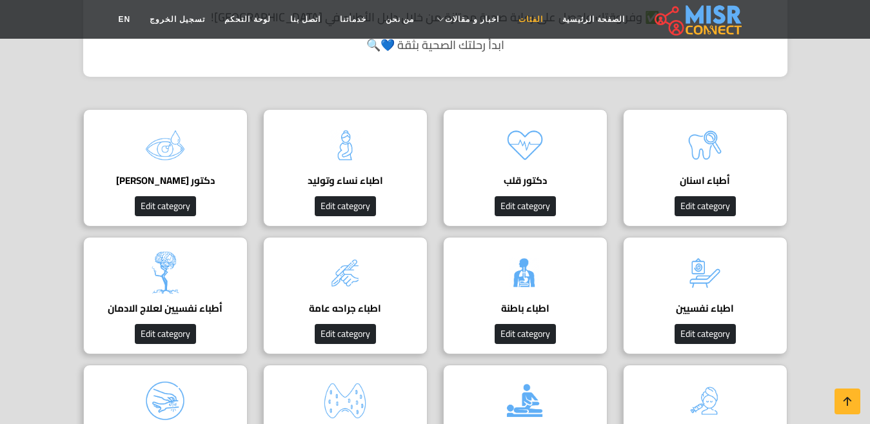
scroll to position [387, 0]
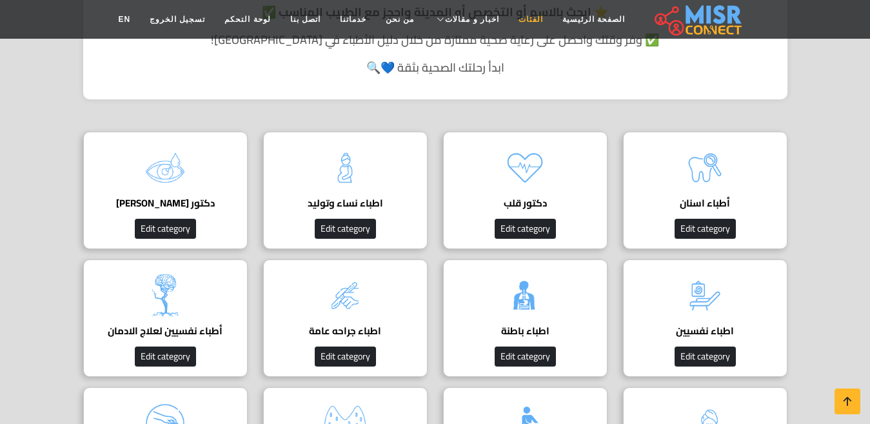
click at [512, 19] on link "الفئات" at bounding box center [531, 19] width 44 height 25
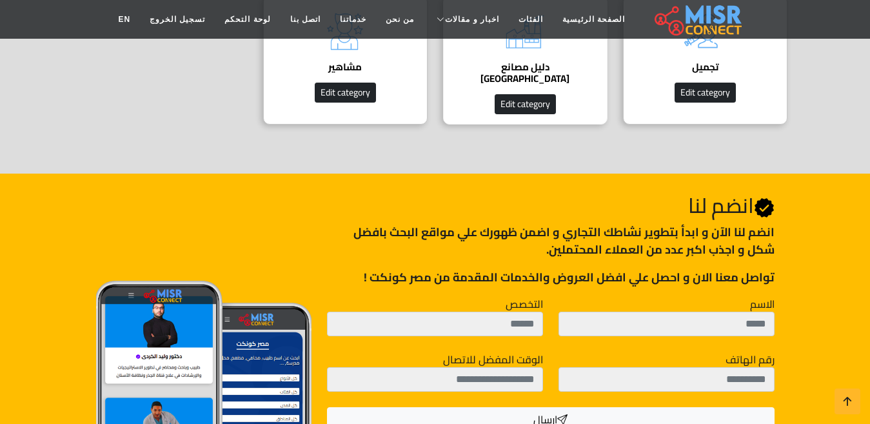
scroll to position [903, 0]
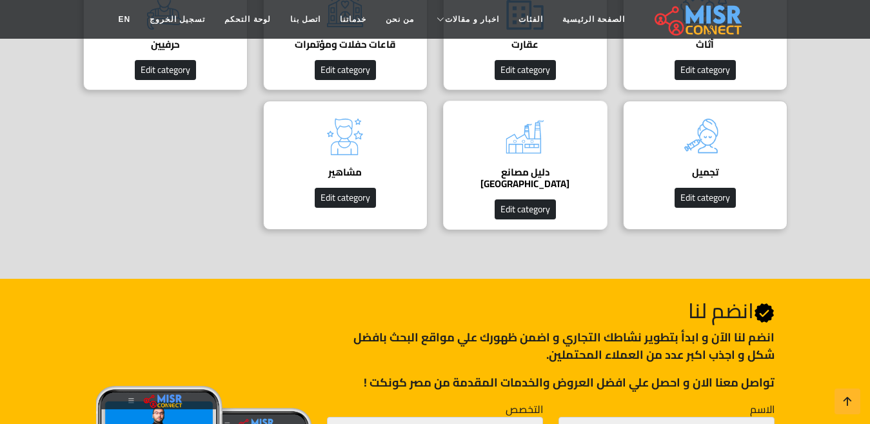
click at [560, 166] on div "دليل مصانع مصر دليل المصانع في مصر Edit category" at bounding box center [525, 165] width 164 height 129
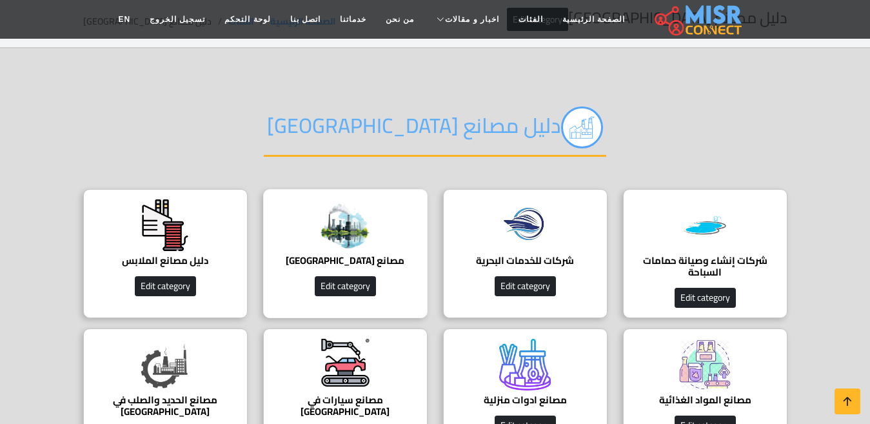
scroll to position [129, 0]
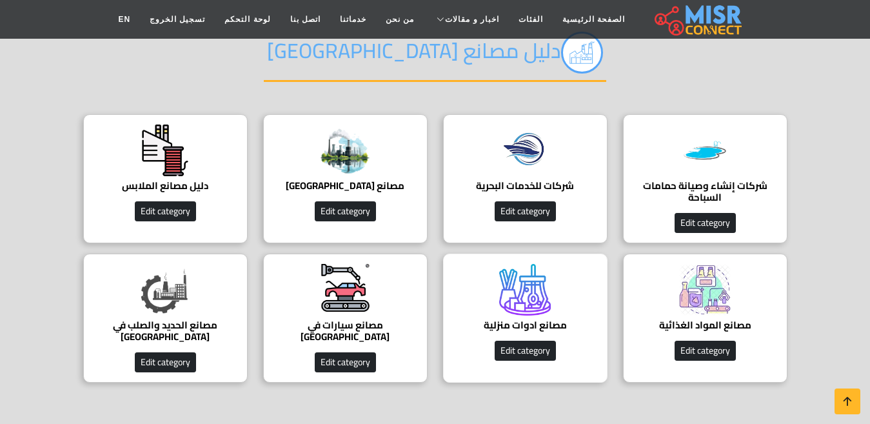
click at [542, 312] on img at bounding box center [525, 290] width 52 height 52
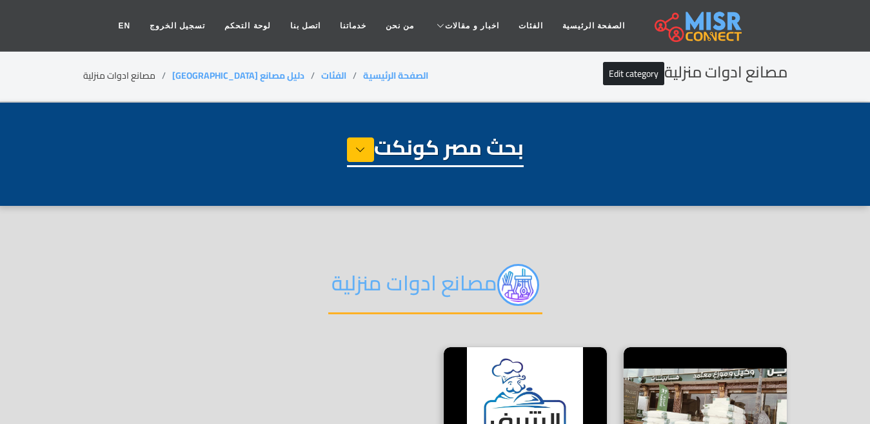
select select "**********"
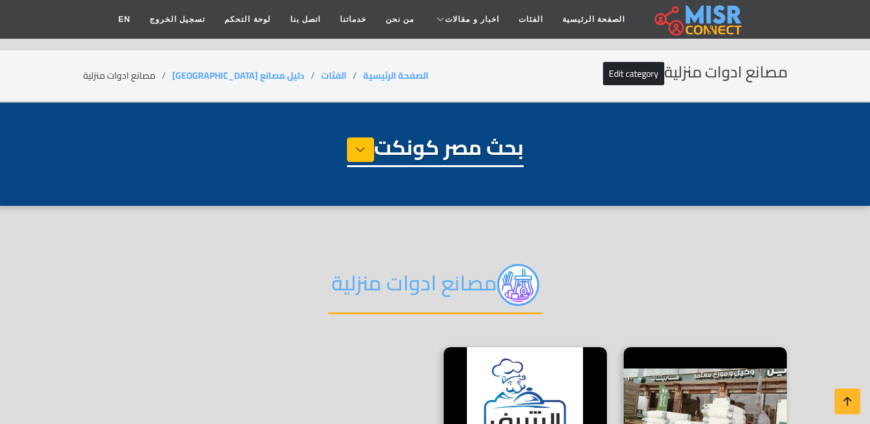
scroll to position [193, 0]
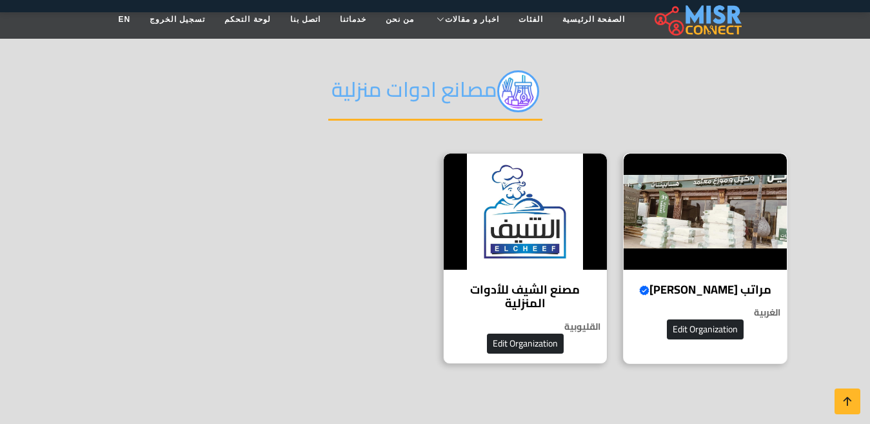
click at [709, 289] on h4 "مراتب سيف الدين Verified account" at bounding box center [705, 290] width 144 height 14
click at [668, 297] on h4 "مراتب سيف الدين Verified account" at bounding box center [705, 290] width 144 height 14
click at [700, 292] on h4 "مراتب سيف الدين Verified account" at bounding box center [705, 290] width 144 height 14
click at [460, 87] on h2 "مصانع ادوات منزلية" at bounding box center [435, 95] width 214 height 50
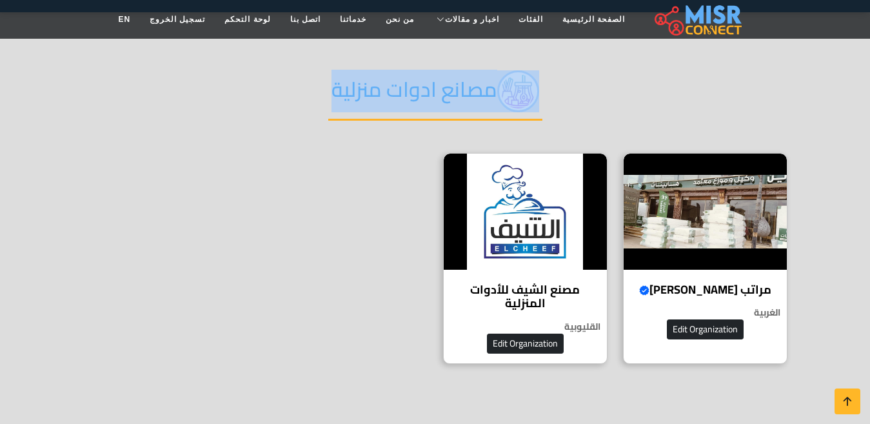
click at [460, 87] on h2 "مصانع ادوات منزلية" at bounding box center [435, 95] width 214 height 50
copy div "مصانع ادوات منزلية"
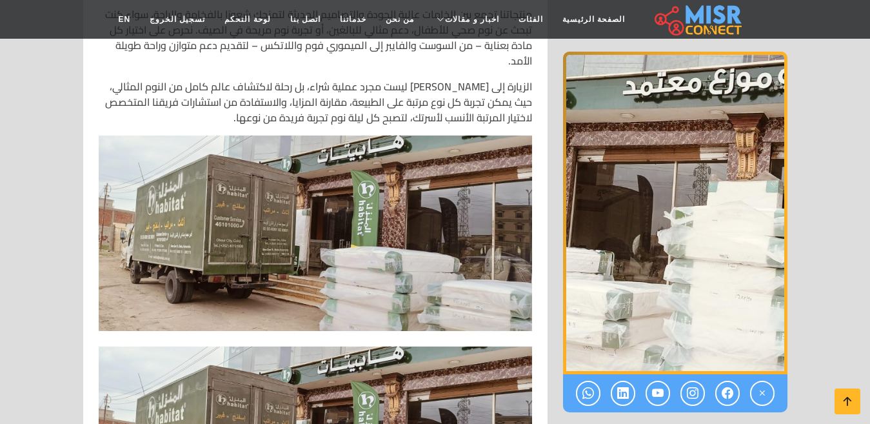
scroll to position [1161, 0]
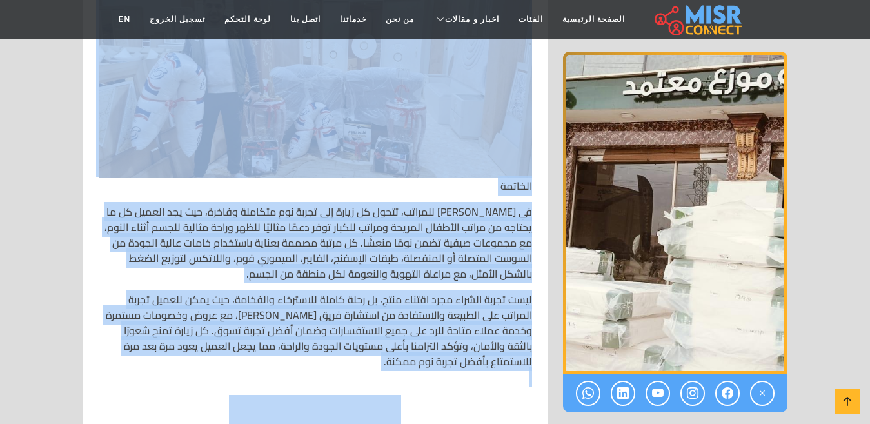
scroll to position [6256, 0]
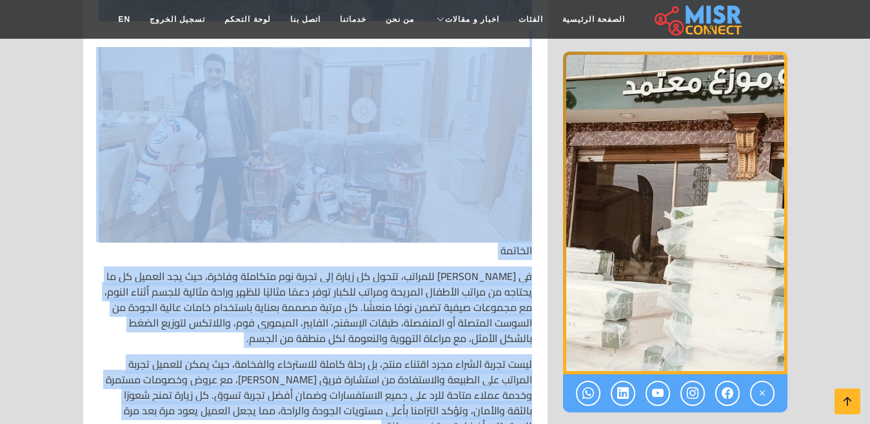
drag, startPoint x: 530, startPoint y: 168, endPoint x: 274, endPoint y: 390, distance: 338.3
copy div "🛏️ سيف الدين للمراتب – عالم النوم المثالي لكل أفراد الأسرة 🌟💤🛌 ✨ النبذة التعريف…"
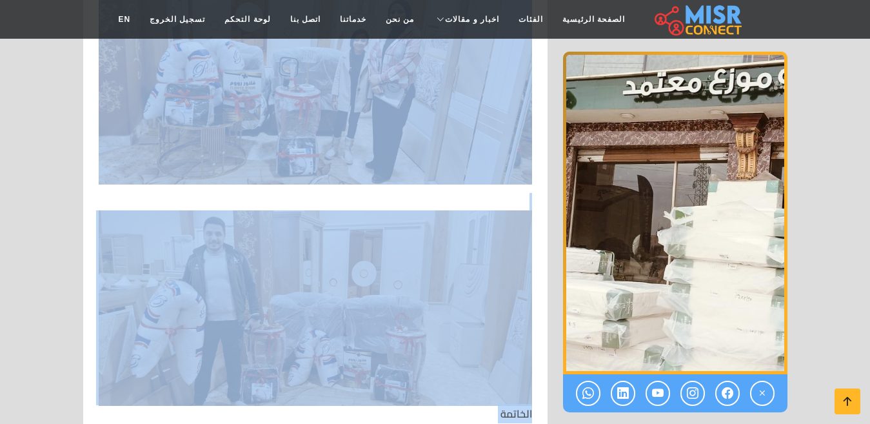
scroll to position [5998, 0]
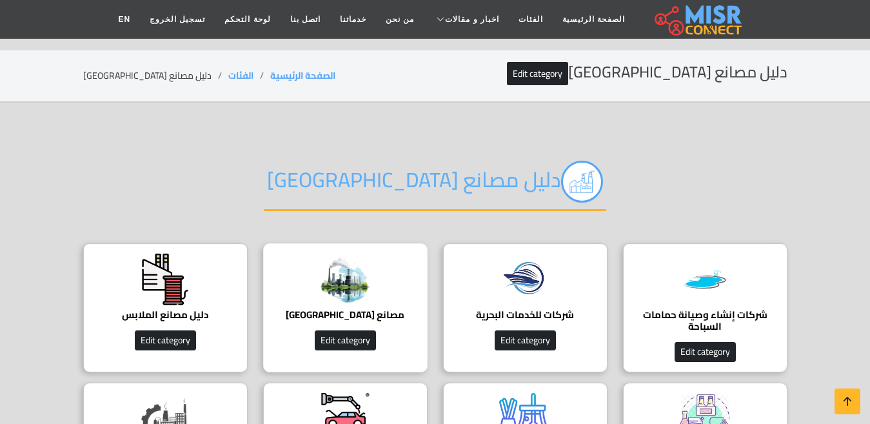
scroll to position [129, 0]
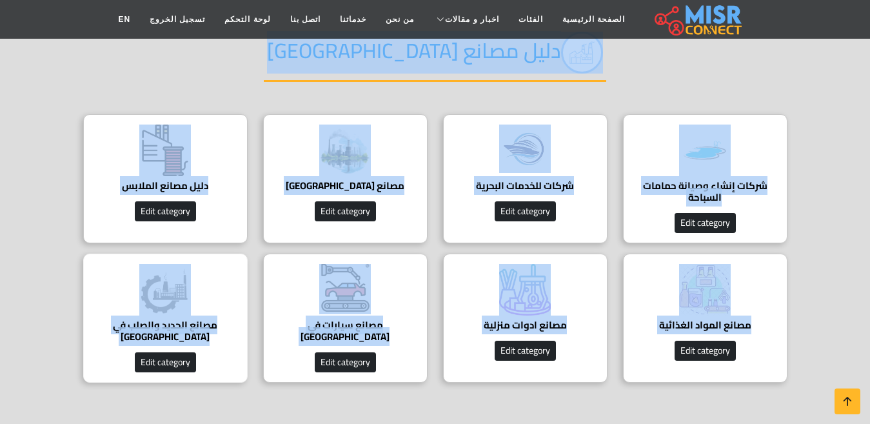
drag, startPoint x: 813, startPoint y: 104, endPoint x: 109, endPoint y: 338, distance: 742.0
click at [109, 338] on section "دليل مصانع مصر شركات إنشاء وصيانة حمامات السباحة شركات إنشاء وصيانة حمامات السب…" at bounding box center [435, 203] width 870 height 458
copy body "دليل مصانع مصر شركات إنشاء وصيانة حمامات السباحة شركات إنشاء وصيانة حمامات السب…"
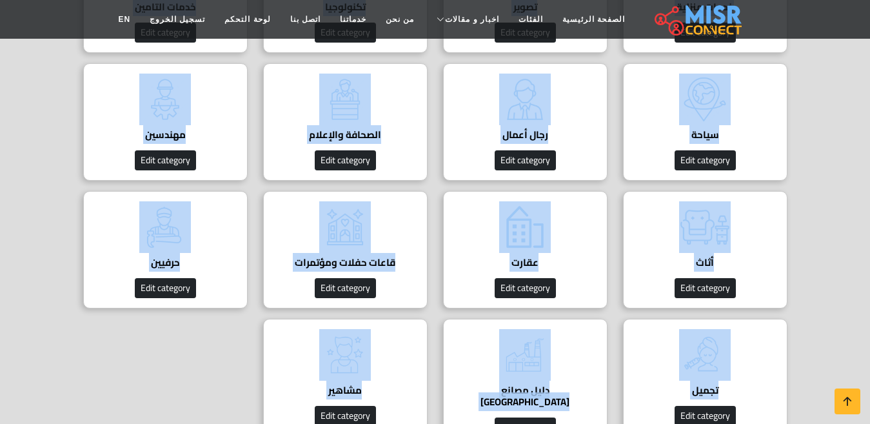
scroll to position [812, 0]
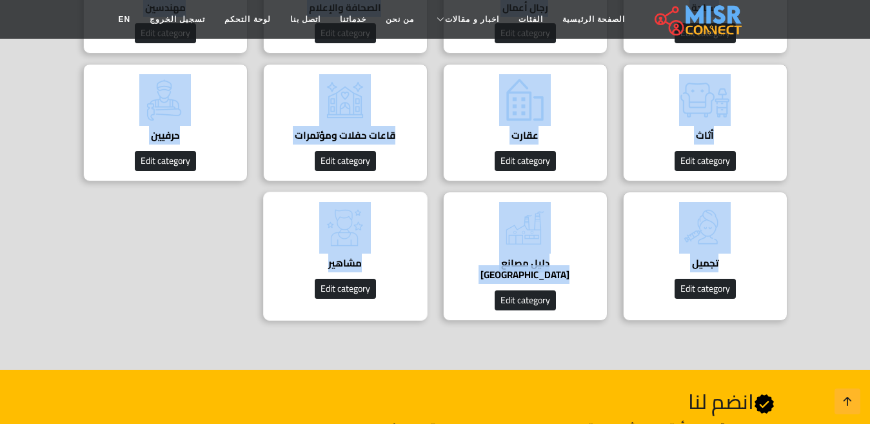
drag, startPoint x: 804, startPoint y: 221, endPoint x: 290, endPoint y: 261, distance: 515.6
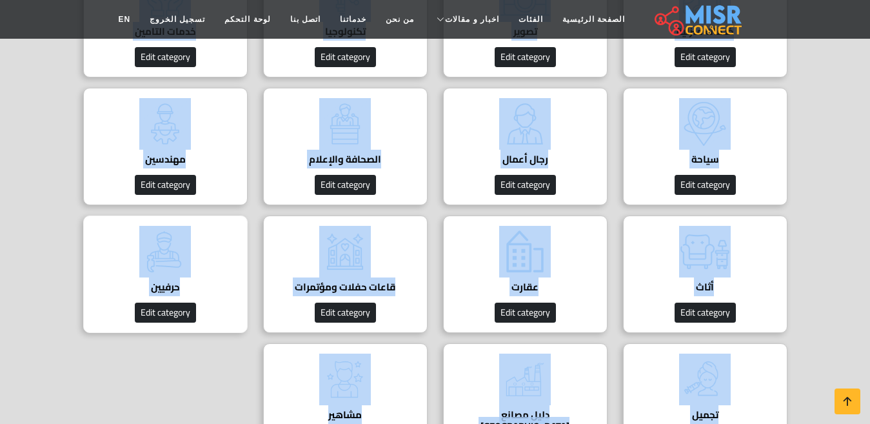
scroll to position [683, 0]
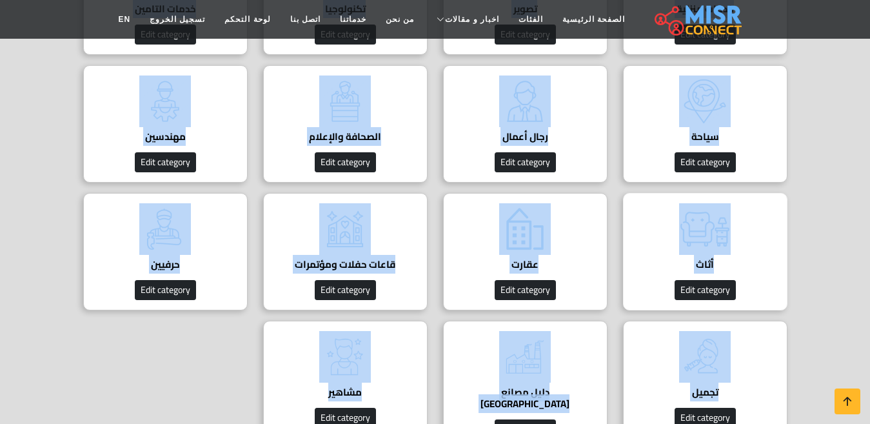
click at [684, 253] on img at bounding box center [705, 229] width 52 height 52
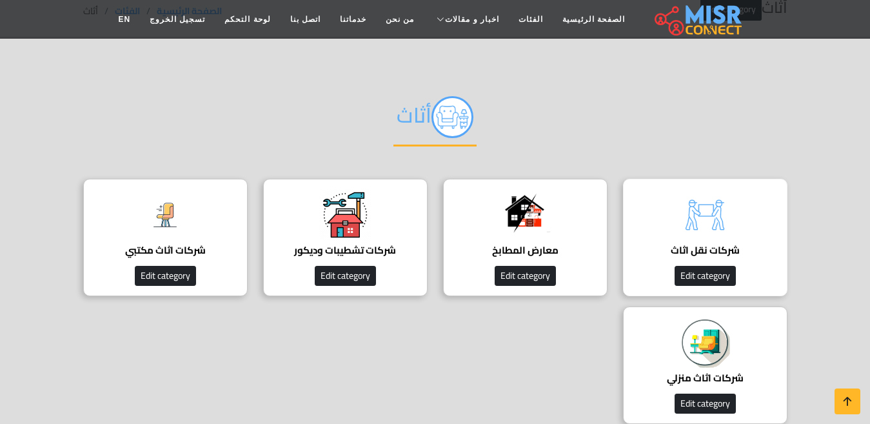
scroll to position [129, 0]
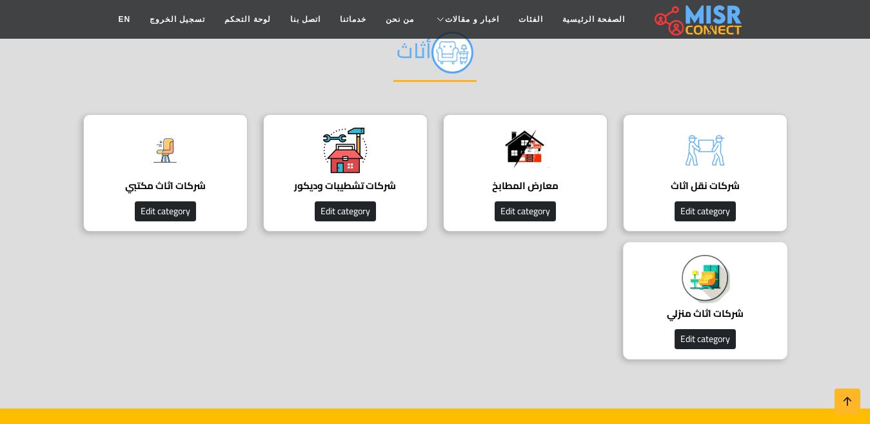
click at [731, 312] on h4 "شركات اثاث منزلي" at bounding box center [705, 314] width 124 height 12
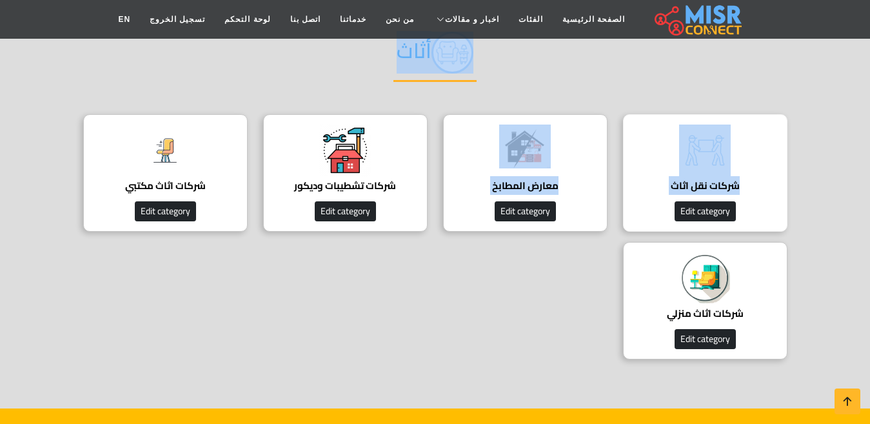
drag, startPoint x: 778, startPoint y: 123, endPoint x: 767, endPoint y: 127, distance: 12.2
click at [555, 248] on div "أثاث شركات نقل اثاث Edit category معارض المطابخ افضل معارض المطابخ Edit categor…" at bounding box center [435, 190] width 735 height 357
click at [773, 119] on div "شركات نقل اثاث Edit category" at bounding box center [705, 172] width 164 height 117
click at [810, 93] on section "أثاث شركات نقل اثاث Edit category معارض المطابخ افضل معارض المطابخ Edit categor…" at bounding box center [435, 191] width 870 height 435
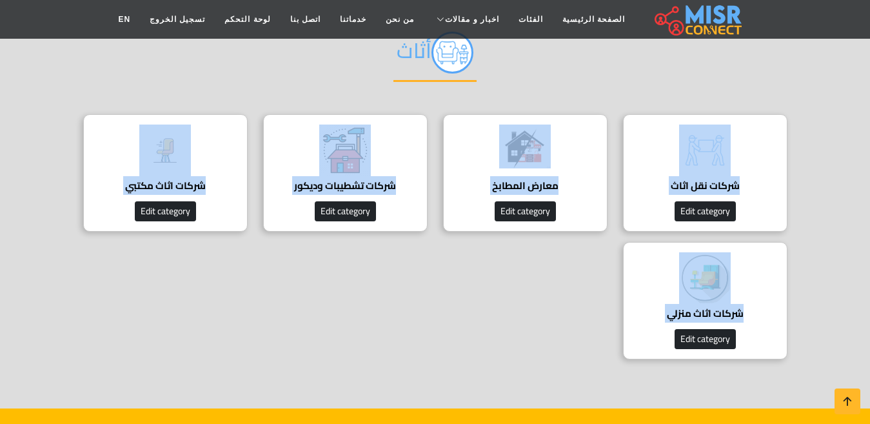
drag, startPoint x: 823, startPoint y: 117, endPoint x: 809, endPoint y: 334, distance: 217.8
click at [809, 334] on section "أثاث شركات نقل اثاث Edit category معارض المطابخ افضل معارض المطابخ Edit categor…" at bounding box center [435, 191] width 870 height 435
copy body "شركات نقل اثاث شركات نقل اثاث في مصر أفضل شركات نقل الأثاث في مصر - دليل شامل 2…"
click at [702, 301] on img at bounding box center [705, 278] width 52 height 52
click at [489, 331] on div "شركات نقل اثاث Edit category معارض المطابخ افضل معارض المطابخ Edit category شرك…" at bounding box center [435, 241] width 720 height 255
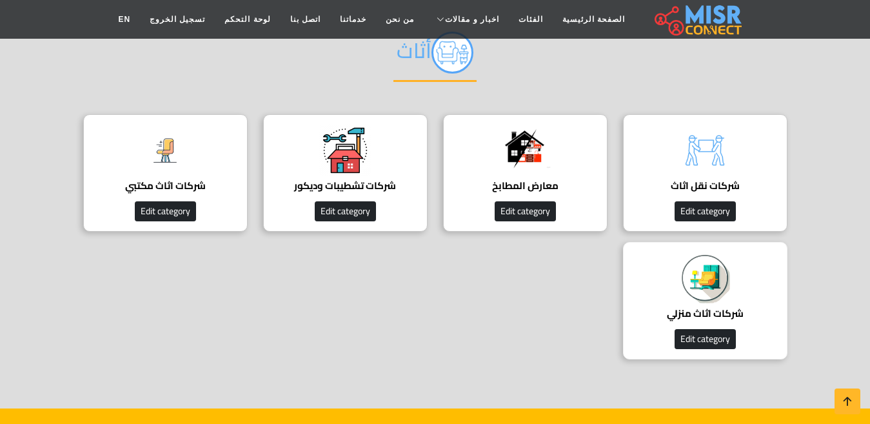
click at [725, 324] on div "شركات اثاث منزلي أفضل شركات الأثاث في مصر Edit category" at bounding box center [705, 300] width 164 height 117
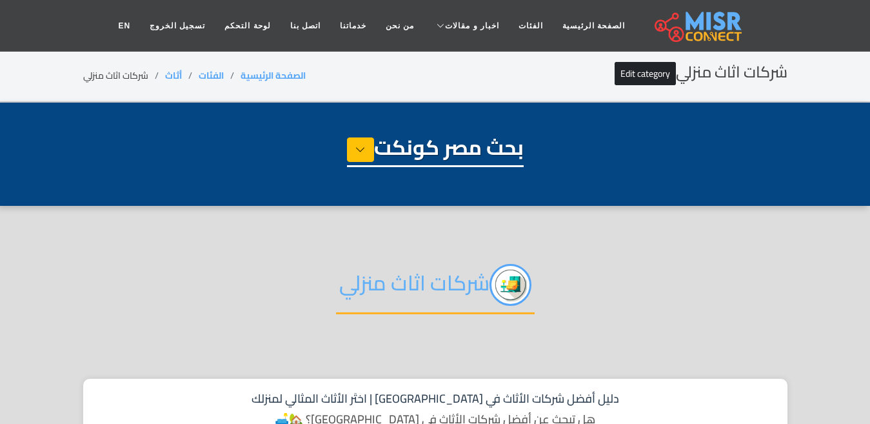
select select "******"
select select "**********"
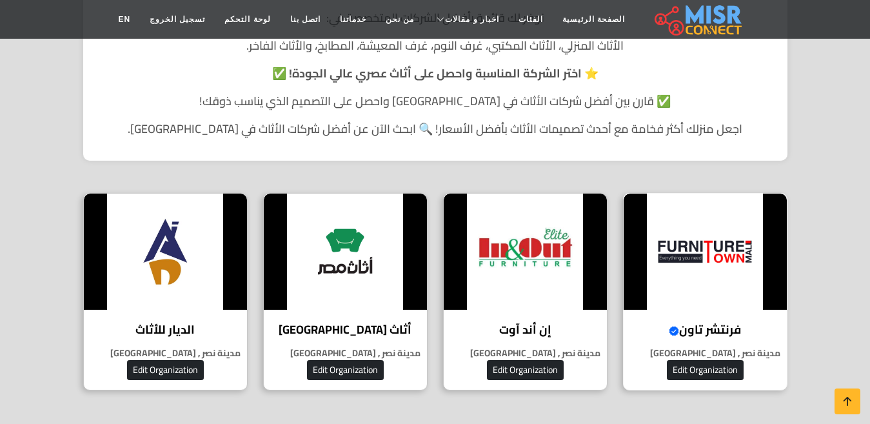
scroll to position [516, 0]
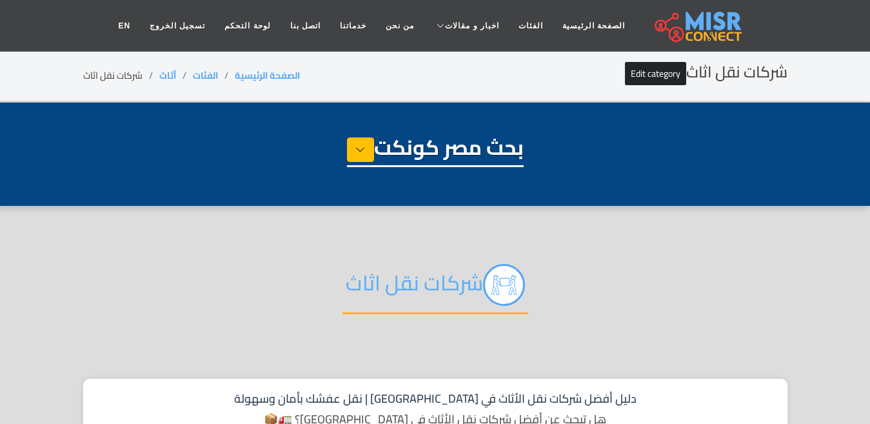
select select "******"
select select "**********"
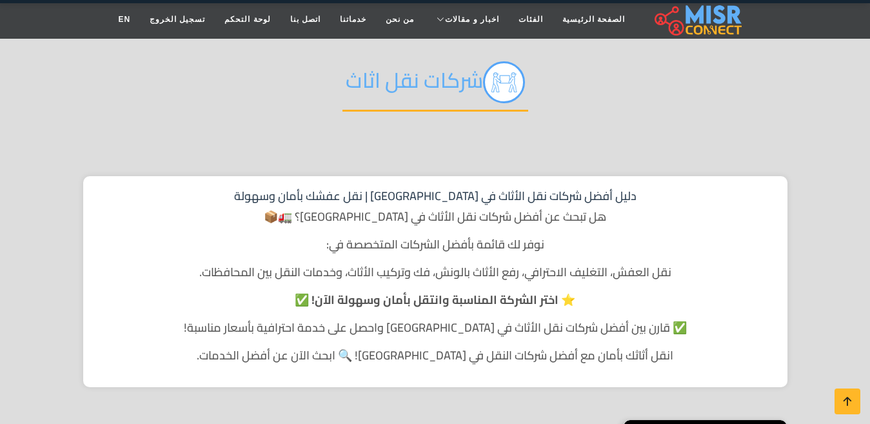
scroll to position [387, 0]
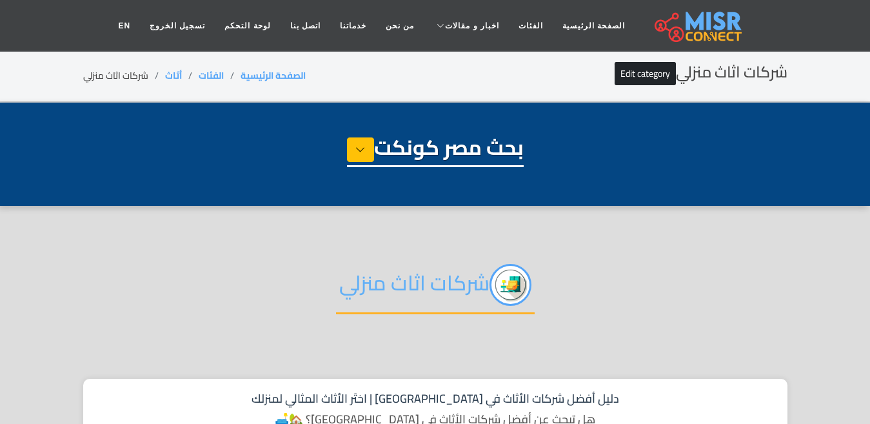
select select "******"
select select "**********"
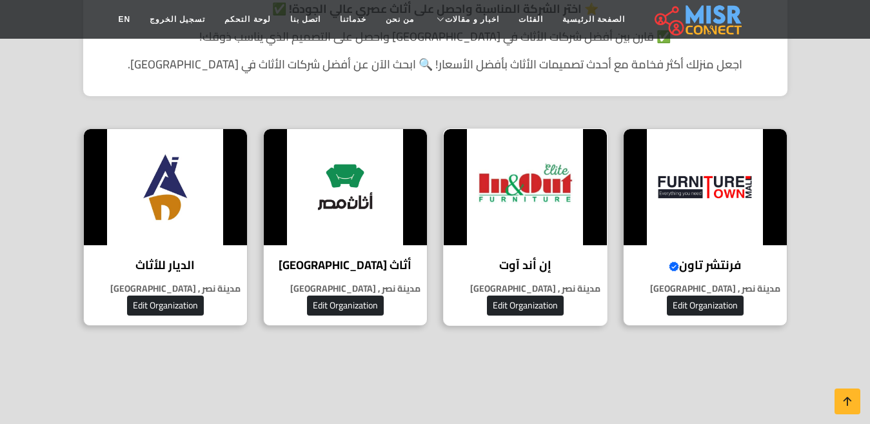
scroll to position [516, 0]
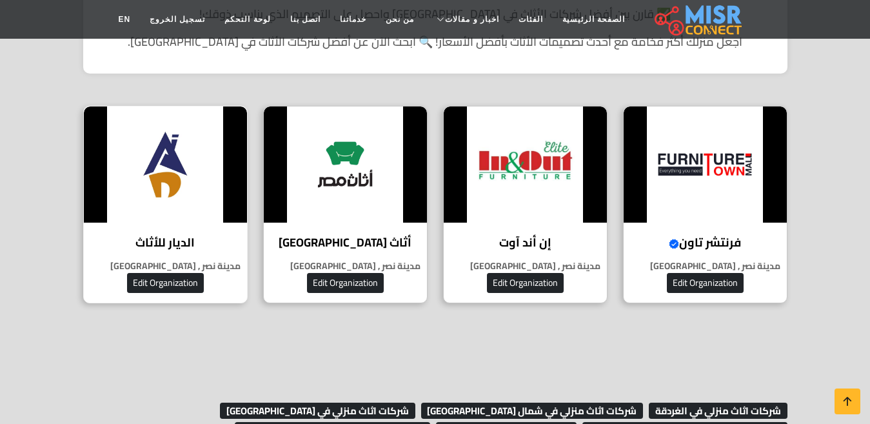
click at [186, 241] on h4 "الديار للأثاث" at bounding box center [166, 242] width 144 height 14
click at [343, 228] on div "أثاث [GEOGRAPHIC_DATA] اثاث مصر: نحن في "أثاث مصر" نؤمن بأن المنزل هو مكان الرا…" at bounding box center [345, 204] width 164 height 197
click at [699, 242] on h4 "فرنتشر تاون Verified account" at bounding box center [705, 242] width 144 height 14
drag, startPoint x: 802, startPoint y: 100, endPoint x: 83, endPoint y: 256, distance: 735.9
click at [83, 256] on div "شركات اثاث منزلي دليل أفضل شركات الأثاث في [GEOGRAPHIC_DATA] | اختَر الأثاث الم…" at bounding box center [435, 23] width 735 height 590
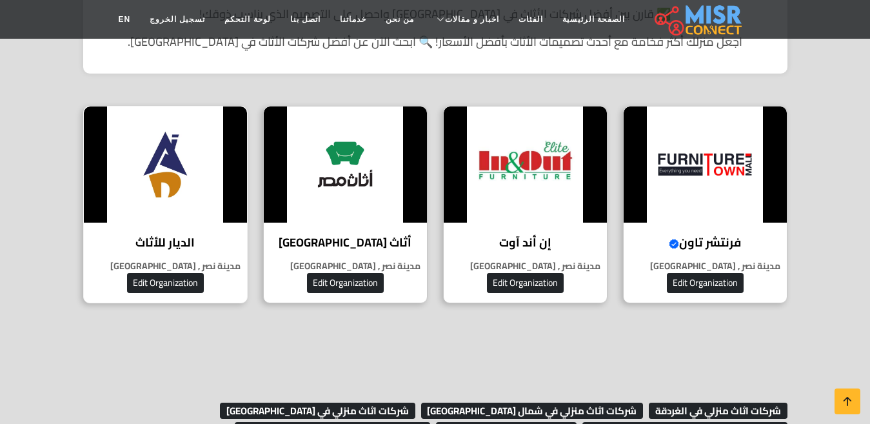
copy div "فرنتشر تاون Verified account فرنتشر تاون مول هو وجهتك المثالية للحصول على أثاث …"
click at [26, 102] on section "شركات اثاث منزلي دليل أفضل شركات الأثاث في مصر | اختَر الأثاث المثالي لمنزلك هل…" at bounding box center [435, 24] width 870 height 668
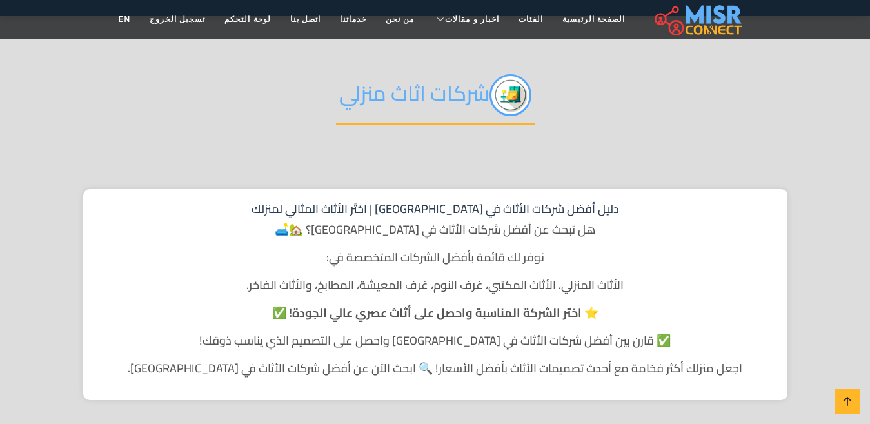
scroll to position [129, 0]
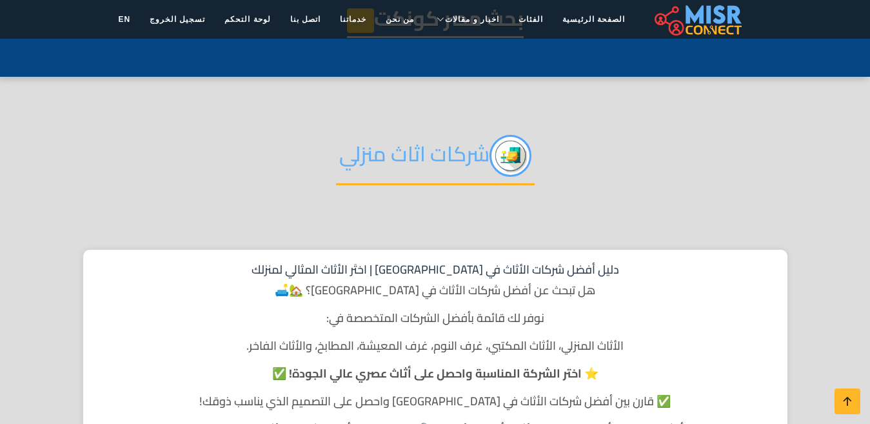
click at [404, 148] on h2 "شركات اثاث منزلي" at bounding box center [435, 160] width 199 height 50
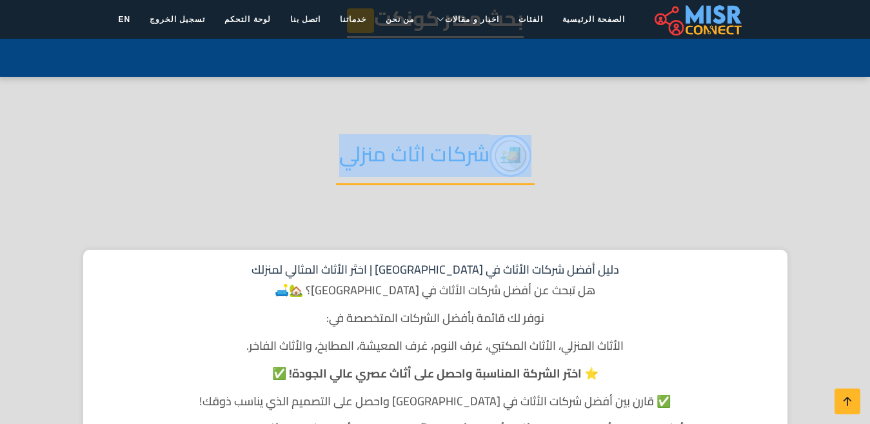
click at [404, 148] on h2 "شركات اثاث منزلي" at bounding box center [435, 160] width 199 height 50
copy div "شركات اثاث منزلي"
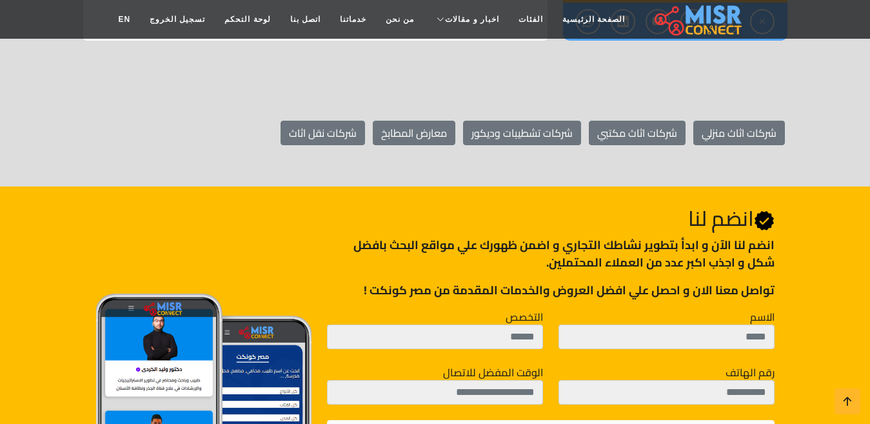
scroll to position [774, 0]
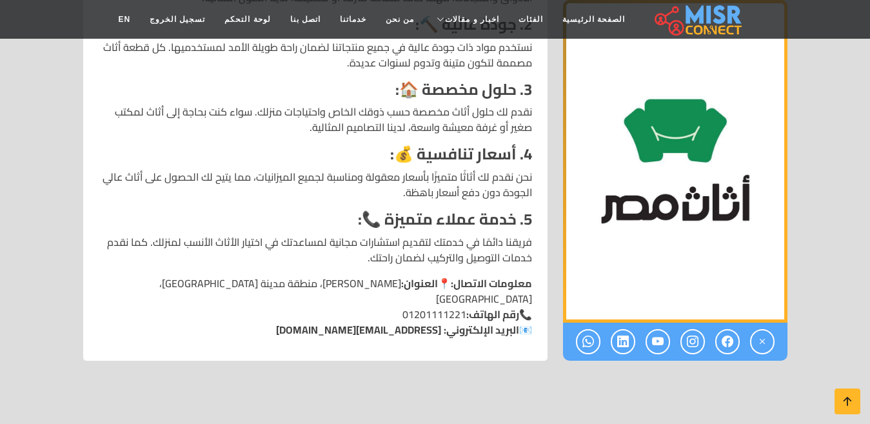
scroll to position [1548, 0]
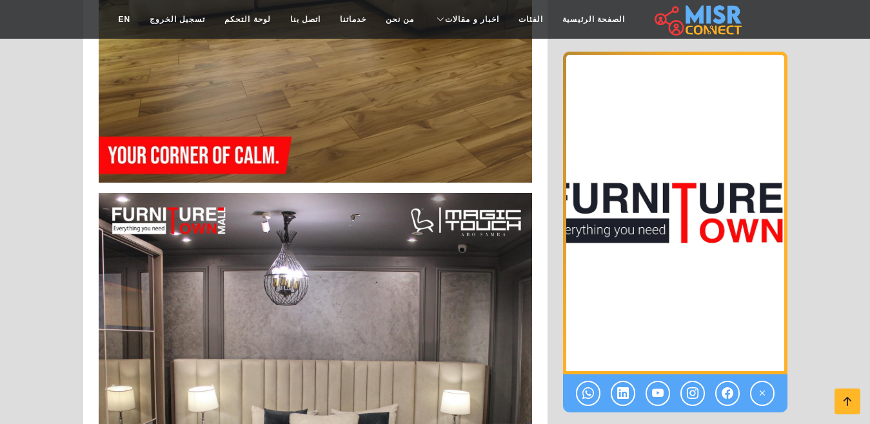
scroll to position [4386, 0]
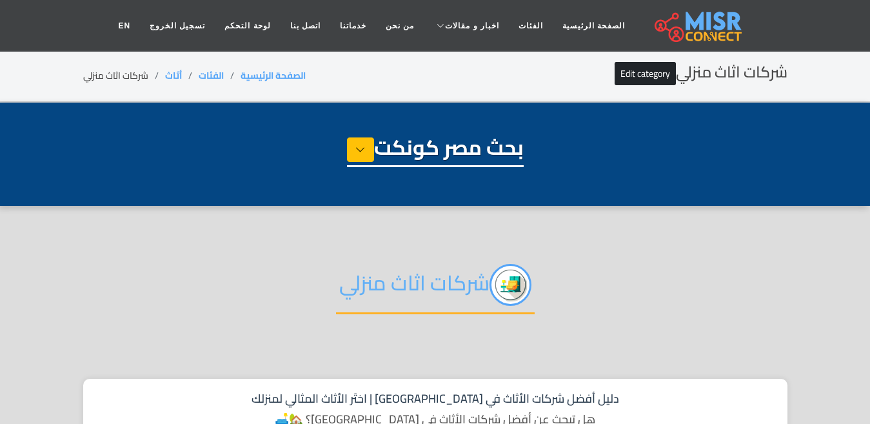
select select "******"
select select "**********"
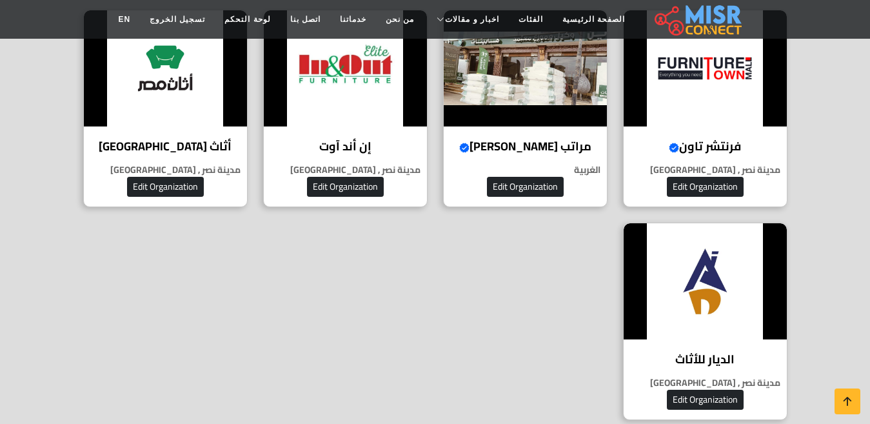
scroll to position [580, 0]
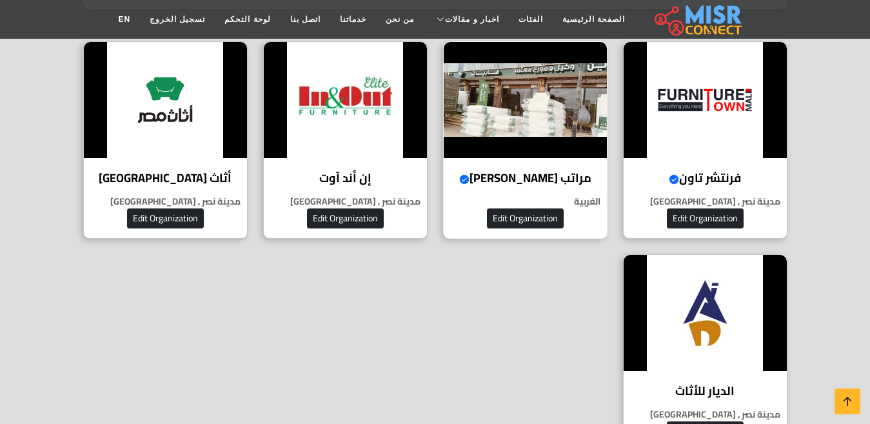
click at [574, 155] on img at bounding box center [525, 100] width 163 height 116
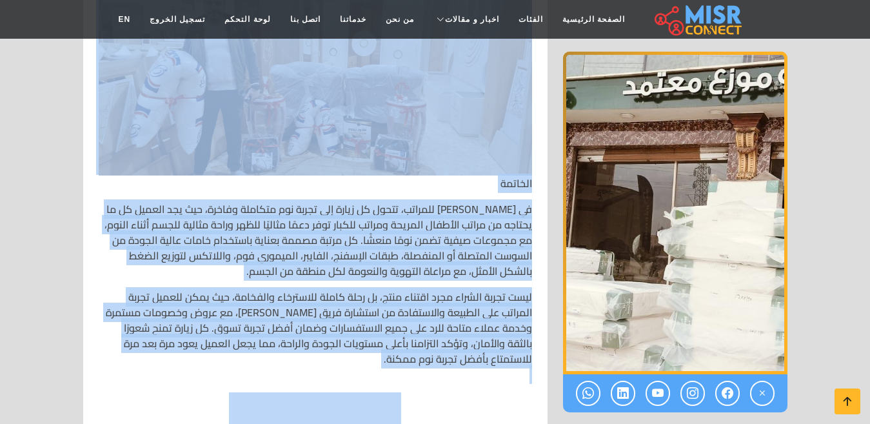
scroll to position [6321, 0]
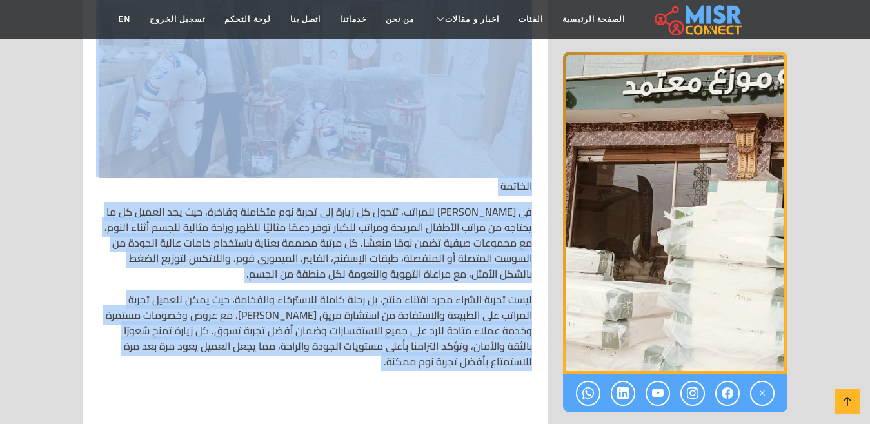
copy div "🛏️ سيف الدين للمراتب – عالم النوم المثالي لكل أفراد الأسرة 🌟💤🛌 ✨ النبذة التعريف…"
drag, startPoint x: 533, startPoint y: 276, endPoint x: 379, endPoint y: 315, distance: 158.9
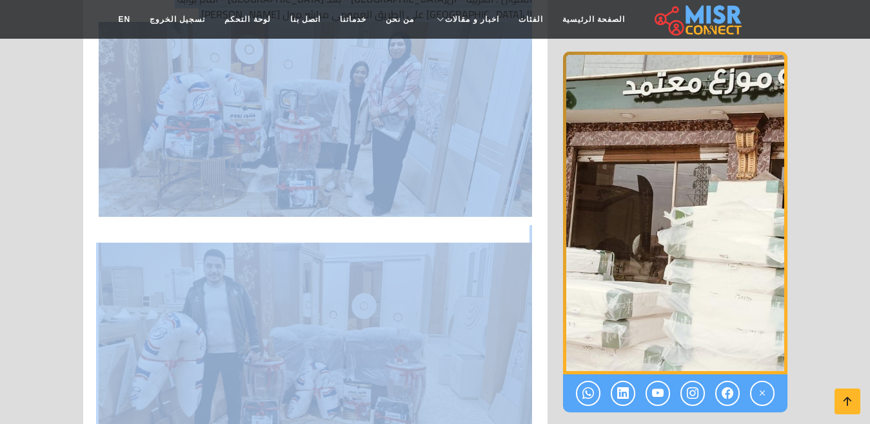
scroll to position [5934, 0]
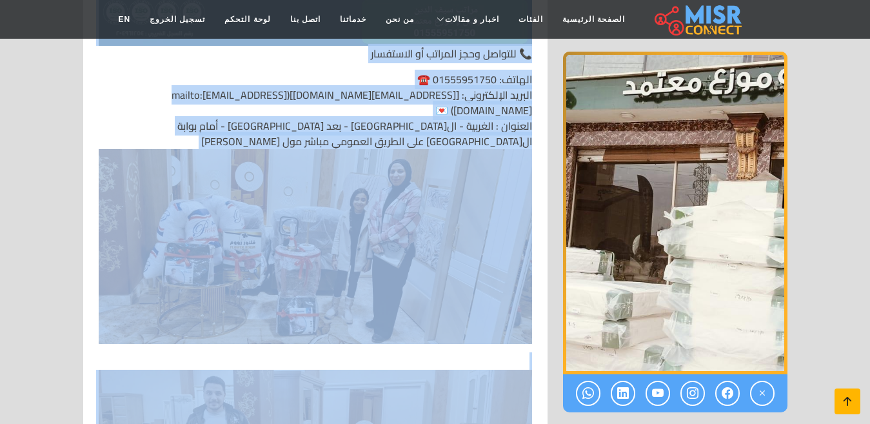
click at [839, 400] on icon at bounding box center [847, 401] width 18 height 18
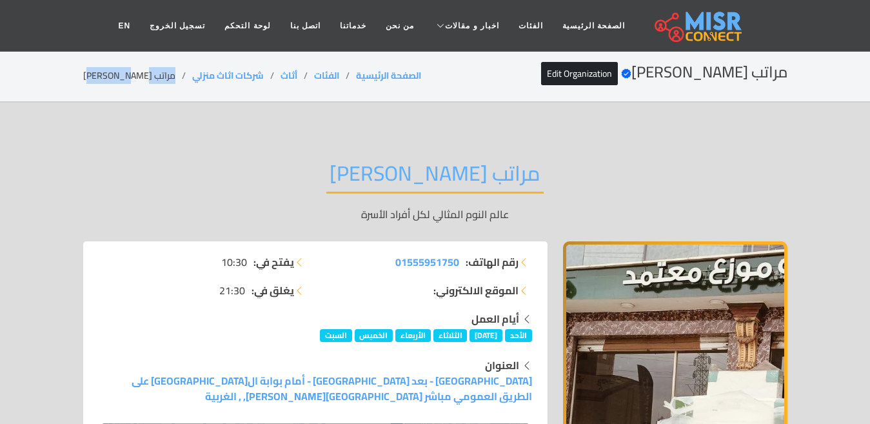
drag, startPoint x: 154, startPoint y: 72, endPoint x: 78, endPoint y: 70, distance: 76.1
click at [78, 70] on div "مراتب [PERSON_NAME] Verified account Edit Organization الصفحة الرئيسية الفئات أ…" at bounding box center [435, 75] width 735 height 25
drag, startPoint x: 237, startPoint y: 73, endPoint x: 164, endPoint y: 67, distance: 72.5
click at [192, 69] on li "شركات اثاث منزلي" at bounding box center [236, 76] width 88 height 14
copy link "شركات اثاث منزلي"
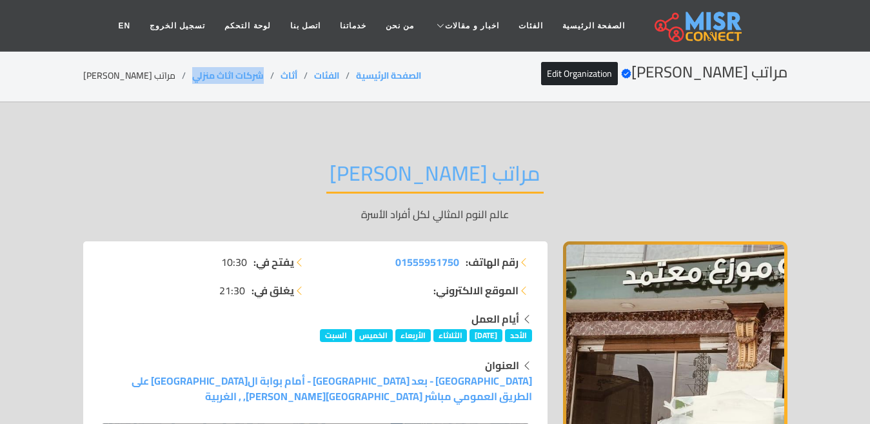
copy link "شركات اثاث منزلي"
click at [103, 77] on li "مراتب سيف الدين" at bounding box center [137, 76] width 109 height 14
copy main "مراتب سيف الدين"
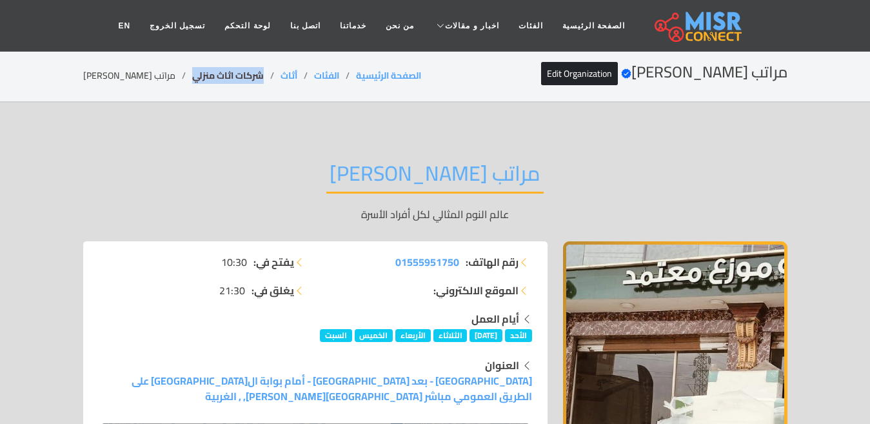
drag, startPoint x: 240, startPoint y: 76, endPoint x: 164, endPoint y: 72, distance: 75.6
click at [192, 72] on li "شركات اثاث منزلي" at bounding box center [236, 76] width 88 height 14
copy link "شركات اثاث منزلي"
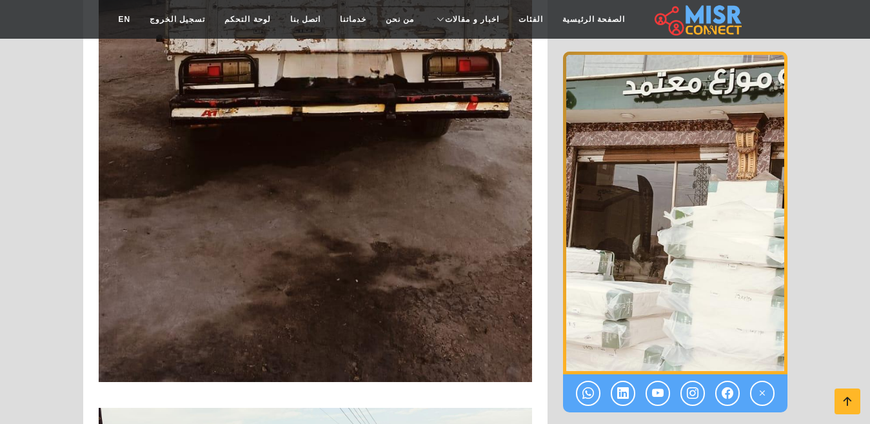
scroll to position [2451, 0]
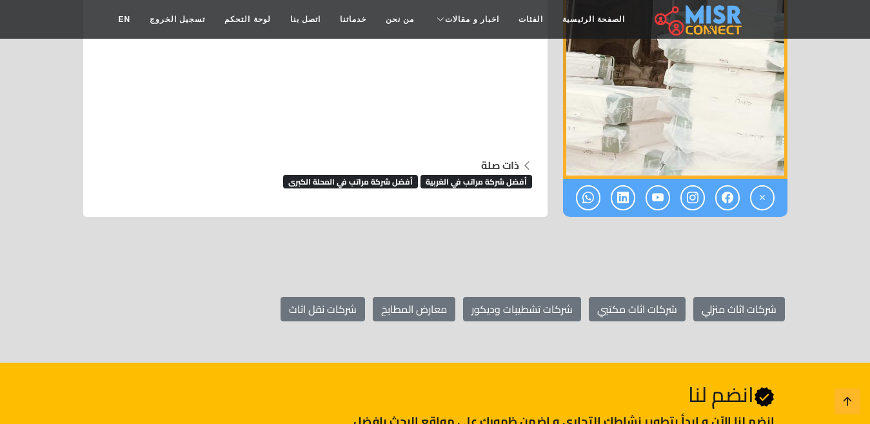
scroll to position [7417, 0]
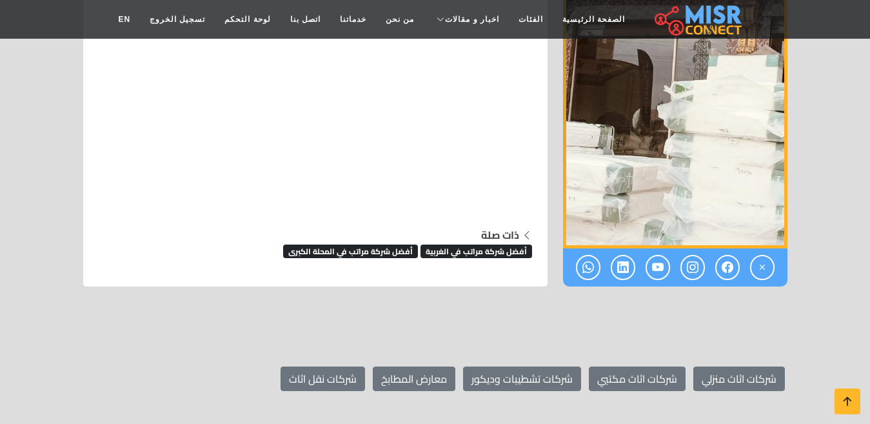
scroll to position [7417, 0]
click at [380, 244] on span "أفضل شركة مراتب في المحلة الكبرى" at bounding box center [350, 250] width 135 height 13
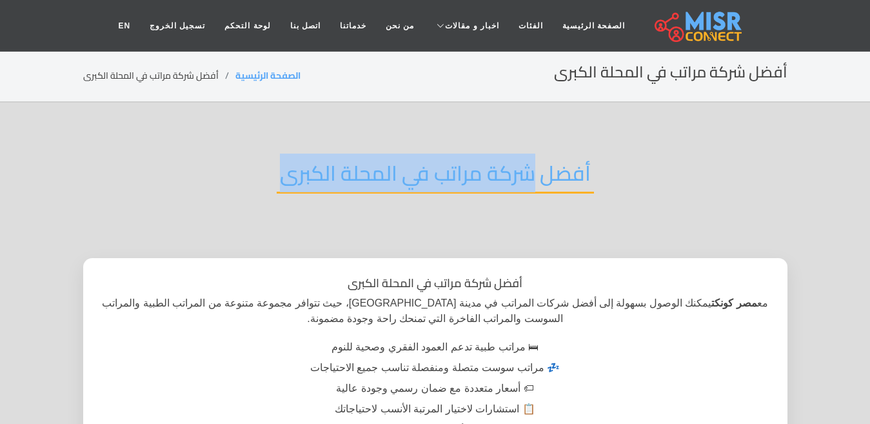
drag, startPoint x: 535, startPoint y: 168, endPoint x: 270, endPoint y: 170, distance: 264.5
click at [270, 170] on div "أفضل شركة مراتب في المحلة الكبرى" at bounding box center [435, 183] width 704 height 84
copy h2 "شركة مراتب في المحلة الكبرى"
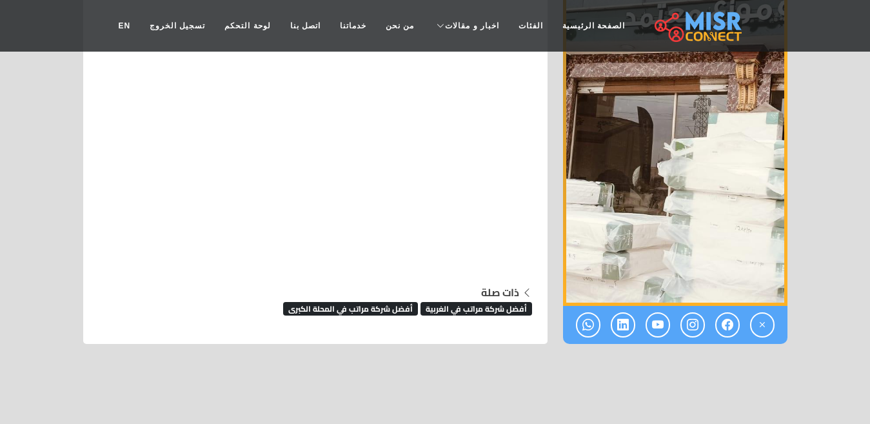
scroll to position [7224, 0]
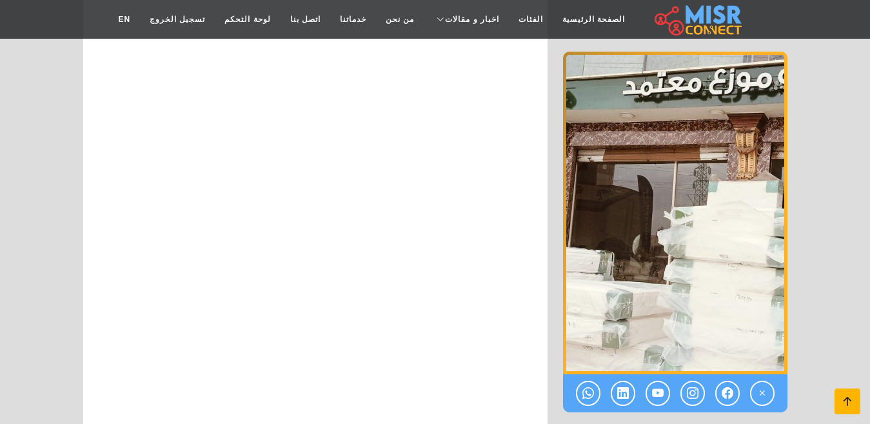
click at [848, 403] on icon at bounding box center [847, 401] width 18 height 18
click at [840, 398] on icon at bounding box center [847, 401] width 18 height 18
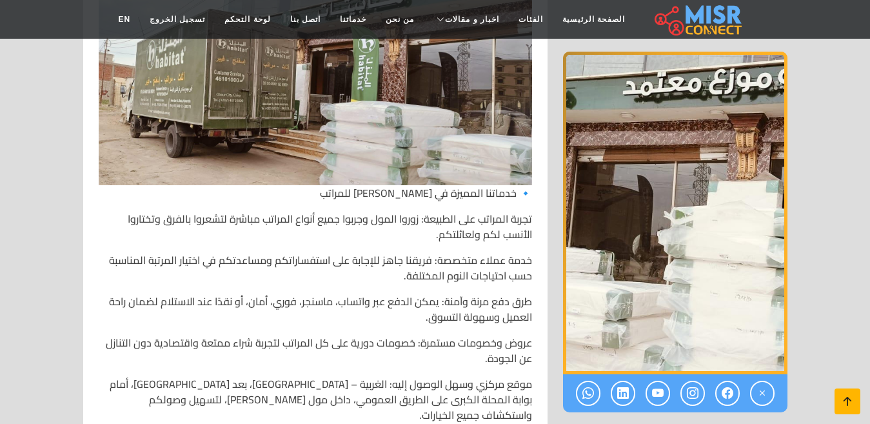
scroll to position [0, 0]
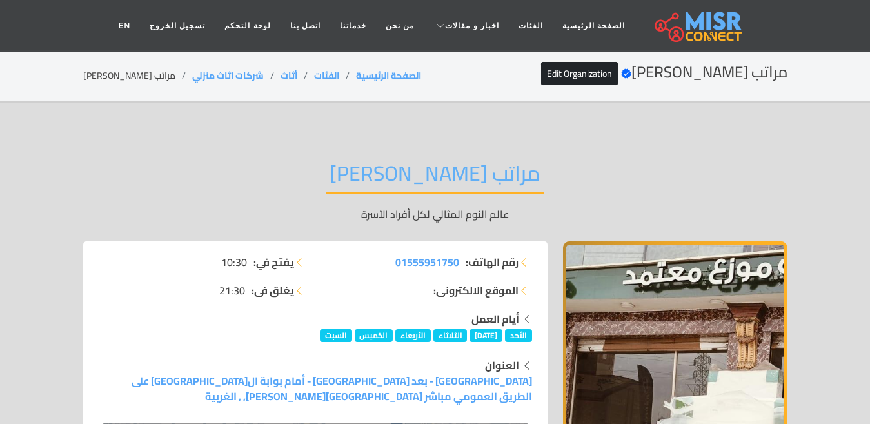
click at [117, 73] on li "مراتب [PERSON_NAME]" at bounding box center [137, 76] width 109 height 14
copy main "مراتب [PERSON_NAME]"
copy ol "شركات اثاث منزلي"
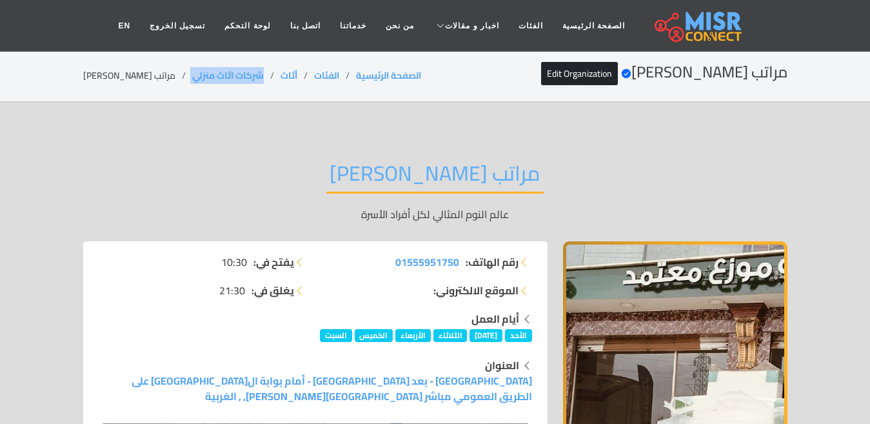
drag, startPoint x: 241, startPoint y: 74, endPoint x: 155, endPoint y: 78, distance: 85.9
click at [155, 78] on ol "الصفحة الرئيسية الفئات أثاث شركات اثاث منزلي مراتب [PERSON_NAME]" at bounding box center [252, 76] width 338 height 14
click at [123, 73] on li "مراتب [PERSON_NAME]" at bounding box center [137, 76] width 109 height 14
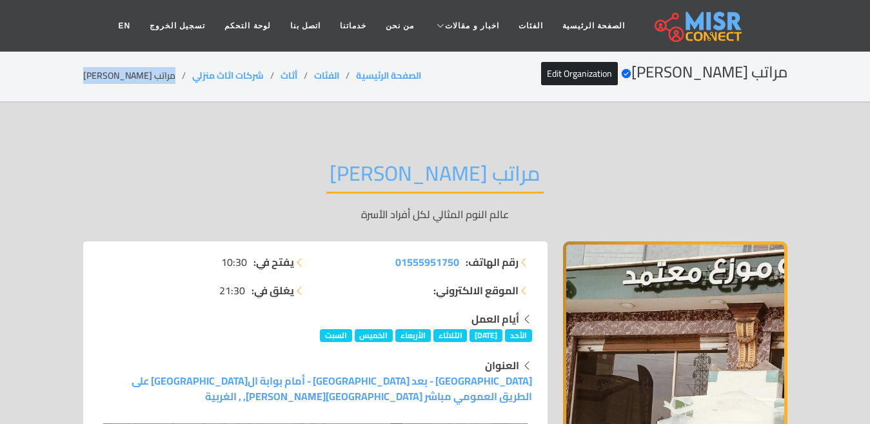
copy main "مراتب [PERSON_NAME]"
drag, startPoint x: 241, startPoint y: 77, endPoint x: 162, endPoint y: 84, distance: 79.6
click at [162, 84] on div "مراتب سيف الدين Verified account Edit Organization الصفحة الرئيسية الفئات أثاث …" at bounding box center [435, 75] width 704 height 25
copy ol "شركات اثاث منزلي"
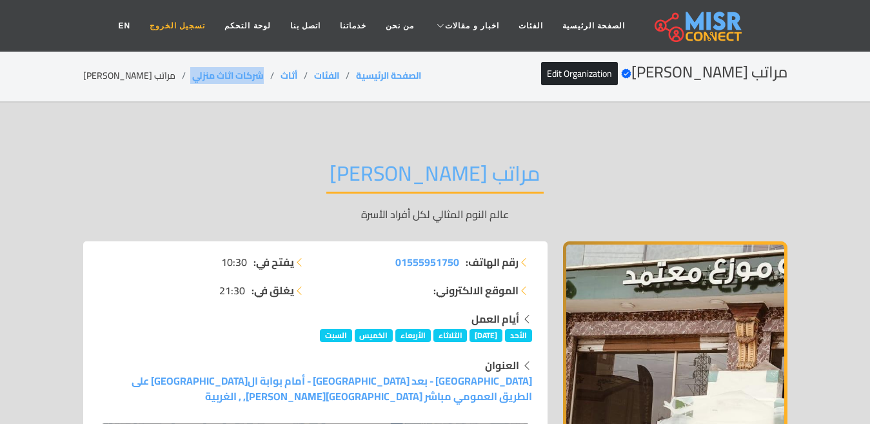
copy ol "شركات اثاث منزلي"
drag, startPoint x: 116, startPoint y: 66, endPoint x: 116, endPoint y: 86, distance: 20.6
click at [116, 74] on div "مراتب سيف الدين Verified account Edit Organization الصفحة الرئيسية الفئات أثاث …" at bounding box center [435, 75] width 704 height 25
click at [117, 90] on section "مراتب سيف الدين Verified account Edit Organization الصفحة الرئيسية الفئات أثاث …" at bounding box center [435, 76] width 870 height 52
click at [115, 75] on li "مراتب [PERSON_NAME]" at bounding box center [137, 76] width 109 height 14
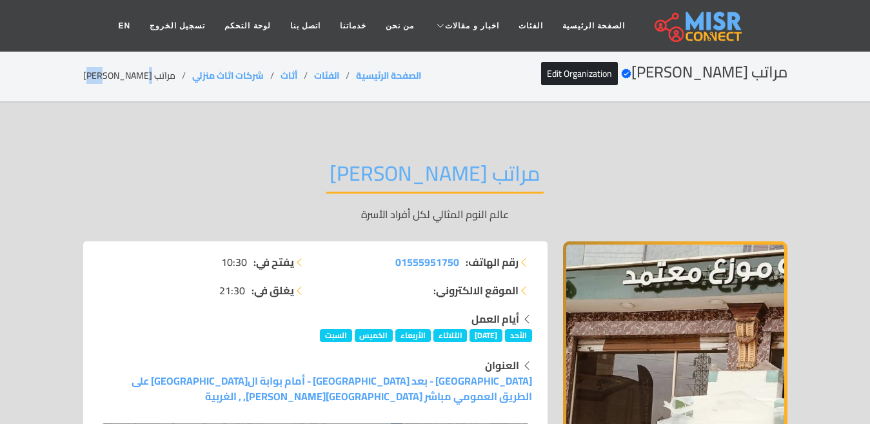
click at [115, 75] on li "مراتب [PERSON_NAME]" at bounding box center [137, 76] width 109 height 14
copy main "مراتب [PERSON_NAME]"
drag, startPoint x: 238, startPoint y: 78, endPoint x: 160, endPoint y: 84, distance: 78.3
click at [160, 84] on div "مراتب [PERSON_NAME] Verified account Edit Organization الصفحة الرئيسية الفئات أ…" at bounding box center [435, 75] width 704 height 25
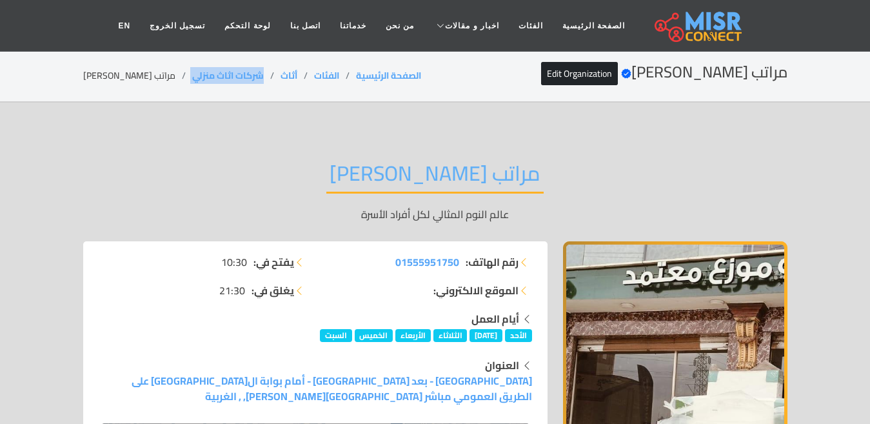
copy ol "شركات اثاث منزلي"
click at [132, 79] on li "مراتب [PERSON_NAME]" at bounding box center [137, 76] width 109 height 14
copy main "مراتب [PERSON_NAME]"
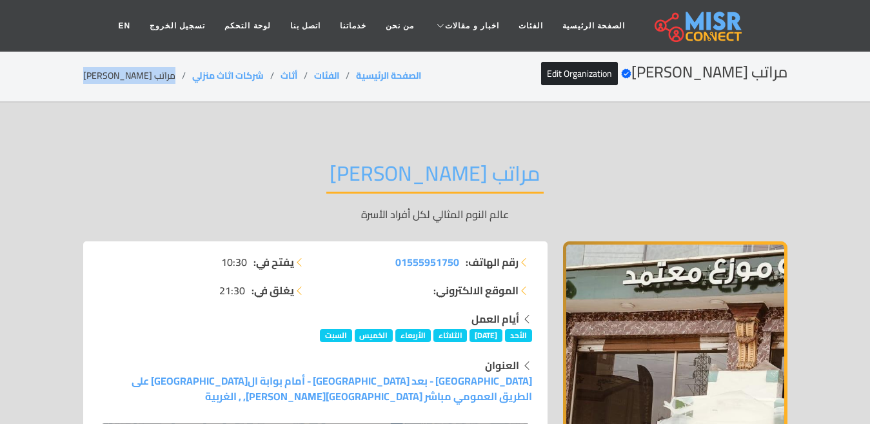
copy main "مراتب [PERSON_NAME]"
drag, startPoint x: 239, startPoint y: 74, endPoint x: 159, endPoint y: 70, distance: 80.0
click at [159, 70] on ol "الصفحة الرئيسية الفئات أثاث شركات اثاث منزلي مراتب [PERSON_NAME]" at bounding box center [252, 76] width 338 height 14
click at [132, 70] on li "مراتب [PERSON_NAME]" at bounding box center [137, 76] width 109 height 14
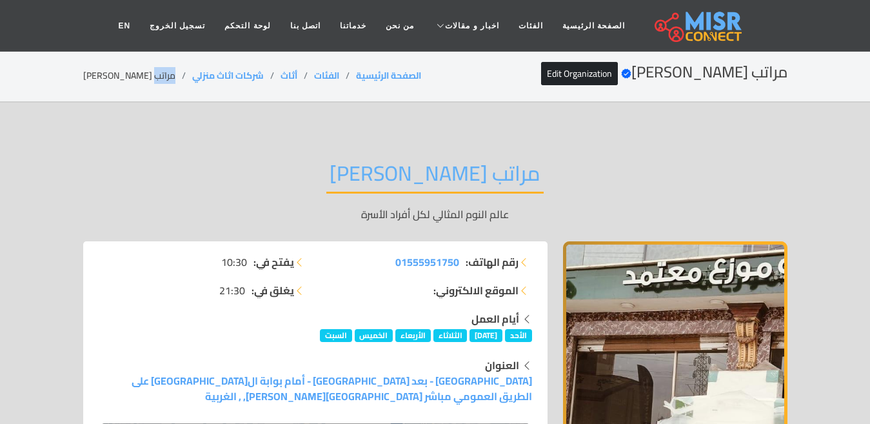
click at [132, 70] on li "مراتب [PERSON_NAME]" at bounding box center [137, 76] width 109 height 14
drag, startPoint x: 239, startPoint y: 77, endPoint x: 167, endPoint y: 79, distance: 71.6
click at [192, 79] on li "شركات اثاث منزلي" at bounding box center [236, 76] width 88 height 14
click at [237, 68] on div "مراتب [PERSON_NAME] Verified account Edit Organization الصفحة الرئيسية الفئات أ…" at bounding box center [435, 75] width 704 height 25
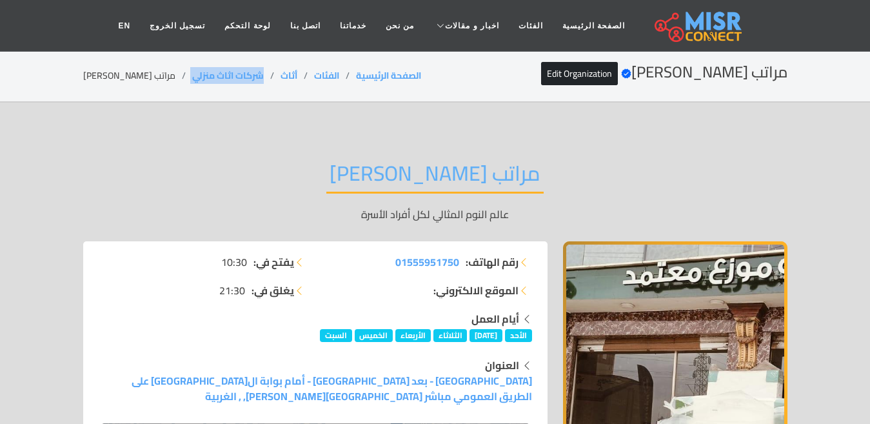
drag, startPoint x: 240, startPoint y: 68, endPoint x: 157, endPoint y: 74, distance: 82.8
click at [157, 74] on div "مراتب [PERSON_NAME] Verified account Edit Organization الصفحة الرئيسية الفئات أ…" at bounding box center [435, 75] width 704 height 25
click at [126, 75] on li "مراتب [PERSON_NAME]" at bounding box center [137, 76] width 109 height 14
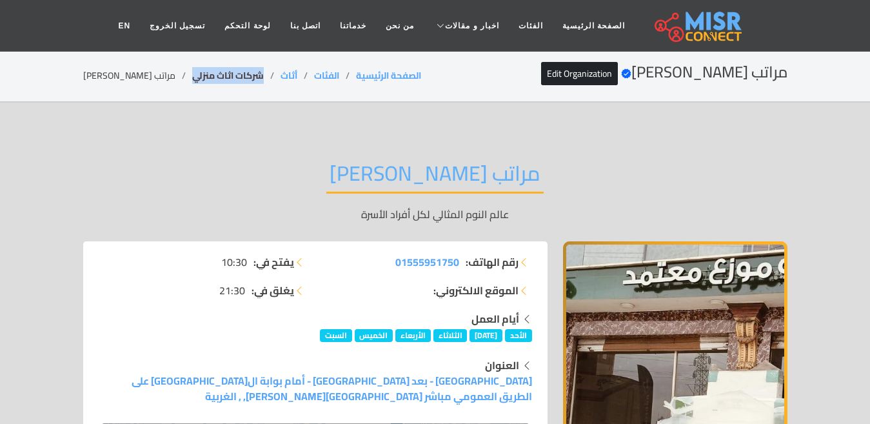
drag, startPoint x: 239, startPoint y: 75, endPoint x: 166, endPoint y: 68, distance: 73.9
click at [192, 69] on li "شركات اثاث منزلي" at bounding box center [236, 76] width 88 height 14
click at [130, 69] on li "مراتب [PERSON_NAME]" at bounding box center [137, 76] width 109 height 14
click at [129, 72] on li "مراتب [PERSON_NAME]" at bounding box center [137, 76] width 109 height 14
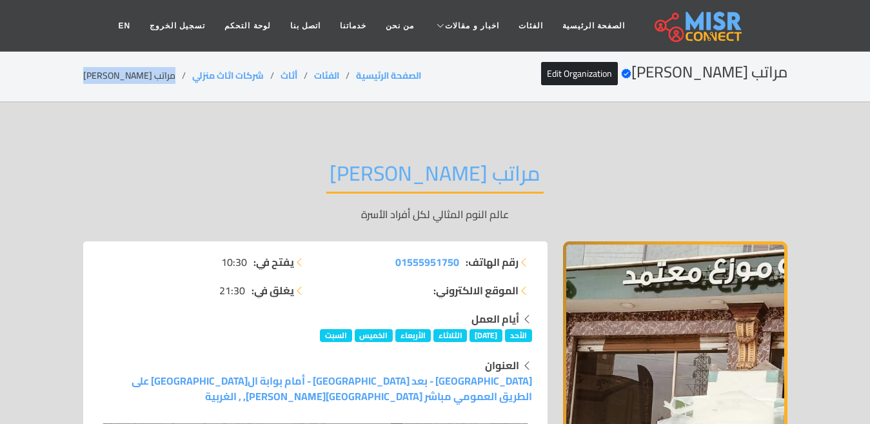
click at [129, 72] on li "مراتب [PERSON_NAME]" at bounding box center [137, 76] width 109 height 14
drag, startPoint x: 243, startPoint y: 70, endPoint x: 223, endPoint y: 73, distance: 19.5
click at [225, 73] on li "شركات اثاث منزلي" at bounding box center [236, 76] width 88 height 14
click at [103, 69] on li "مراتب [PERSON_NAME]" at bounding box center [137, 76] width 109 height 14
click at [104, 70] on li "مراتب [PERSON_NAME]" at bounding box center [137, 76] width 109 height 14
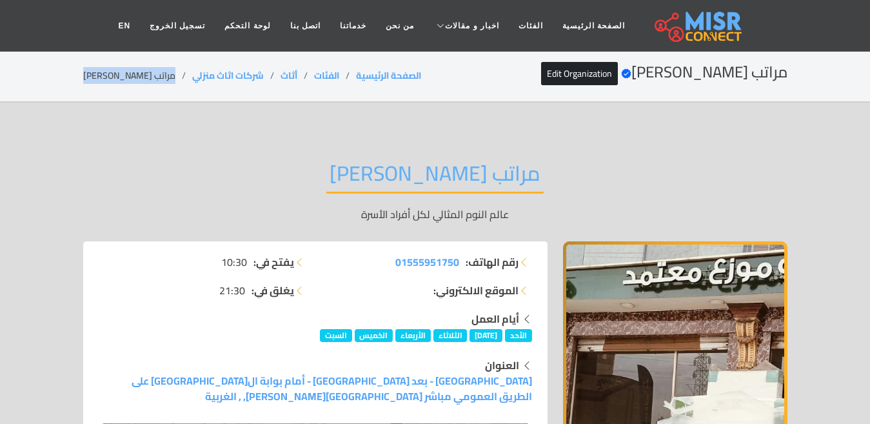
click at [104, 70] on li "مراتب [PERSON_NAME]" at bounding box center [137, 76] width 109 height 14
drag, startPoint x: 240, startPoint y: 72, endPoint x: 156, endPoint y: 86, distance: 85.0
click at [156, 86] on div "مراتب [PERSON_NAME] Verified account Edit Organization الصفحة الرئيسية الفئات أ…" at bounding box center [435, 75] width 704 height 25
click at [126, 78] on li "مراتب [PERSON_NAME]" at bounding box center [137, 76] width 109 height 14
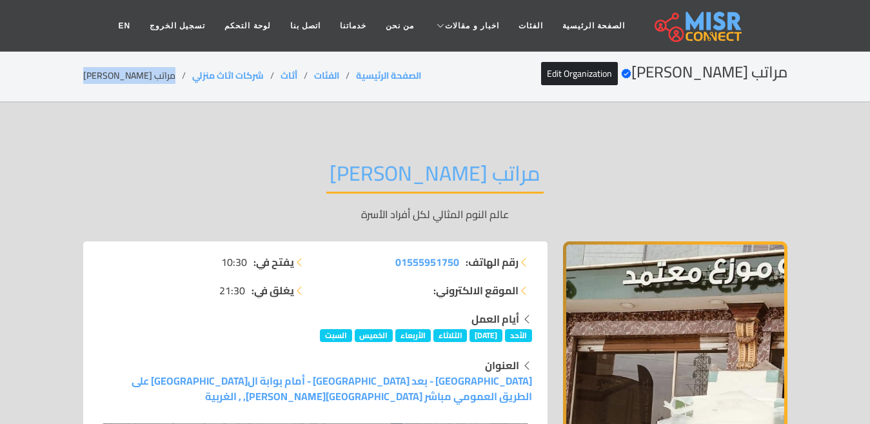
click at [126, 78] on li "مراتب [PERSON_NAME]" at bounding box center [137, 76] width 109 height 14
click at [220, 67] on link "شركات اثاث منزلي" at bounding box center [228, 75] width 72 height 17
drag, startPoint x: 200, startPoint y: 75, endPoint x: 166, endPoint y: 78, distance: 34.3
click at [192, 78] on li "شركات اثاث منزلي" at bounding box center [236, 76] width 88 height 14
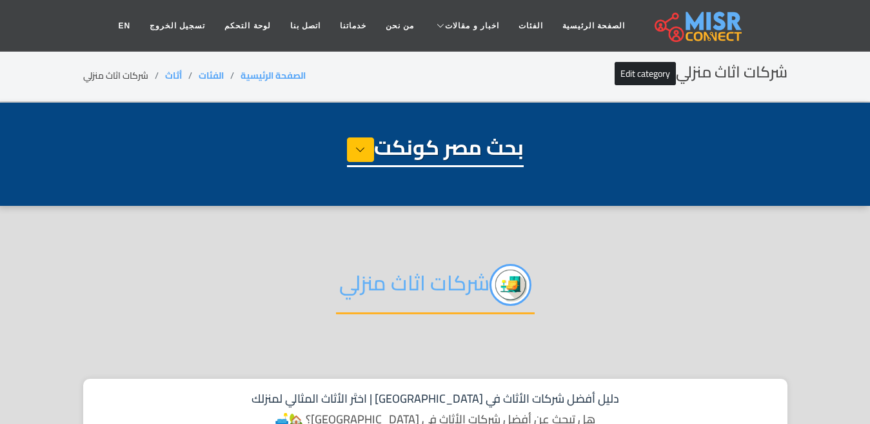
select select "******"
select select "**********"
click at [449, 292] on h2 "شركات اثاث منزلي" at bounding box center [435, 289] width 199 height 50
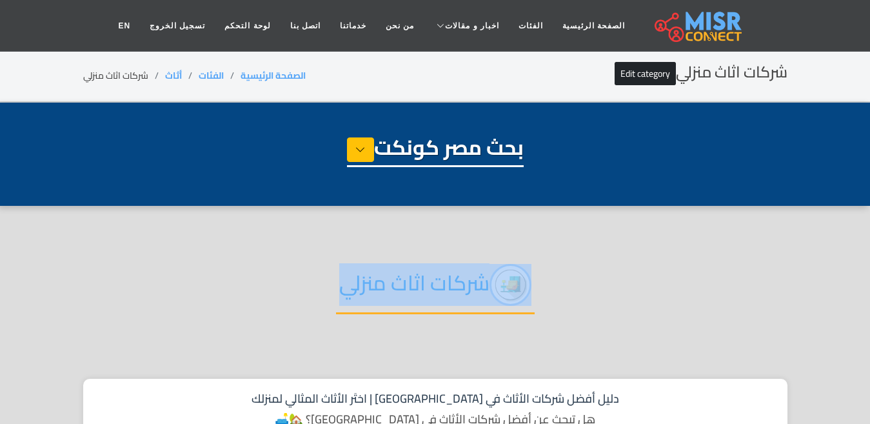
click at [449, 292] on h2 "شركات اثاث منزلي" at bounding box center [435, 289] width 199 height 50
copy div "شركات اثاث منزلي"
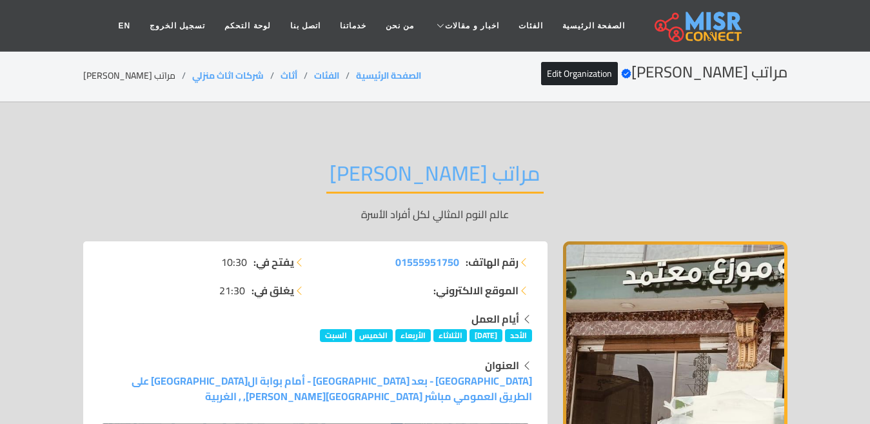
click at [137, 74] on li "مراتب [PERSON_NAME]" at bounding box center [137, 76] width 109 height 14
copy main "مراتب [PERSON_NAME]"
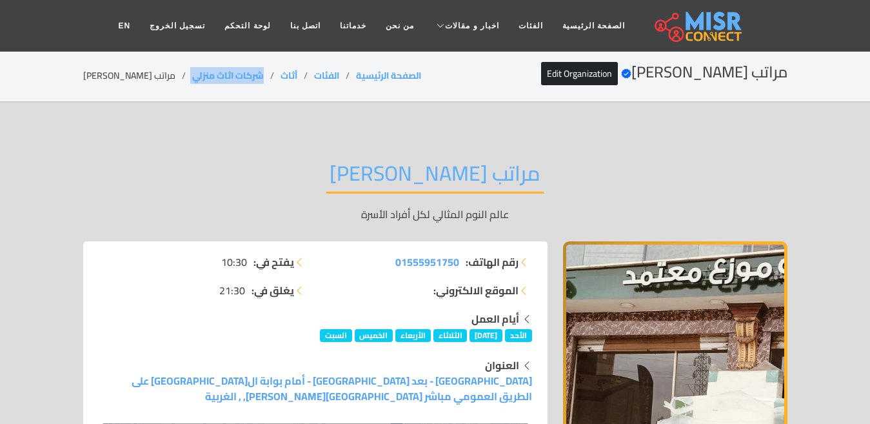
drag, startPoint x: 240, startPoint y: 68, endPoint x: 163, endPoint y: 72, distance: 76.8
click at [163, 72] on ol "الصفحة الرئيسية الفئات أثاث شركات اثاث منزلي مراتب [PERSON_NAME]" at bounding box center [252, 76] width 338 height 14
copy ol "شركات اثاث منزلي"
click at [124, 77] on li "مراتب [PERSON_NAME]" at bounding box center [137, 76] width 109 height 14
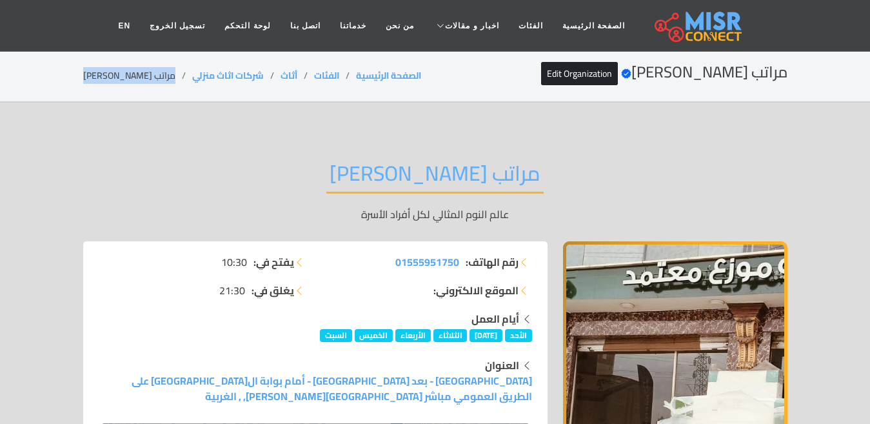
click at [124, 77] on li "مراتب [PERSON_NAME]" at bounding box center [137, 76] width 109 height 14
copy main "مراتب [PERSON_NAME]"
drag, startPoint x: 237, startPoint y: 79, endPoint x: 160, endPoint y: 79, distance: 76.8
click at [160, 79] on ol "الصفحة الرئيسية الفئات أثاث شركات اثاث منزلي مراتب [PERSON_NAME]" at bounding box center [252, 76] width 338 height 14
copy ol "شركات اثاث منزلي"
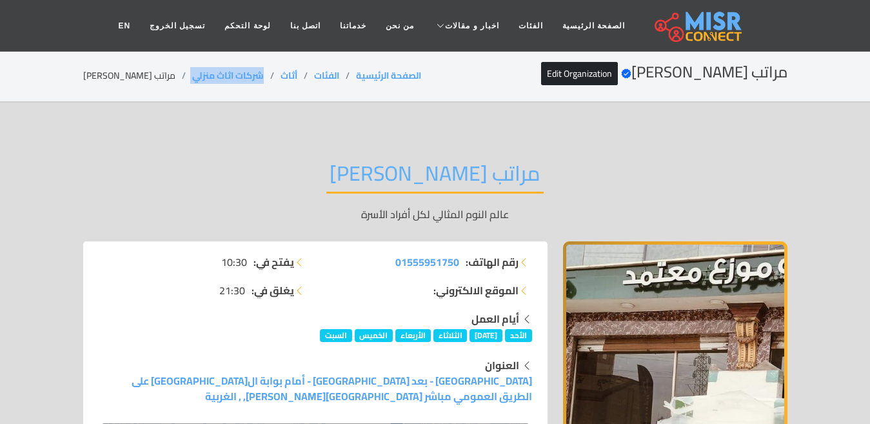
copy ol "شركات اثاث منزلي"
click at [129, 84] on div "مراتب [PERSON_NAME] Verified account Edit Organization الصفحة الرئيسية الفئات أ…" at bounding box center [435, 75] width 704 height 25
click at [128, 84] on div "مراتب [PERSON_NAME] Verified account Edit Organization الصفحة الرئيسية الفئات أ…" at bounding box center [435, 75] width 704 height 25
click at [127, 82] on li "مراتب [PERSON_NAME]" at bounding box center [137, 76] width 109 height 14
click at [126, 81] on li "مراتب [PERSON_NAME]" at bounding box center [137, 76] width 109 height 14
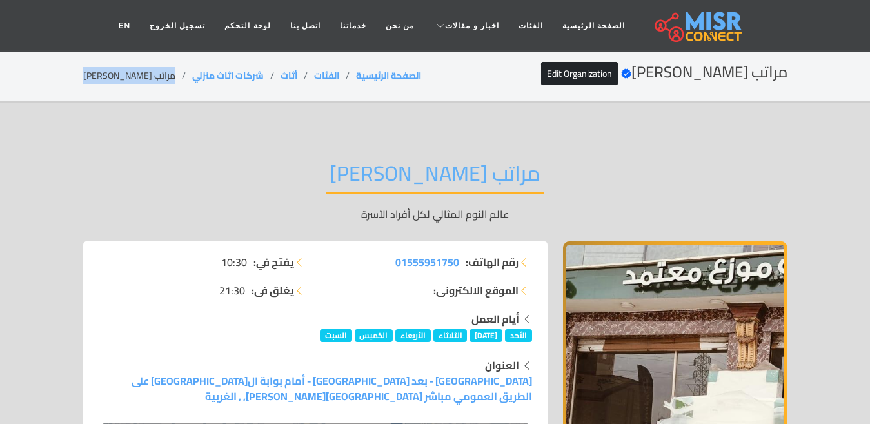
click at [126, 81] on li "مراتب [PERSON_NAME]" at bounding box center [137, 76] width 109 height 14
drag, startPoint x: 237, startPoint y: 75, endPoint x: 166, endPoint y: 77, distance: 70.3
click at [192, 77] on li "شركات اثاث منزلي" at bounding box center [236, 76] width 88 height 14
copy link "شركات اثاث منزلي"
click at [128, 78] on li "مراتب [PERSON_NAME]" at bounding box center [137, 76] width 109 height 14
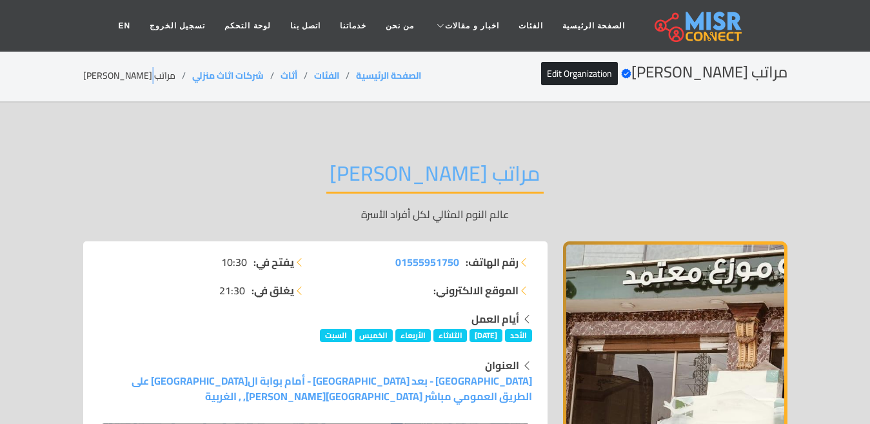
click at [128, 78] on li "مراتب [PERSON_NAME]" at bounding box center [137, 76] width 109 height 14
copy main "مراتب [PERSON_NAME]"
drag, startPoint x: 233, startPoint y: 77, endPoint x: 166, endPoint y: 79, distance: 67.1
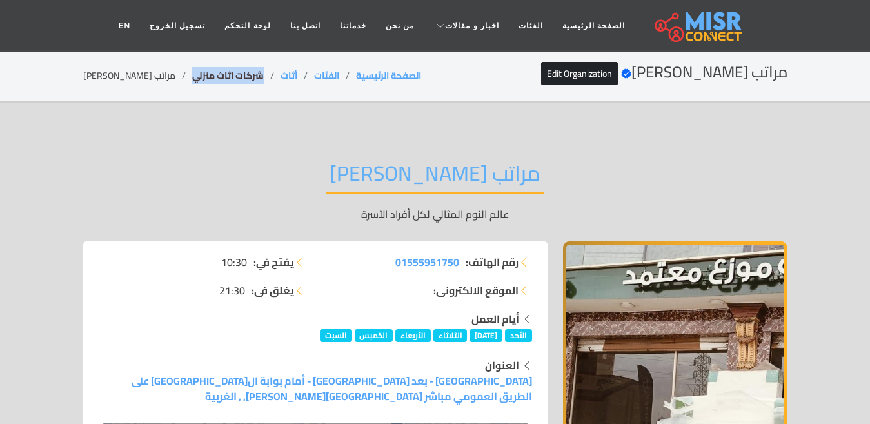
click at [192, 79] on li "شركات اثاث منزلي" at bounding box center [236, 76] width 88 height 14
copy link "شركات اثاث منزلي"
click at [98, 74] on li "مراتب [PERSON_NAME]" at bounding box center [137, 76] width 109 height 14
click at [99, 77] on li "مراتب [PERSON_NAME]" at bounding box center [137, 76] width 109 height 14
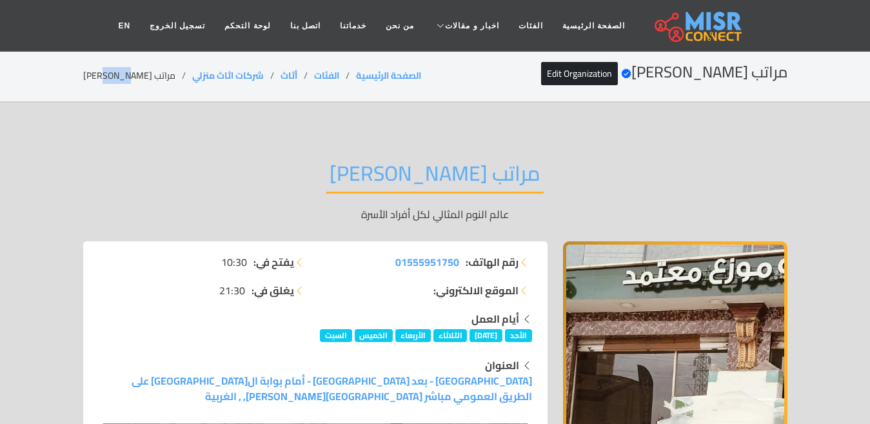
click at [99, 77] on li "مراتب [PERSON_NAME]" at bounding box center [137, 76] width 109 height 14
click at [102, 77] on li "مراتب [PERSON_NAME]" at bounding box center [137, 76] width 109 height 14
click at [103, 77] on li "مراتب [PERSON_NAME]" at bounding box center [137, 76] width 109 height 14
drag, startPoint x: 239, startPoint y: 68, endPoint x: 160, endPoint y: 76, distance: 79.8
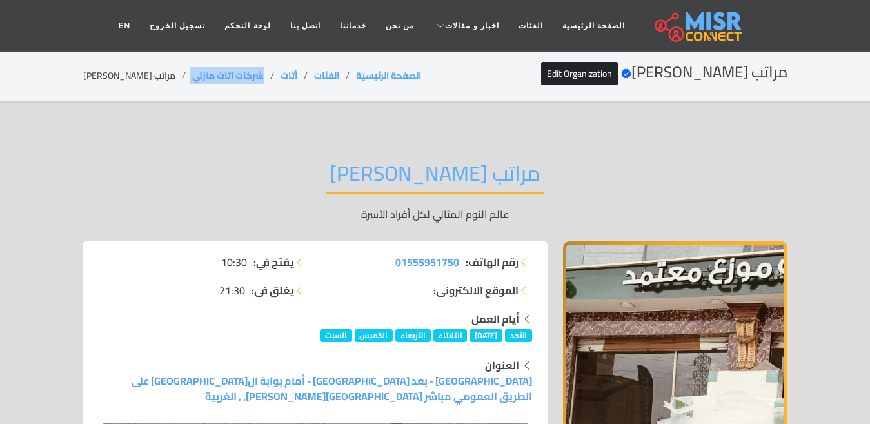
click at [160, 76] on div "مراتب [PERSON_NAME] Verified account Edit Organization الصفحة الرئيسية الفئات أ…" at bounding box center [435, 75] width 704 height 25
click at [124, 76] on li "مراتب [PERSON_NAME]" at bounding box center [137, 76] width 109 height 14
drag, startPoint x: 238, startPoint y: 72, endPoint x: 166, endPoint y: 74, distance: 71.6
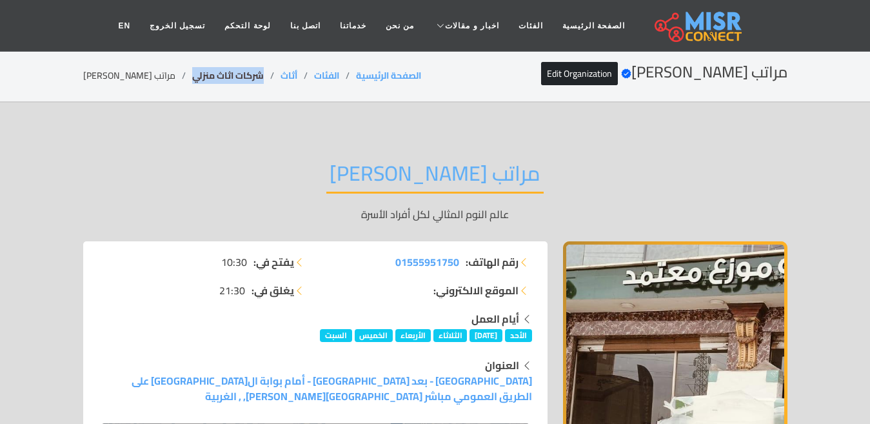
click at [192, 74] on li "شركات اثاث منزلي" at bounding box center [236, 76] width 88 height 14
click at [105, 76] on li "مراتب [PERSON_NAME]" at bounding box center [137, 76] width 109 height 14
drag, startPoint x: 244, startPoint y: 76, endPoint x: 164, endPoint y: 77, distance: 80.0
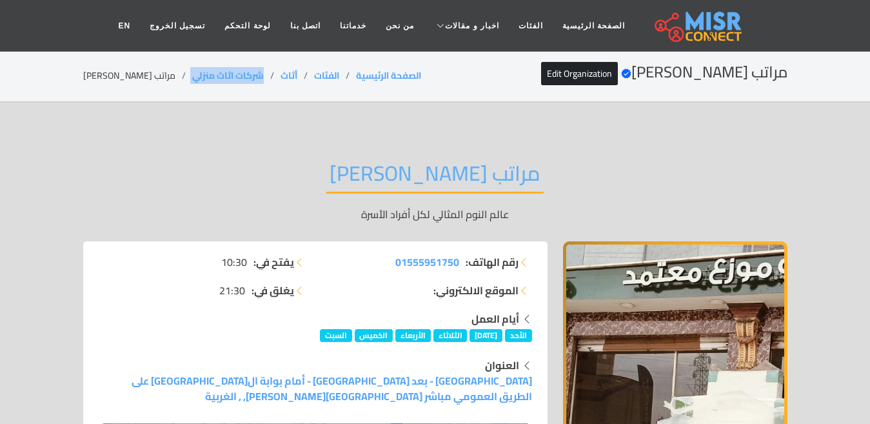
click at [164, 77] on ol "الصفحة الرئيسية الفئات أثاث شركات اثاث منزلي مراتب سيف الدين" at bounding box center [252, 76] width 338 height 14
click at [119, 73] on li "مراتب سيف الدين" at bounding box center [137, 76] width 109 height 14
drag, startPoint x: 244, startPoint y: 74, endPoint x: 163, endPoint y: 74, distance: 81.3
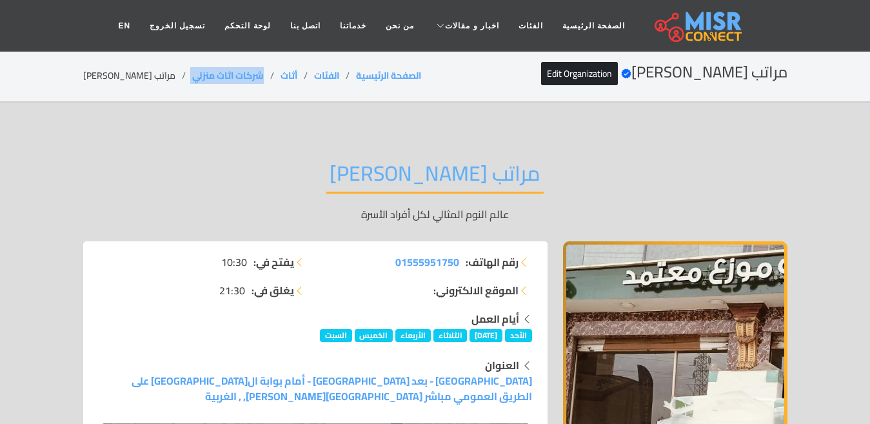
click at [163, 74] on ol "الصفحة الرئيسية الفئات أثاث شركات اثاث منزلي مراتب سيف الدين" at bounding box center [252, 76] width 338 height 14
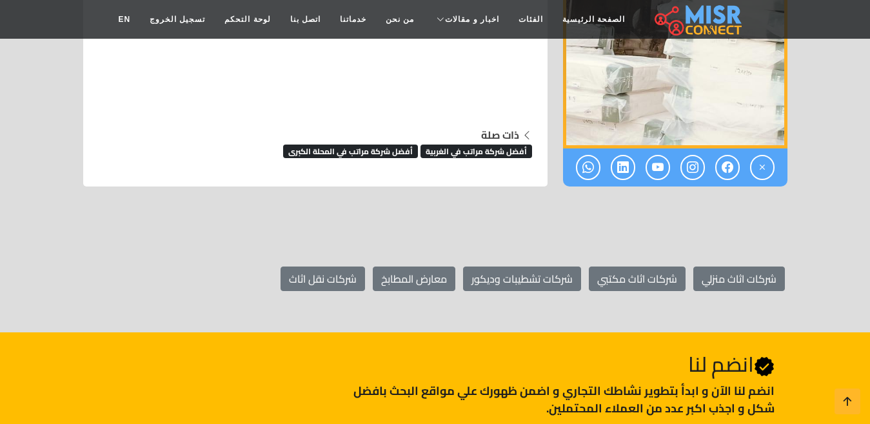
scroll to position [7455, 0]
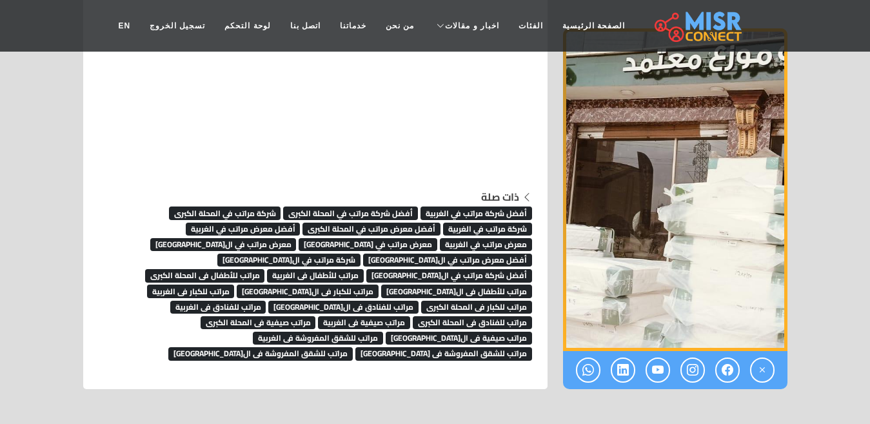
scroll to position [7455, 0]
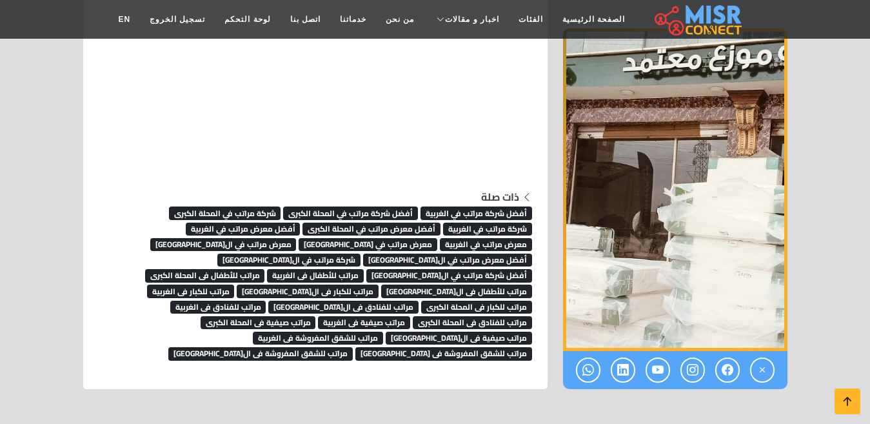
click at [600, 239] on img "1 / 1" at bounding box center [675, 189] width 224 height 322
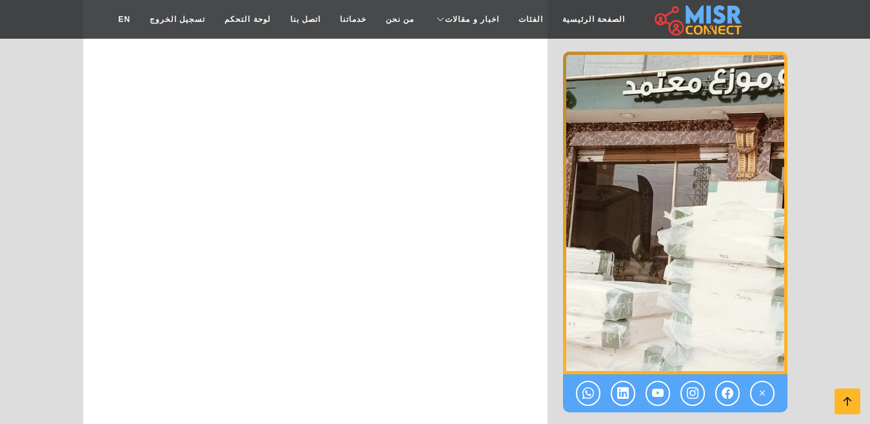
scroll to position [7197, 0]
click at [847, 397] on icon at bounding box center [847, 401] width 18 height 18
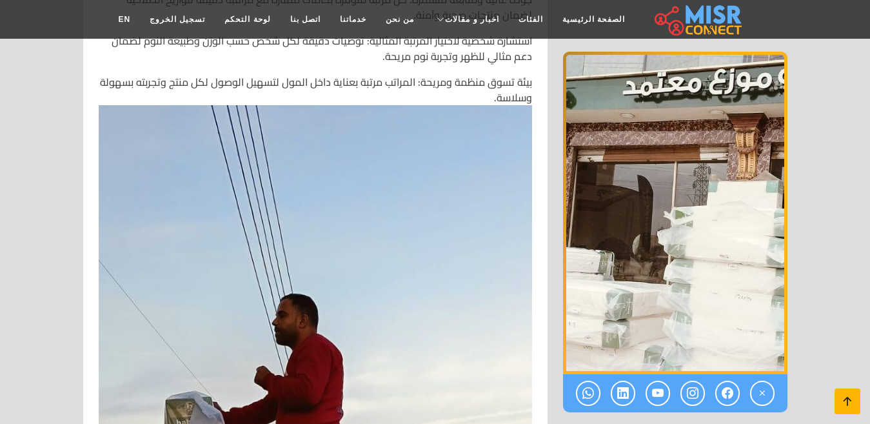
scroll to position [0, 0]
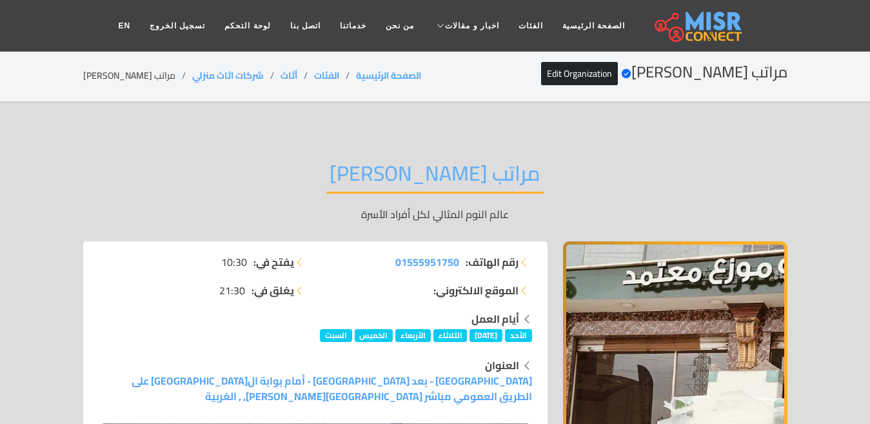
click at [128, 75] on li "مراتب سيف الدين" at bounding box center [137, 76] width 109 height 14
copy ol "شركات اثاث منزلي"
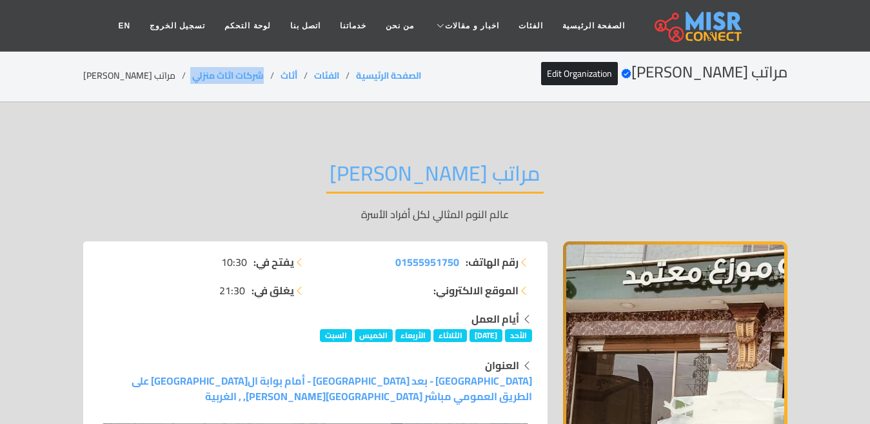
drag, startPoint x: 219, startPoint y: 77, endPoint x: 161, endPoint y: 92, distance: 59.5
click at [161, 92] on section "مراتب سيف الدين Verified account Edit Organization الصفحة الرئيسية الفئات أثاث …" at bounding box center [435, 76] width 870 height 52
click at [106, 85] on div "مراتب سيف الدين Verified account Edit Organization الصفحة الرئيسية الفئات أثاث …" at bounding box center [435, 75] width 704 height 25
click at [106, 79] on li "مراتب سيف الدين" at bounding box center [137, 76] width 109 height 14
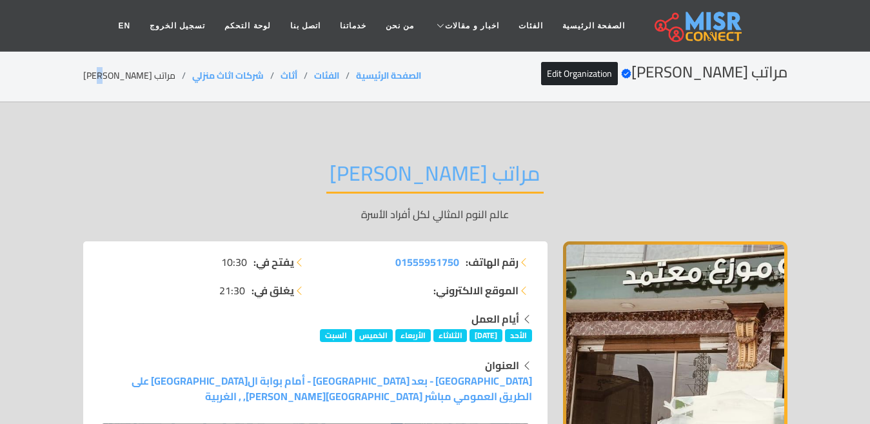
click at [105, 79] on li "مراتب سيف الدين" at bounding box center [137, 76] width 109 height 14
copy main "مراتب سيف الدين"
copy link "شركات اثاث منزلي"
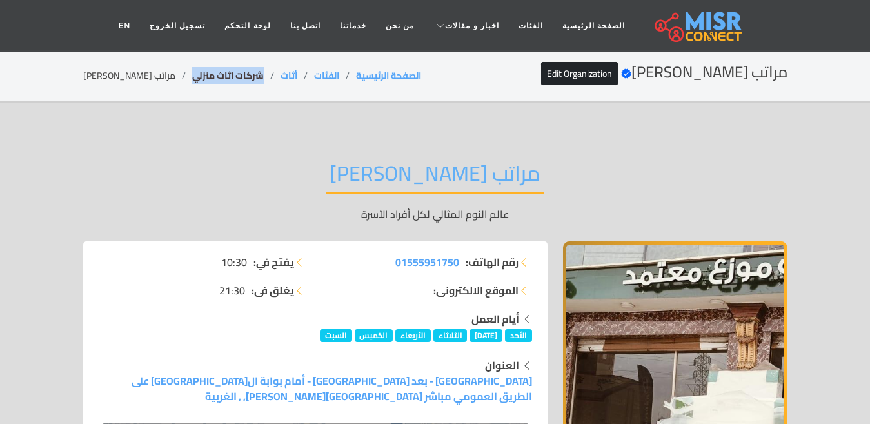
drag, startPoint x: 240, startPoint y: 72, endPoint x: 166, endPoint y: 72, distance: 73.5
click at [192, 72] on li "شركات اثاث منزلي" at bounding box center [236, 76] width 88 height 14
copy link "شركات اثاث منزلي"
click at [139, 69] on li "مراتب سيف الدين" at bounding box center [137, 76] width 109 height 14
click at [141, 69] on li "مراتب سيف الدين" at bounding box center [137, 76] width 109 height 14
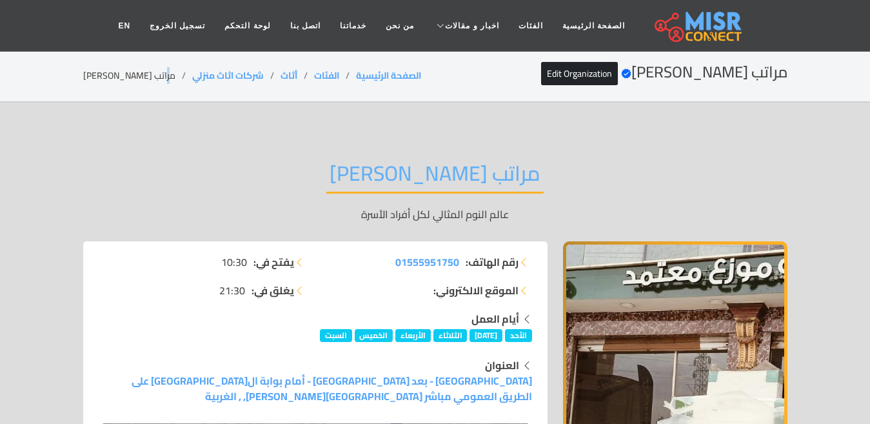
click at [141, 69] on li "مراتب سيف الدين" at bounding box center [137, 76] width 109 height 14
click at [140, 77] on li "مراتب سيف الدين" at bounding box center [137, 76] width 109 height 14
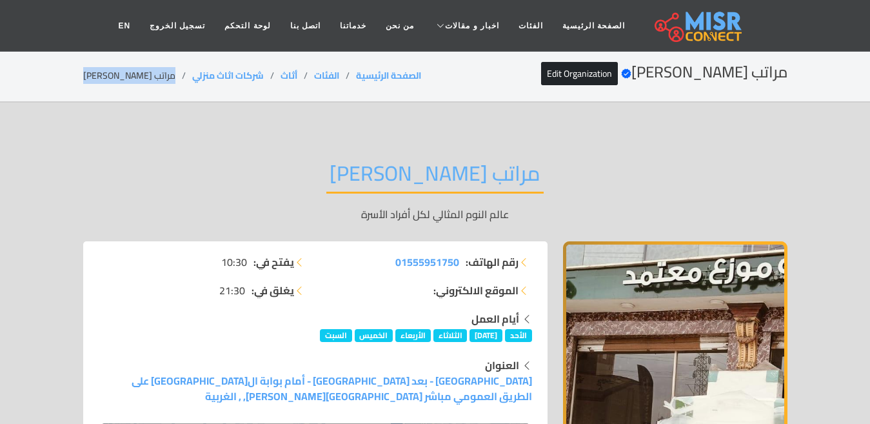
click at [140, 77] on li "مراتب سيف الدين" at bounding box center [137, 76] width 109 height 14
copy ol "شركات اثاث منزلي"
drag, startPoint x: 239, startPoint y: 75, endPoint x: 158, endPoint y: 75, distance: 81.3
click at [158, 75] on ol "الصفحة الرئيسية الفئات أثاث شركات اثاث منزلي مراتب سيف الدين" at bounding box center [252, 76] width 338 height 14
copy ol "شركات اثاث منزلي"
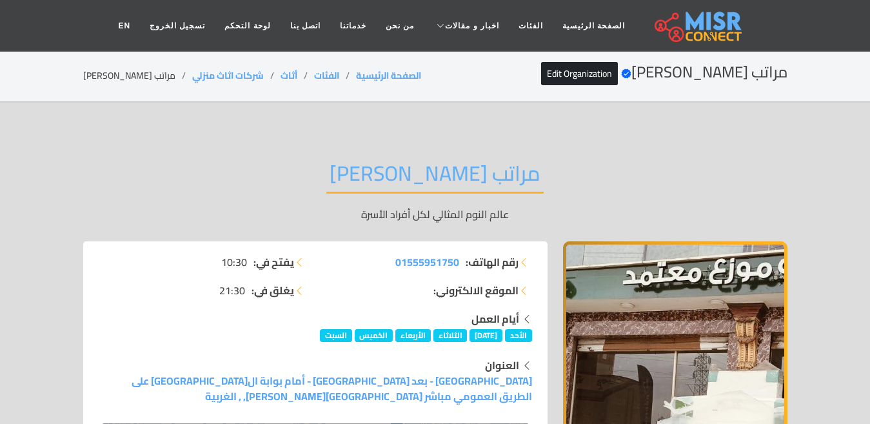
click at [128, 75] on li "مراتب سيف الدين" at bounding box center [137, 76] width 109 height 14
copy main "مراتب سيف الدين"
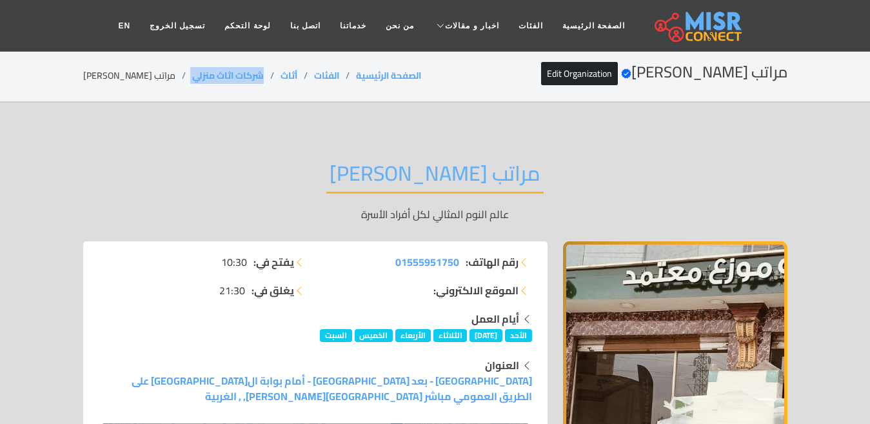
copy ol "شركات اثاث منزلي"
drag, startPoint x: 240, startPoint y: 64, endPoint x: 162, endPoint y: 73, distance: 78.5
click at [162, 73] on div "مراتب سيف الدين Verified account Edit Organization الصفحة الرئيسية الفئات أثاث …" at bounding box center [435, 75] width 704 height 25
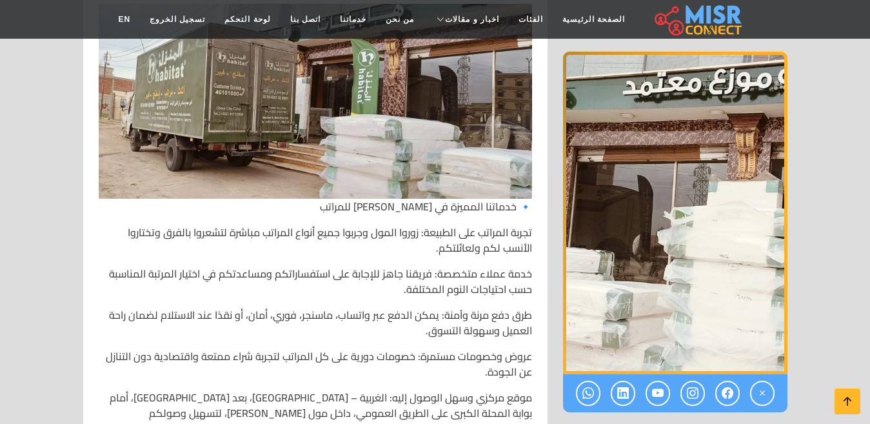
scroll to position [1225, 0]
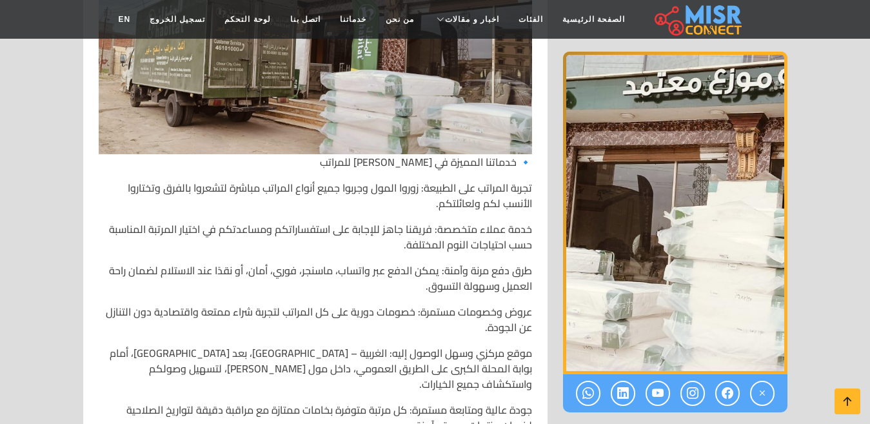
drag, startPoint x: 869, startPoint y: 77, endPoint x: 870, endPoint y: 123, distance: 45.2
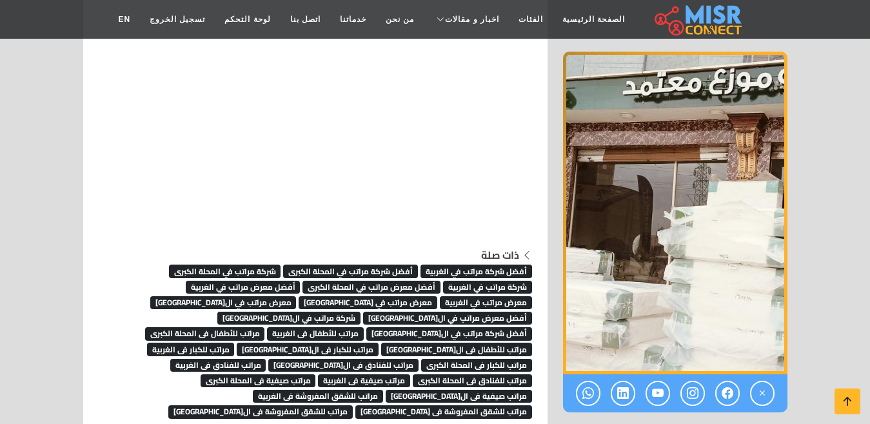
scroll to position [7319, 0]
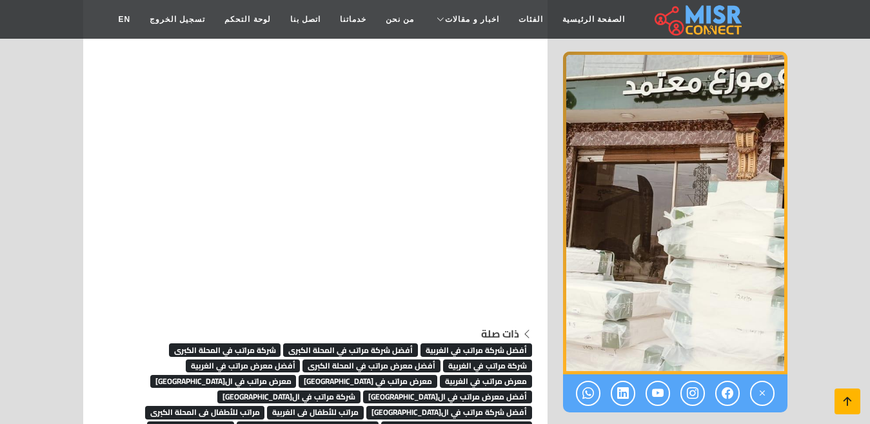
click at [850, 401] on icon at bounding box center [847, 401] width 18 height 18
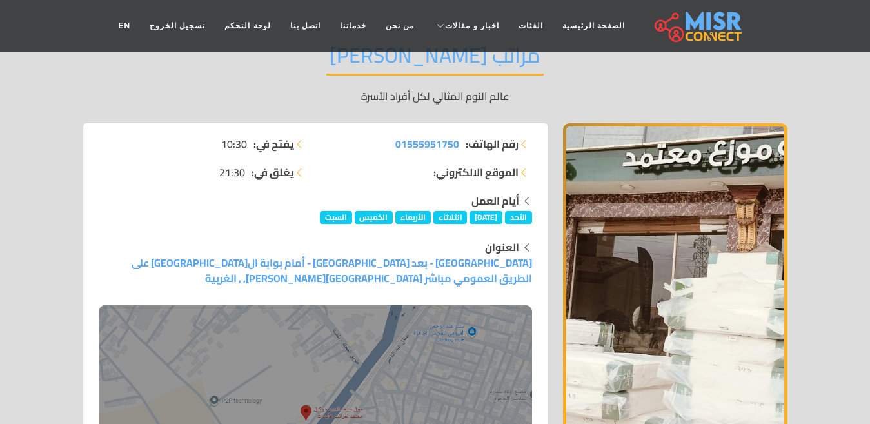
scroll to position [0, 0]
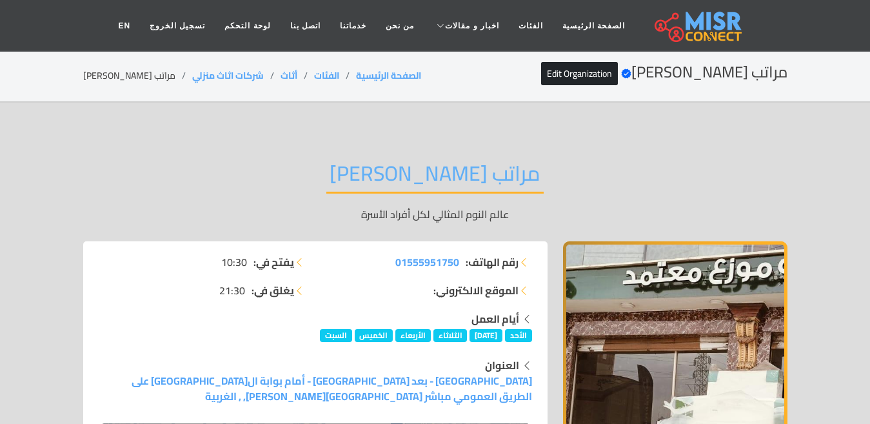
click at [114, 75] on li "مراتب سيف الدين" at bounding box center [137, 76] width 109 height 14
drag, startPoint x: 239, startPoint y: 74, endPoint x: 157, endPoint y: 77, distance: 81.4
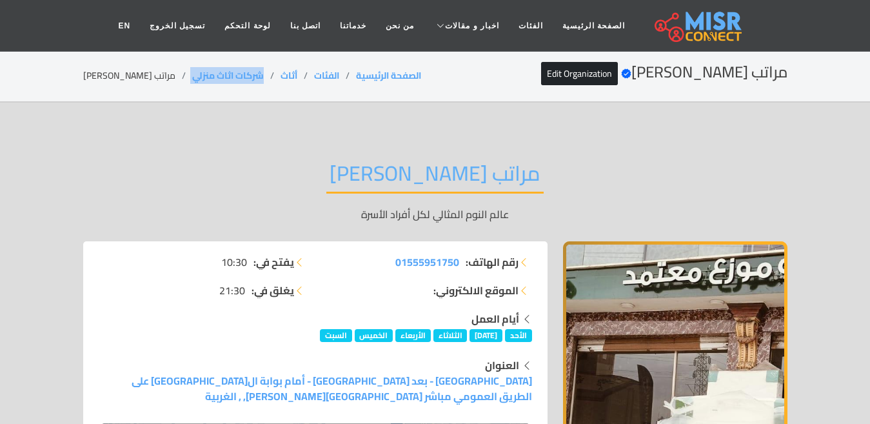
click at [157, 77] on ol "الصفحة الرئيسية الفئات أثاث شركات اثاث منزلي مراتب سيف الدين" at bounding box center [252, 76] width 338 height 14
click at [119, 81] on li "مراتب سيف الدين" at bounding box center [137, 76] width 109 height 14
click at [516, 35] on link "الفئات" at bounding box center [531, 26] width 44 height 25
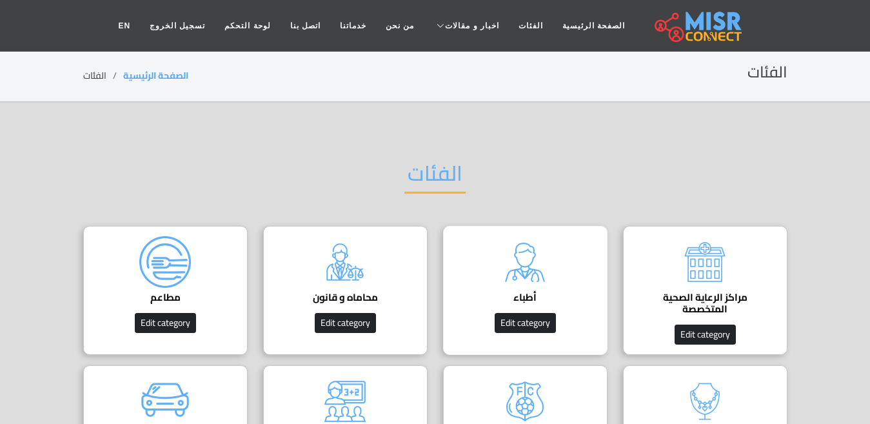
click at [558, 267] on div "أطباء دليل الأطباء في [GEOGRAPHIC_DATA] | اعرف أحسن دكاترة في جميع التخصصات Edi…" at bounding box center [525, 290] width 164 height 129
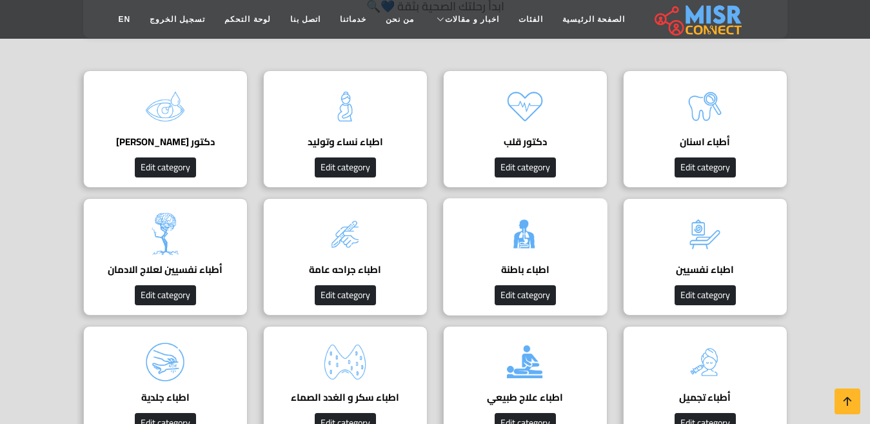
scroll to position [451, 0]
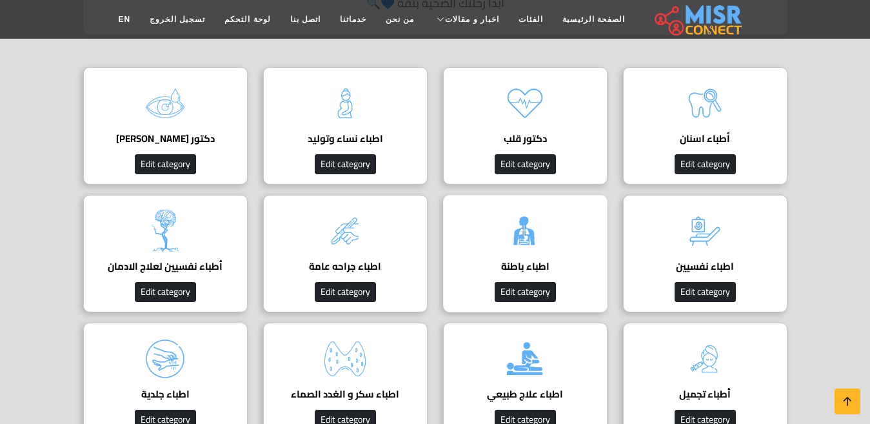
click at [535, 243] on img at bounding box center [525, 231] width 52 height 52
click at [535, 241] on img at bounding box center [525, 231] width 52 height 52
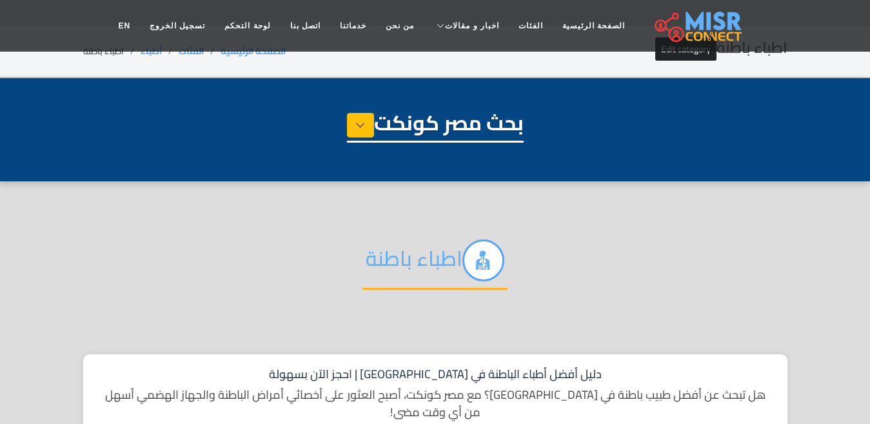
select select "*****"
select select "**********"
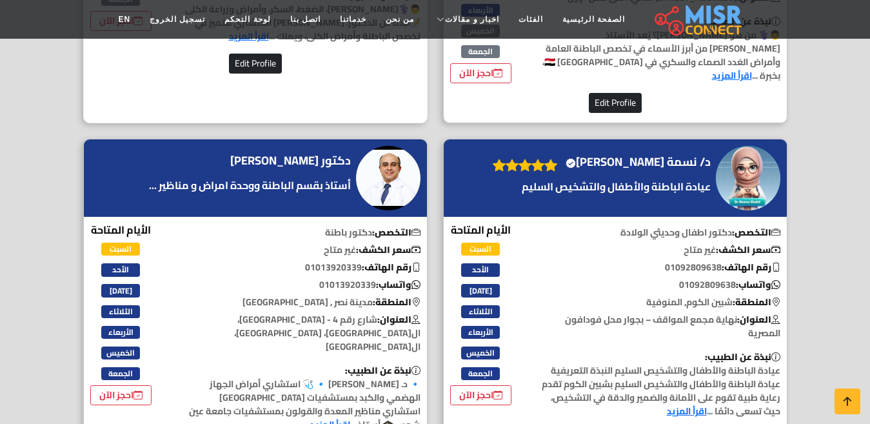
scroll to position [838, 0]
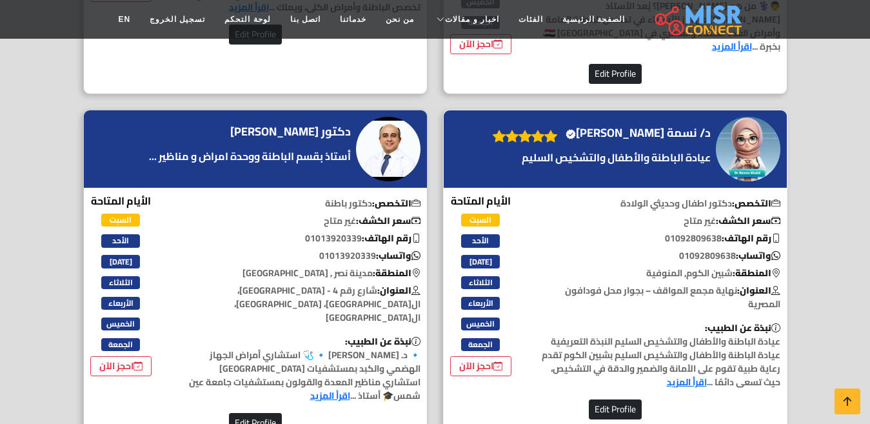
click at [657, 126] on h4 "د/ نسمة خالد الغلبان Verified account" at bounding box center [638, 133] width 145 height 14
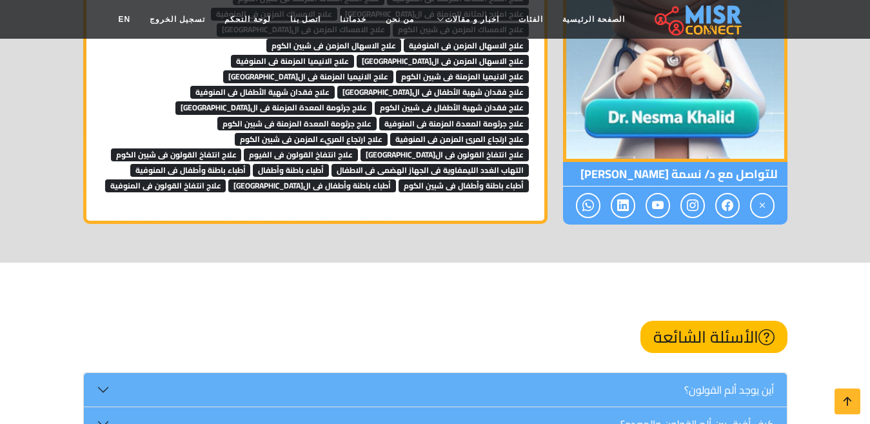
scroll to position [1161, 0]
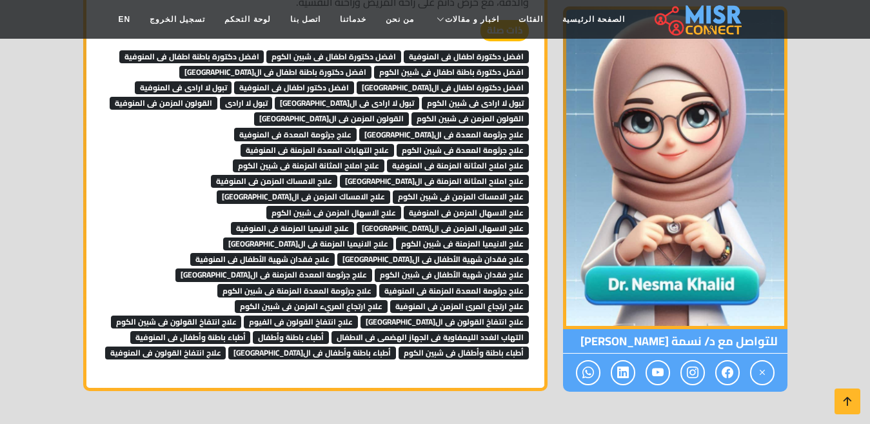
click at [244, 315] on span "علاج انتفاخ القولون فى الفيوم" at bounding box center [301, 321] width 114 height 13
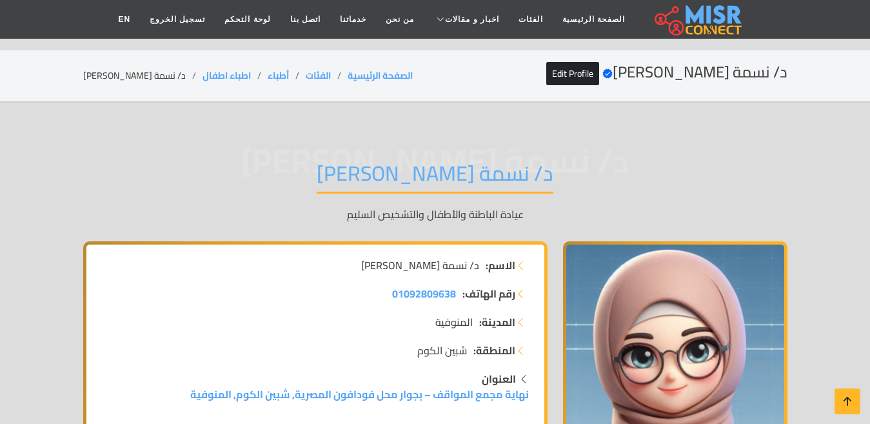
scroll to position [1161, 0]
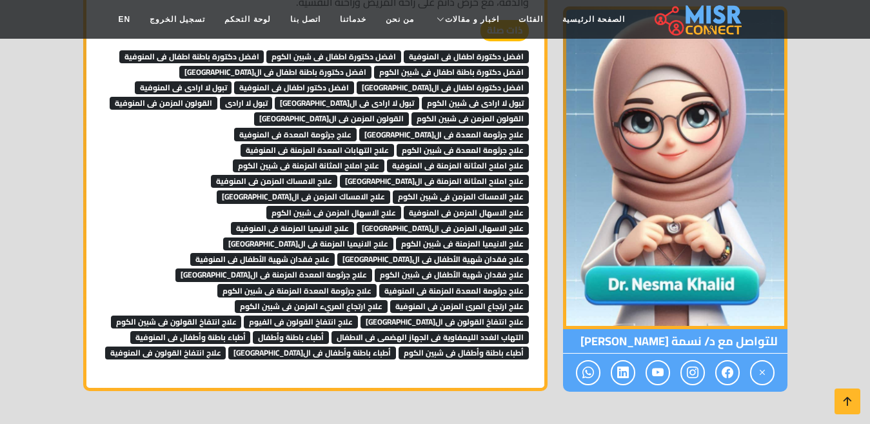
click at [285, 190] on span "علاج الامساك المزمن فى ال[GEOGRAPHIC_DATA]" at bounding box center [303, 196] width 173 height 13
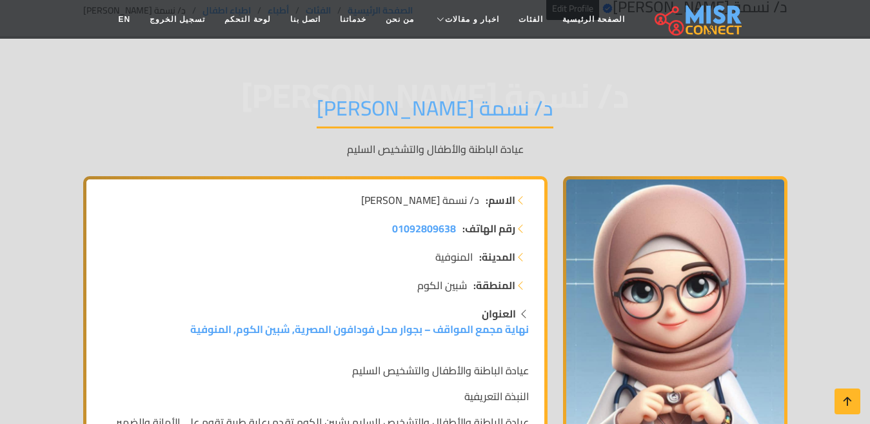
scroll to position [64, 0]
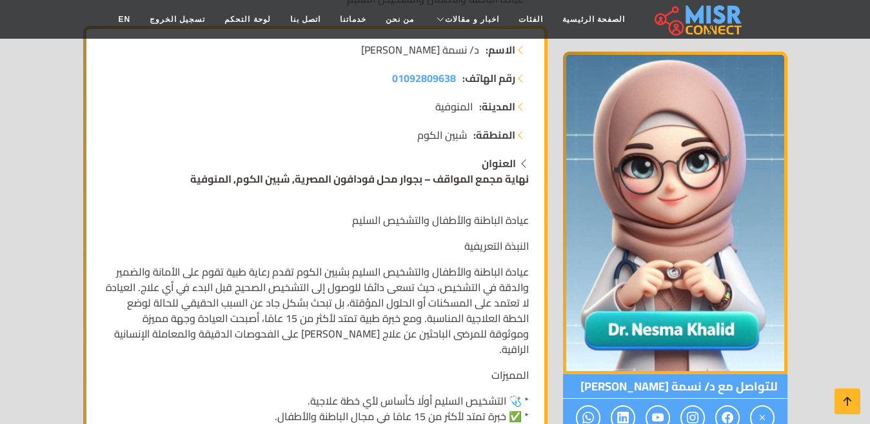
scroll to position [457, 0]
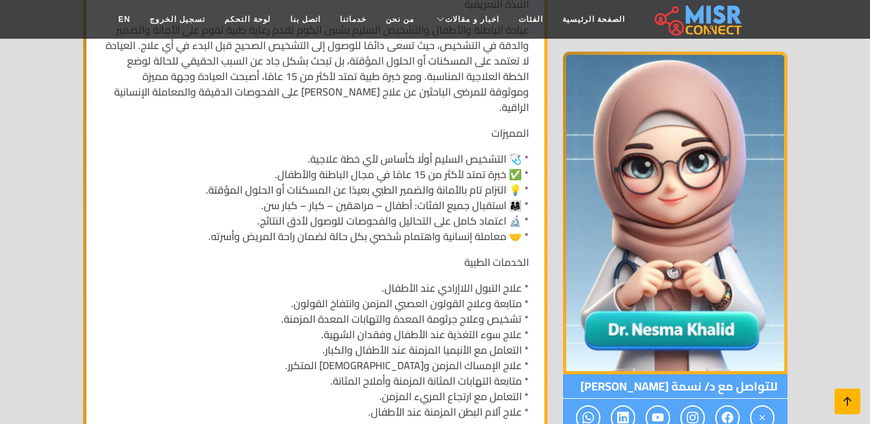
click at [843, 397] on icon at bounding box center [847, 401] width 18 height 18
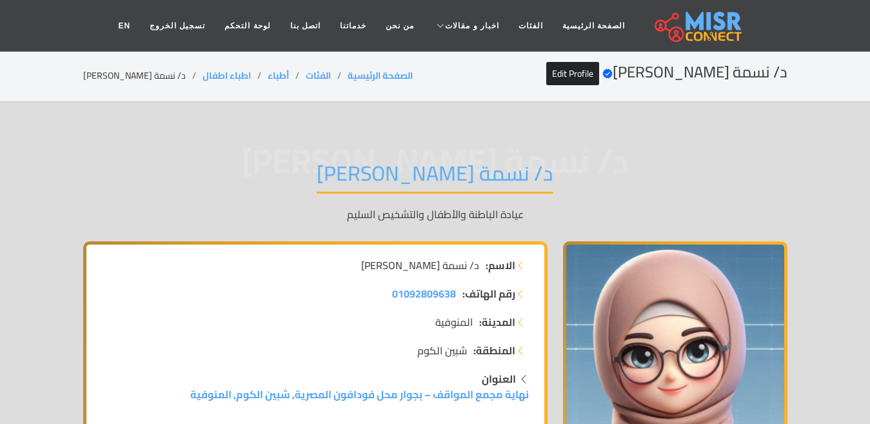
click at [135, 72] on li "د/ نسمة [PERSON_NAME]" at bounding box center [142, 76] width 119 height 14
copy main "د/ نسمة [PERSON_NAME]"
drag, startPoint x: 222, startPoint y: 79, endPoint x: 172, endPoint y: 81, distance: 49.7
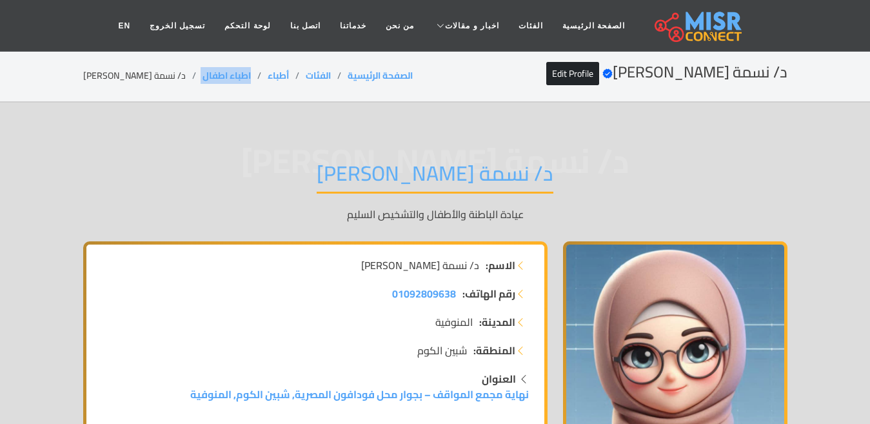
click at [172, 81] on ol "الصفحة الرئيسية الفئات أطباء اطباء اطفال د/ نسمة خالد الغلبان" at bounding box center [248, 76] width 330 height 14
copy ol "اطباء اطفال"
click at [599, 81] on link "Edit Profile" at bounding box center [572, 73] width 53 height 23
click at [513, 27] on link "الفئات" at bounding box center [531, 26] width 44 height 25
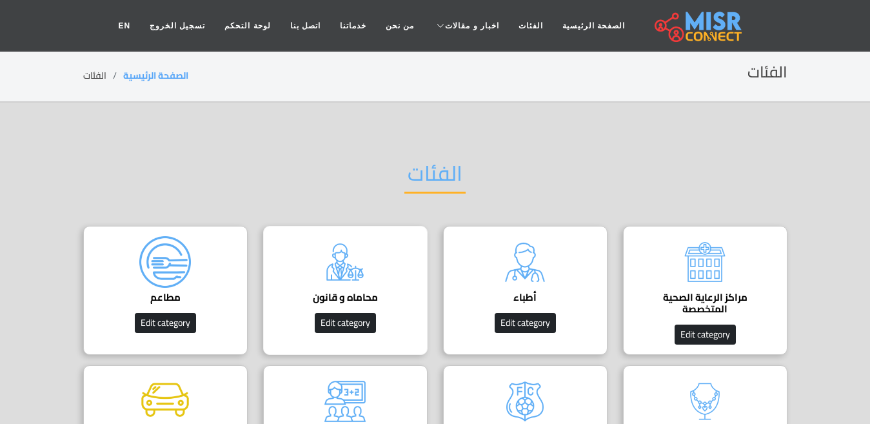
click at [377, 259] on div "محاماه و قانون دليل المحامين في مصر Edit category" at bounding box center [345, 290] width 164 height 129
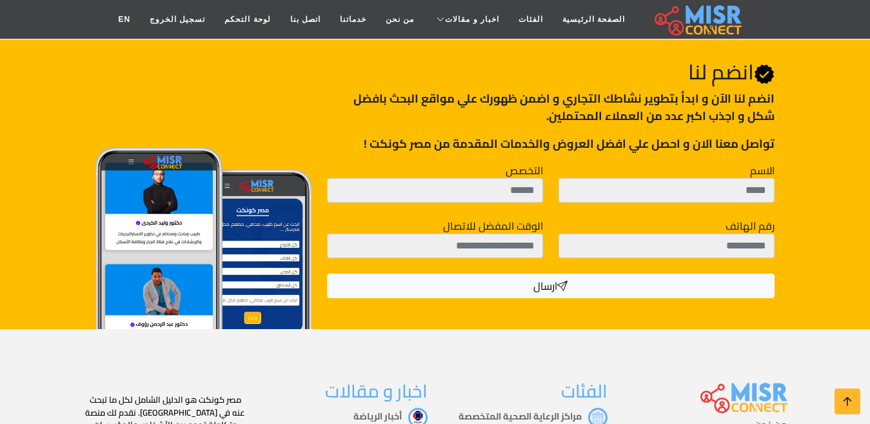
scroll to position [322, 0]
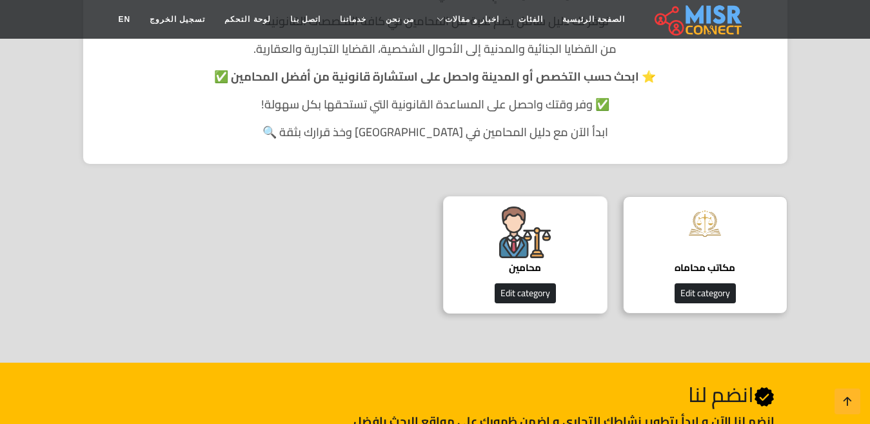
click at [508, 244] on img at bounding box center [525, 232] width 52 height 52
click at [510, 244] on img at bounding box center [525, 232] width 52 height 52
click at [511, 245] on img at bounding box center [525, 232] width 52 height 52
click at [537, 262] on h4 "محامين" at bounding box center [525, 268] width 124 height 12
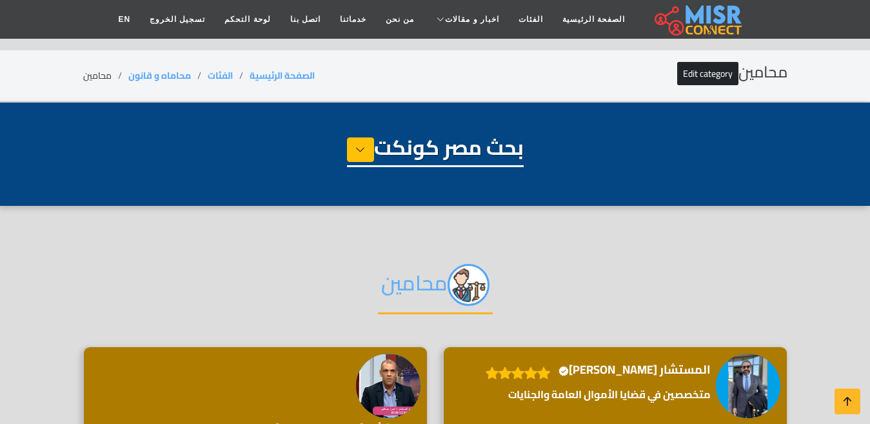
select select "**********"
select select "*******"
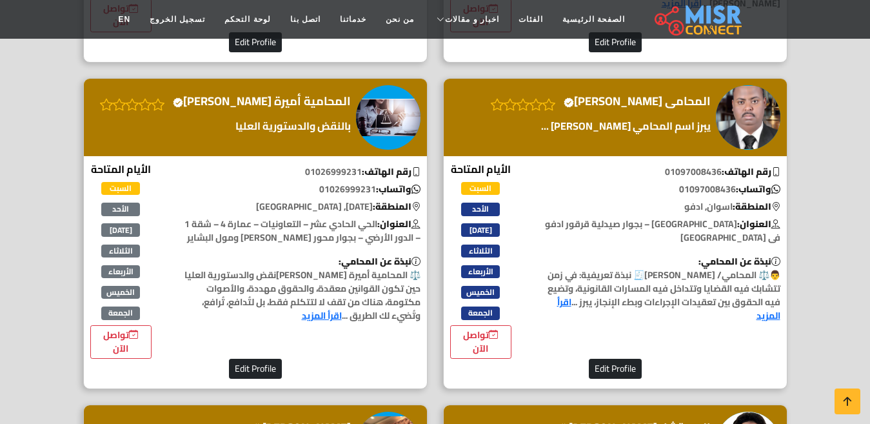
scroll to position [2709, 0]
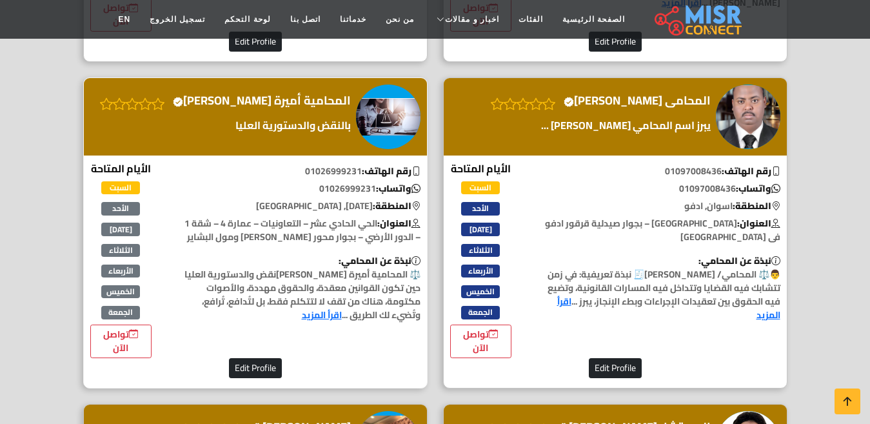
click at [300, 108] on h4 "المحامية أميرة [PERSON_NAME] account" at bounding box center [262, 101] width 178 height 14
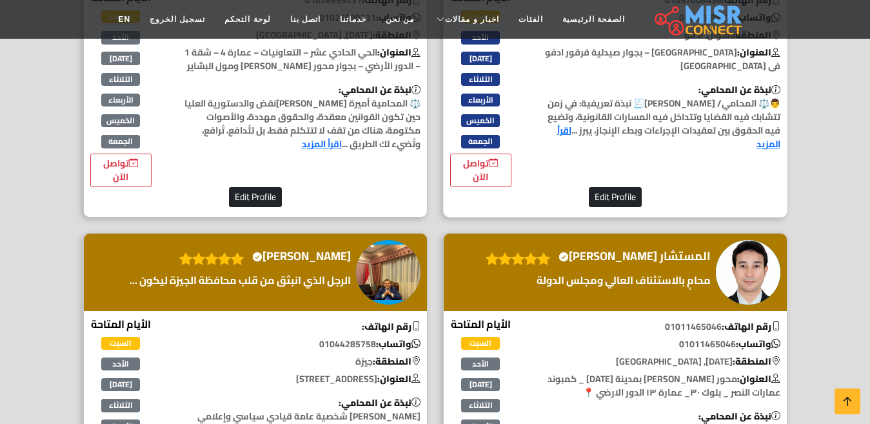
scroll to position [2902, 0]
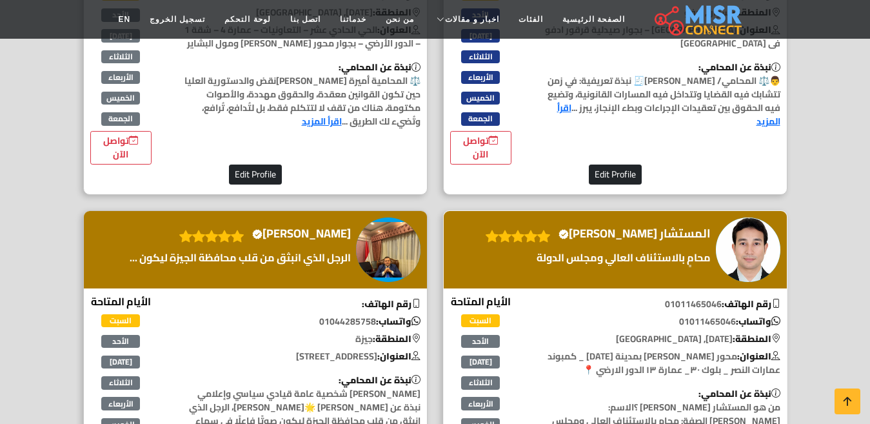
click at [628, 241] on h4 "المستشار [PERSON_NAME] Verified account" at bounding box center [635, 233] width 152 height 14
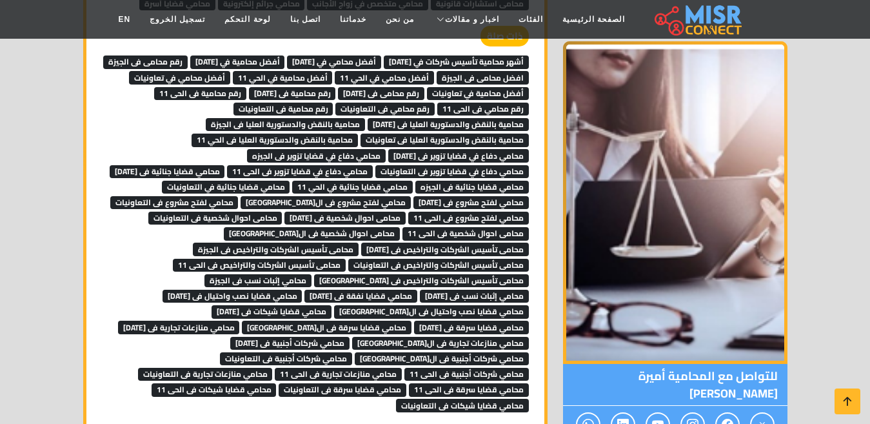
scroll to position [6511, 0]
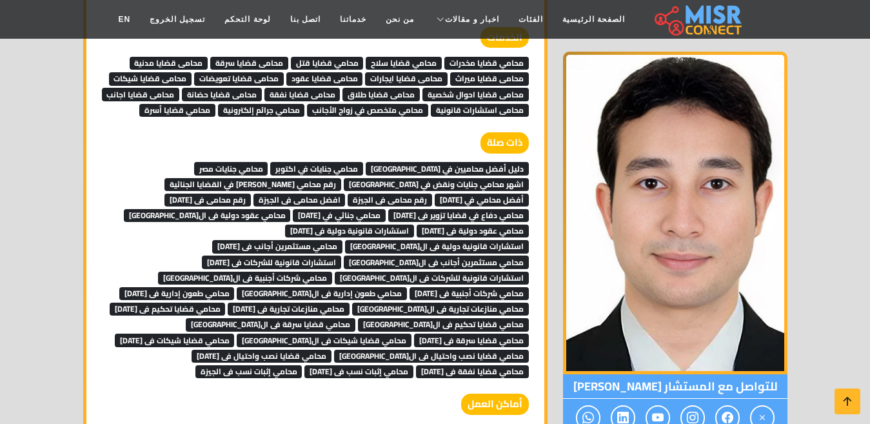
scroll to position [2902, 0]
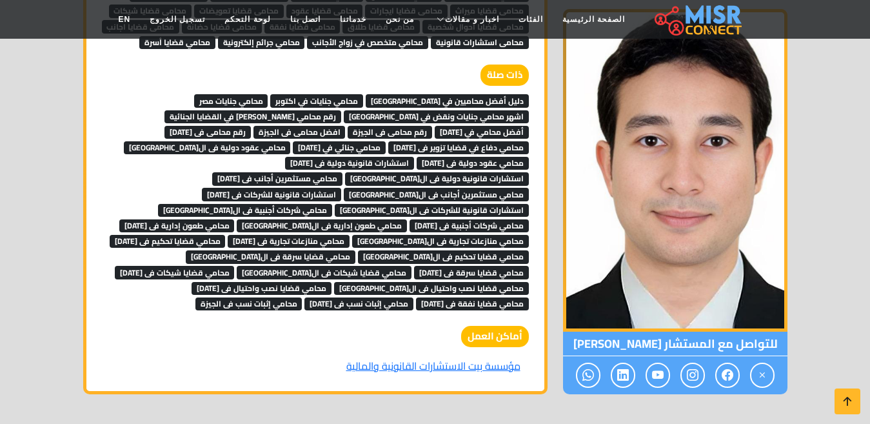
click at [477, 94] on span "دليل أفضل محاميين في [GEOGRAPHIC_DATA]" at bounding box center [447, 100] width 163 height 13
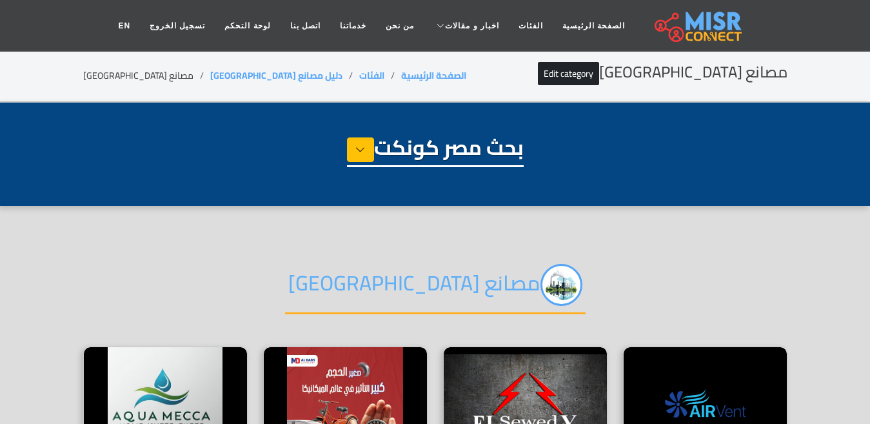
select select "**********"
click at [511, 21] on link "الفئات" at bounding box center [531, 26] width 44 height 25
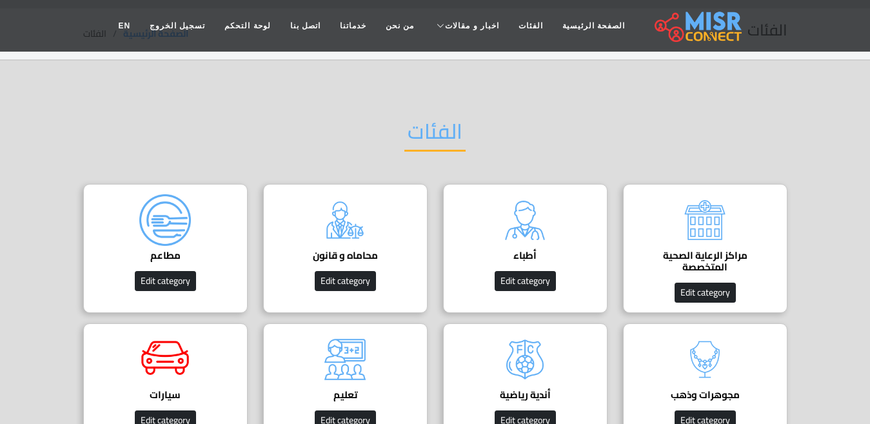
scroll to position [64, 0]
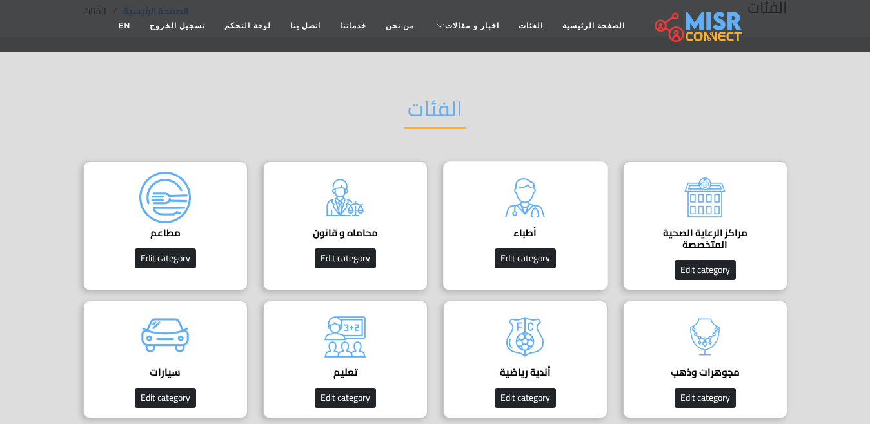
click at [506, 217] on img at bounding box center [525, 198] width 52 height 52
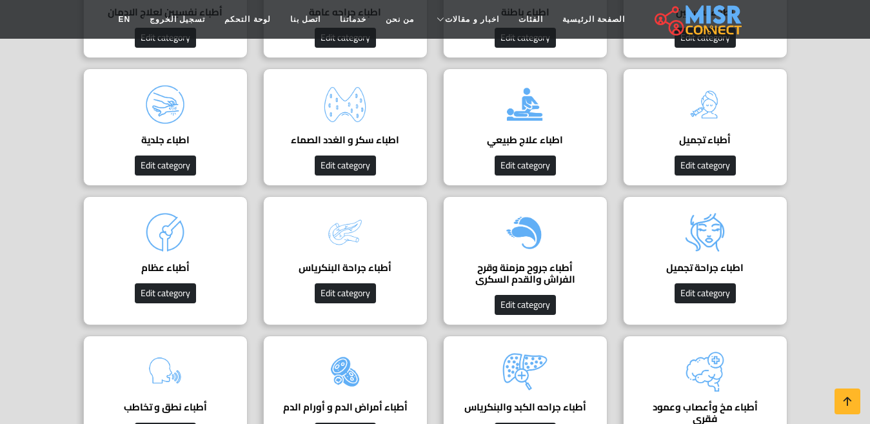
scroll to position [580, 0]
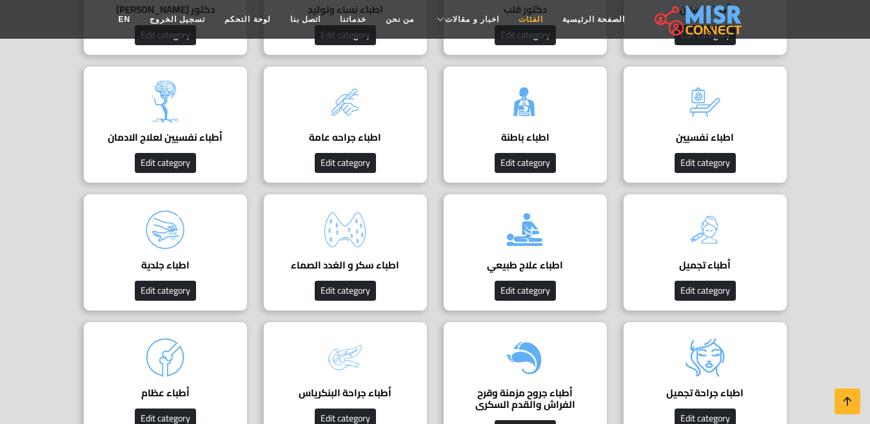
click at [510, 17] on link "الفئات" at bounding box center [531, 19] width 44 height 25
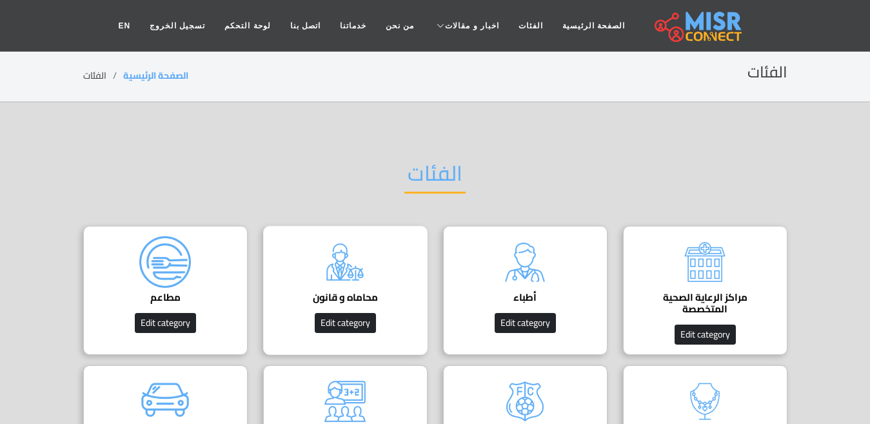
click at [355, 271] on img at bounding box center [345, 262] width 52 height 52
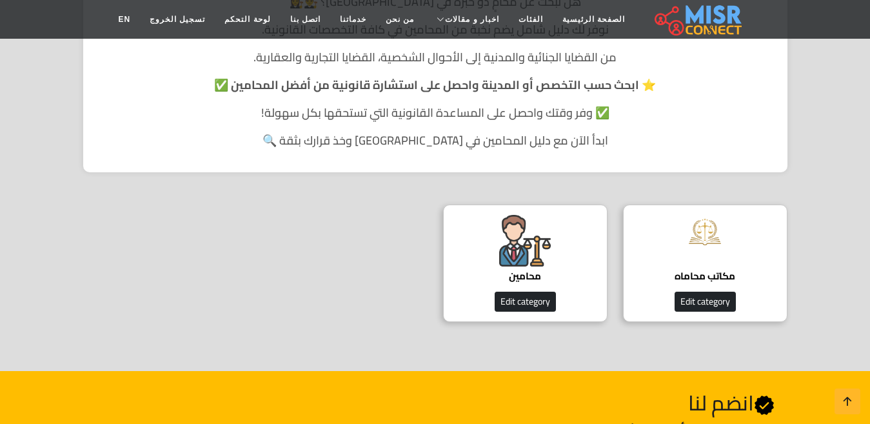
scroll to position [387, 0]
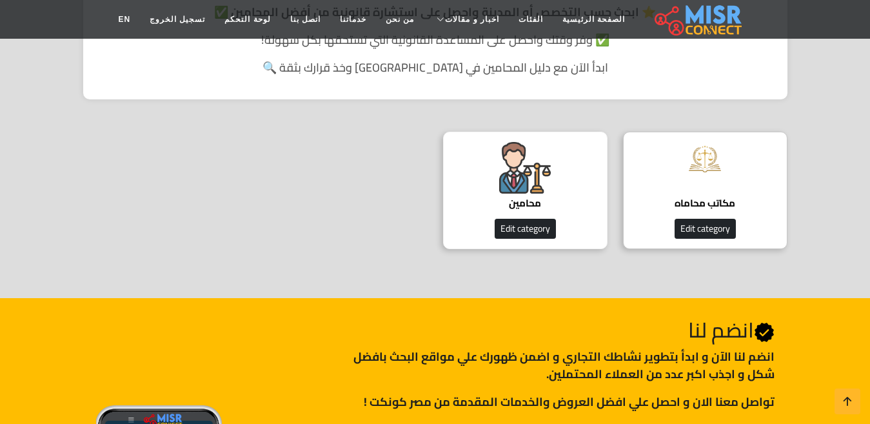
click at [502, 170] on img at bounding box center [525, 168] width 52 height 52
click at [512, 181] on img at bounding box center [525, 168] width 52 height 52
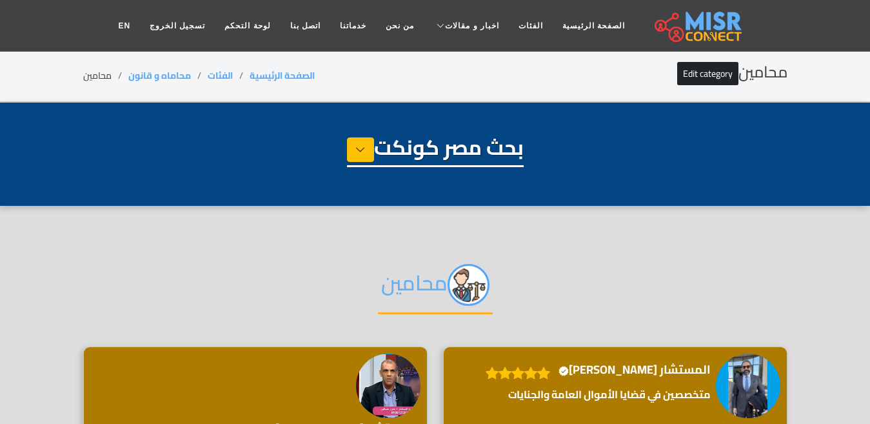
select select "**********"
select select "*******"
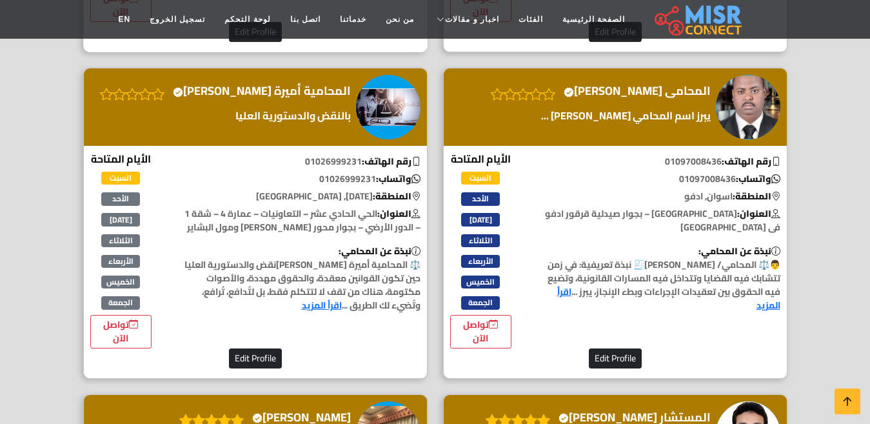
scroll to position [2644, 0]
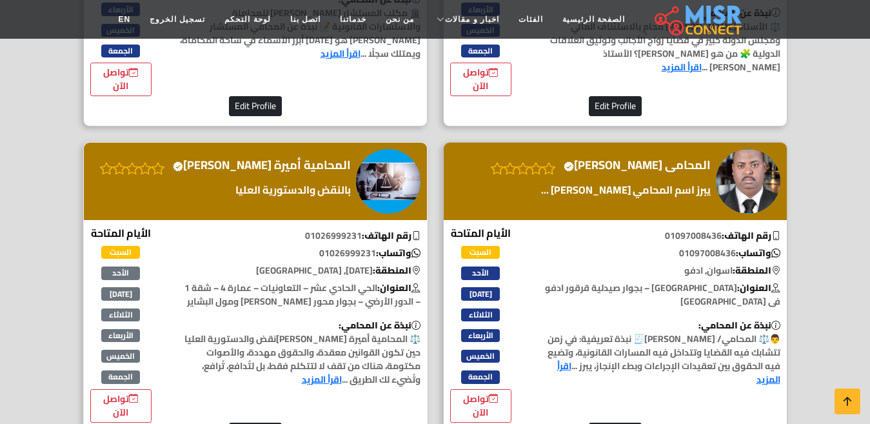
click at [295, 172] on h4 "المحامية أميرة سمير Verified account" at bounding box center [262, 165] width 178 height 14
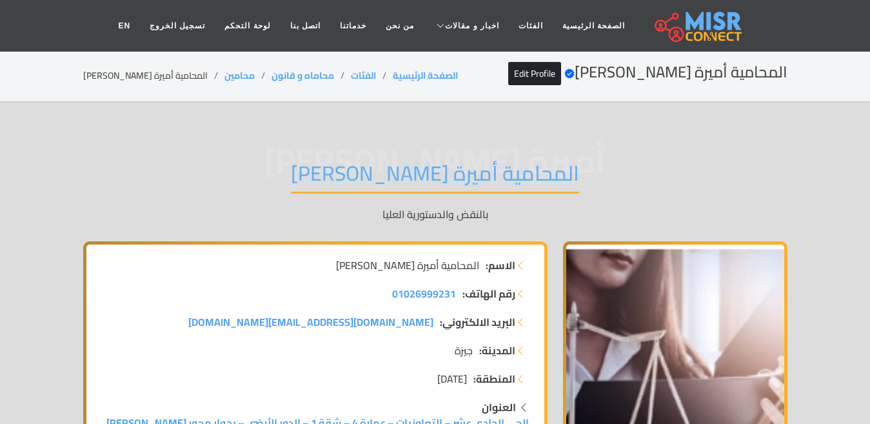
click at [413, 168] on h1 "المحامية أميرة [PERSON_NAME]" at bounding box center [435, 177] width 288 height 33
click at [414, 167] on h1 "المحامية أميرة [PERSON_NAME]" at bounding box center [435, 177] width 288 height 33
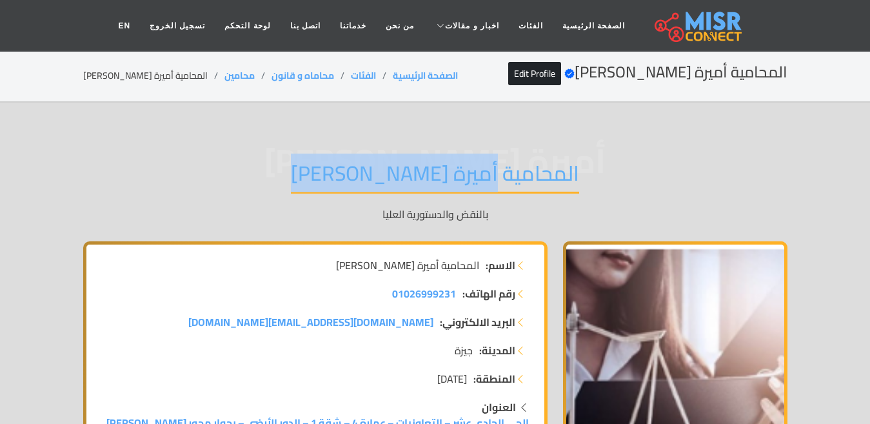
click at [414, 167] on h1 "المحامية أميرة [PERSON_NAME]" at bounding box center [435, 177] width 288 height 33
copy div "المحامية أميرة [PERSON_NAME]"
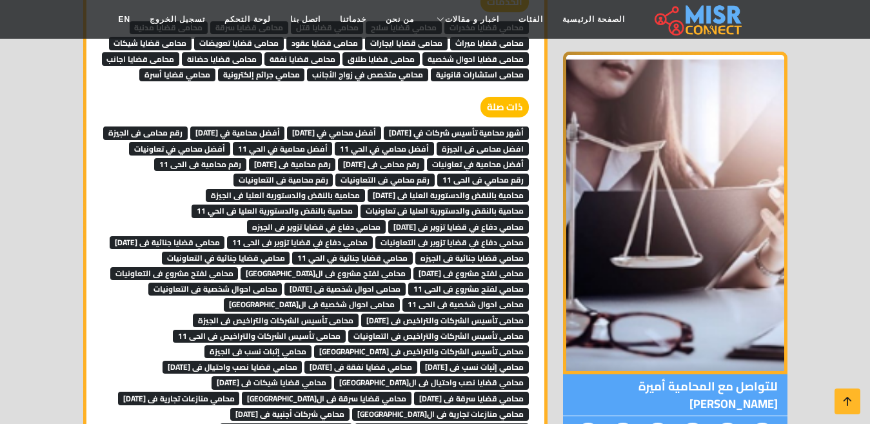
scroll to position [6391, 0]
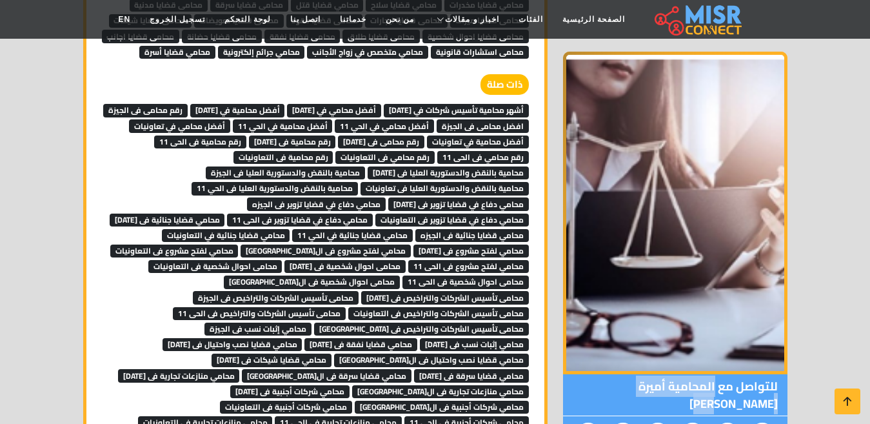
drag, startPoint x: 715, startPoint y: 317, endPoint x: 594, endPoint y: 319, distance: 121.3
click at [594, 374] on span "للتواصل مع المحامية أميرة [PERSON_NAME]" at bounding box center [675, 395] width 224 height 42
copy span "المحامية أميرة [PERSON_NAME]"
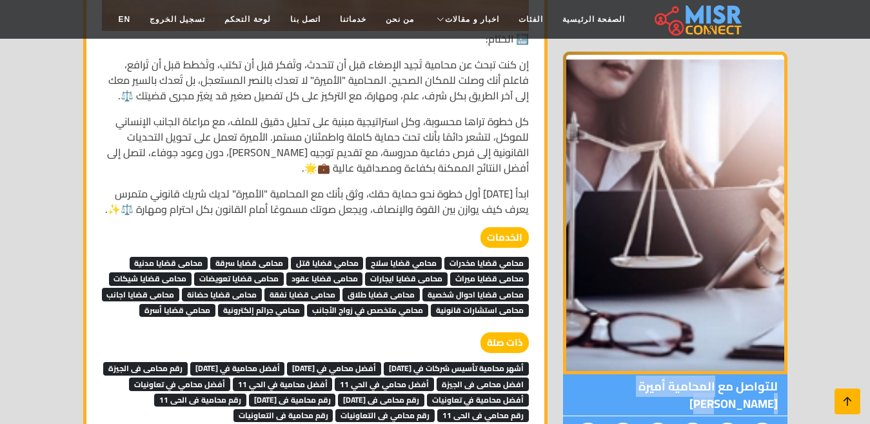
click at [858, 393] on link at bounding box center [848, 401] width 26 height 26
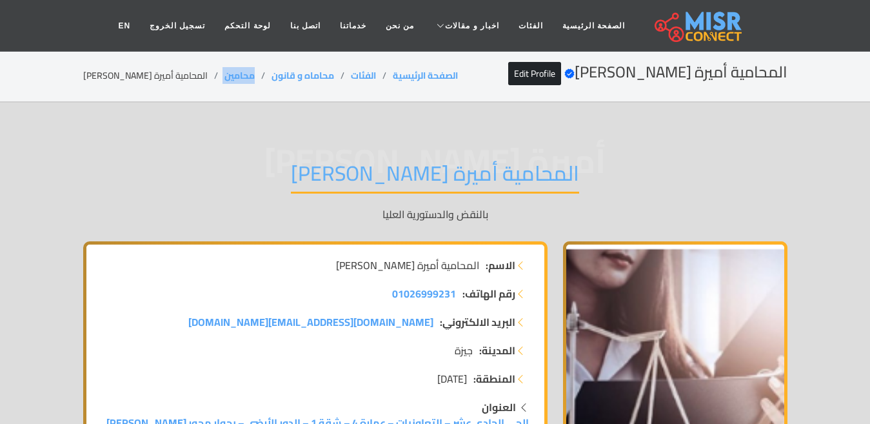
copy ol "محامين"
drag, startPoint x: 206, startPoint y: 75, endPoint x: 172, endPoint y: 78, distance: 33.6
click at [172, 78] on ol "الصفحة الرئيسية الفئات محاماه و قانون محامين المحامية أميرة سمير" at bounding box center [270, 76] width 375 height 14
click at [134, 79] on li "المحامية أميرة سمير" at bounding box center [153, 76] width 141 height 14
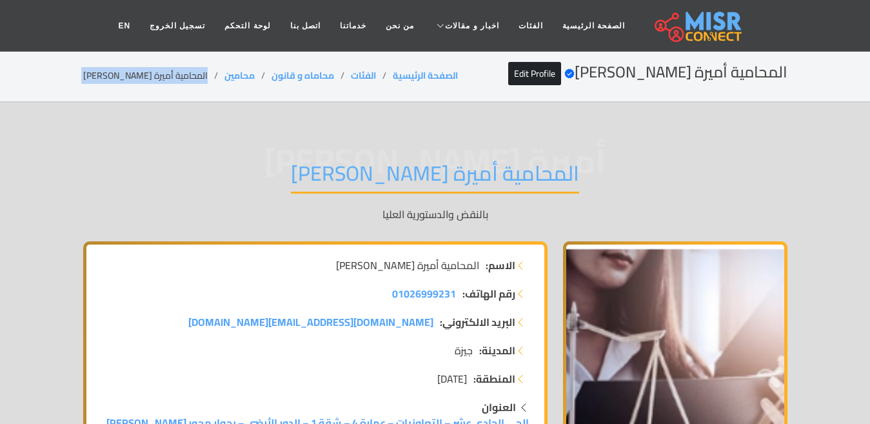
click at [134, 79] on li "المحامية أميرة سمير" at bounding box center [153, 76] width 141 height 14
copy main "المحامية أميرة سمير"
copy ol "محامين"
drag, startPoint x: 210, startPoint y: 74, endPoint x: 168, endPoint y: 79, distance: 42.3
click at [168, 79] on ol "الصفحة الرئيسية الفئات محاماه و قانون محامين المحامية أميرة سمير" at bounding box center [270, 76] width 375 height 14
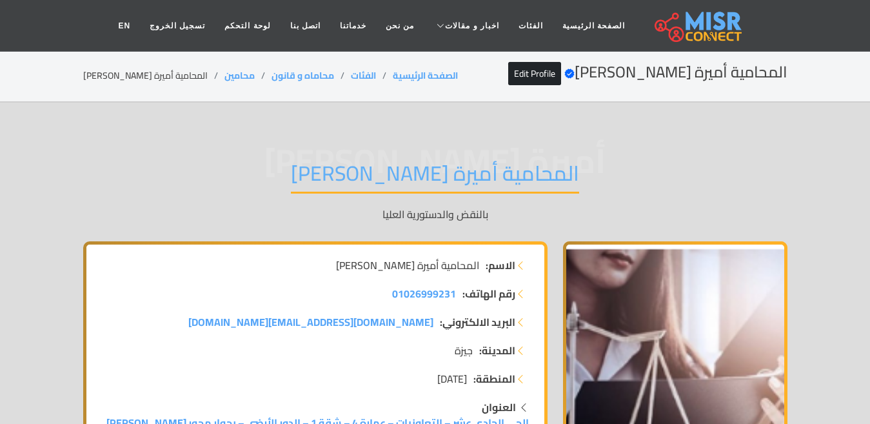
click at [139, 77] on li "المحامية أميرة سمير" at bounding box center [153, 76] width 141 height 14
copy main "المحامية أميرة سمير"
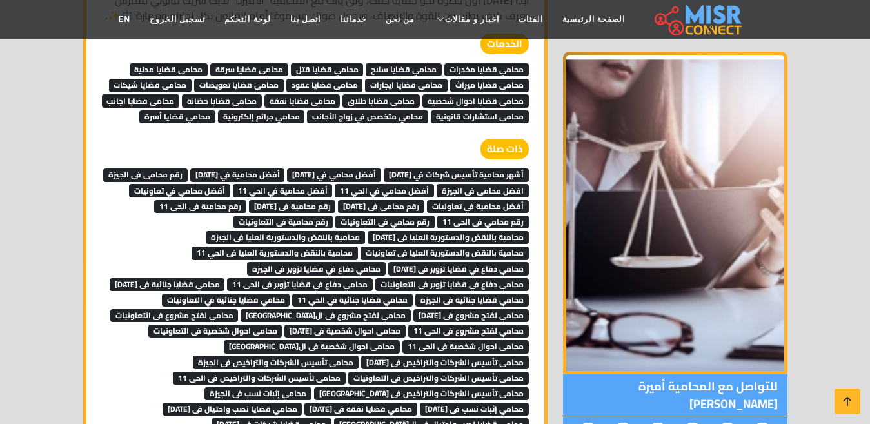
scroll to position [6339, 0]
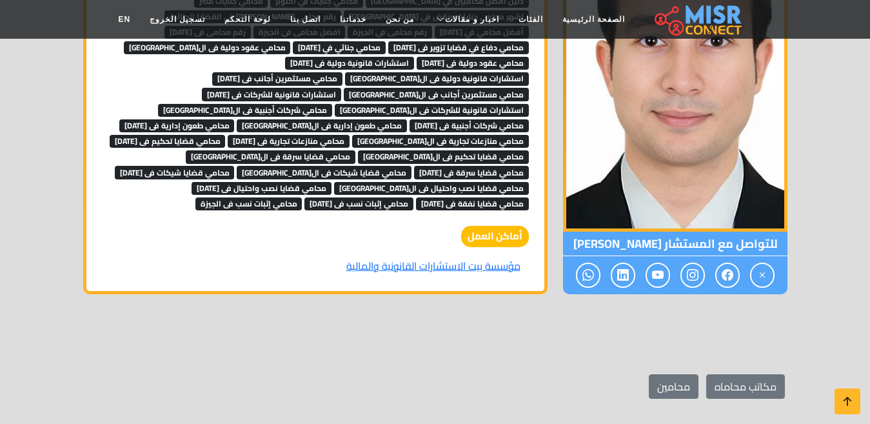
scroll to position [2757, 0]
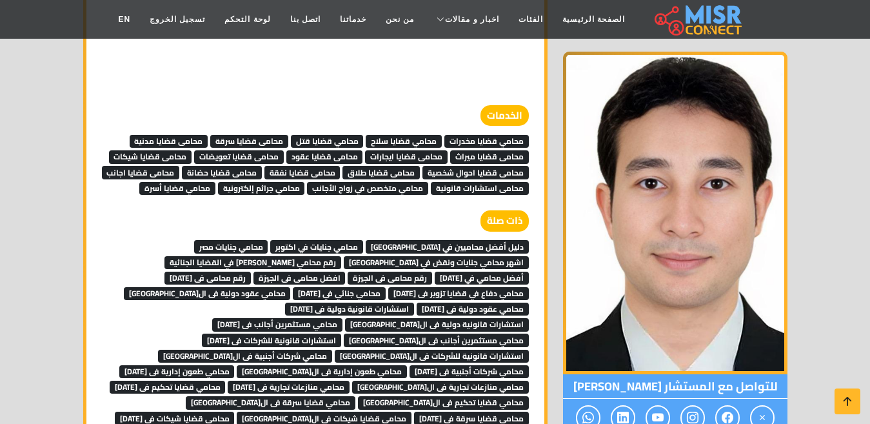
click at [417, 302] on span "محامي عقود دولية فى [DATE]" at bounding box center [473, 308] width 112 height 13
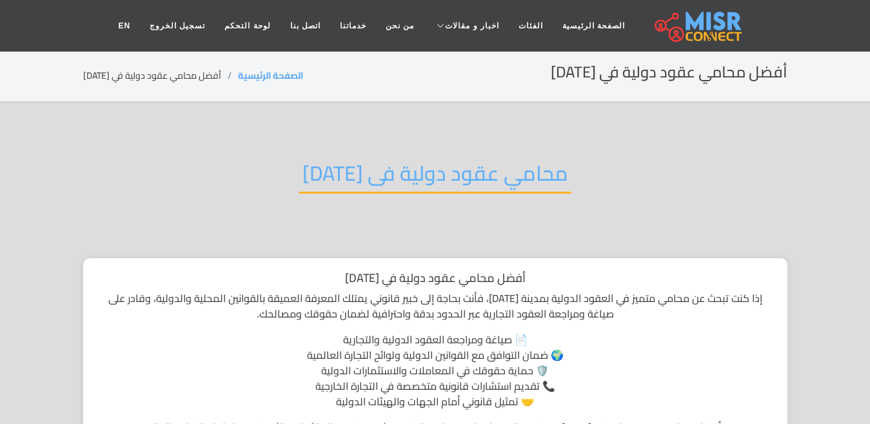
click at [388, 183] on h2 "محامي عقود دولية فى [DATE]" at bounding box center [435, 177] width 272 height 33
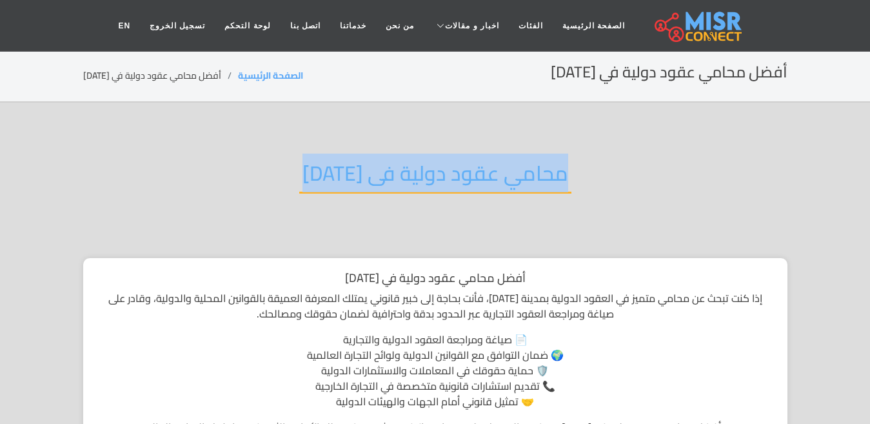
click at [388, 183] on h2 "محامي عقود دولية فى [DATE]" at bounding box center [435, 177] width 272 height 33
copy div "محامي عقود دولية فى [DATE]"
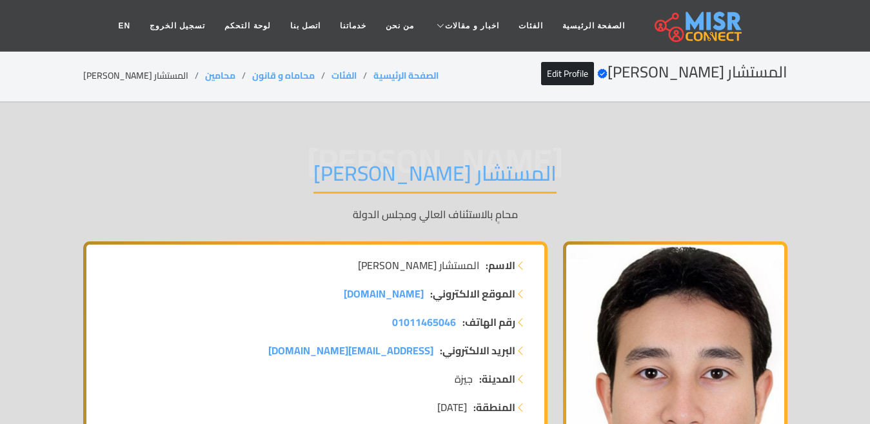
scroll to position [2757, 0]
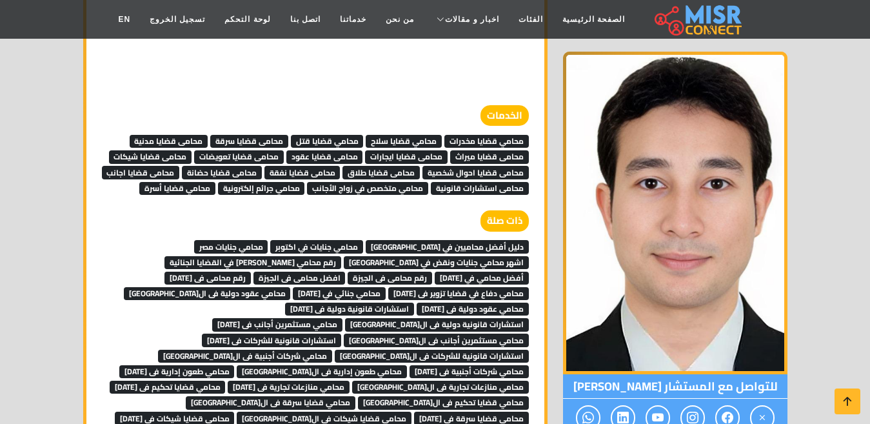
click at [291, 287] on span "محامي عقود دولية فى ال[GEOGRAPHIC_DATA]" at bounding box center [207, 293] width 167 height 13
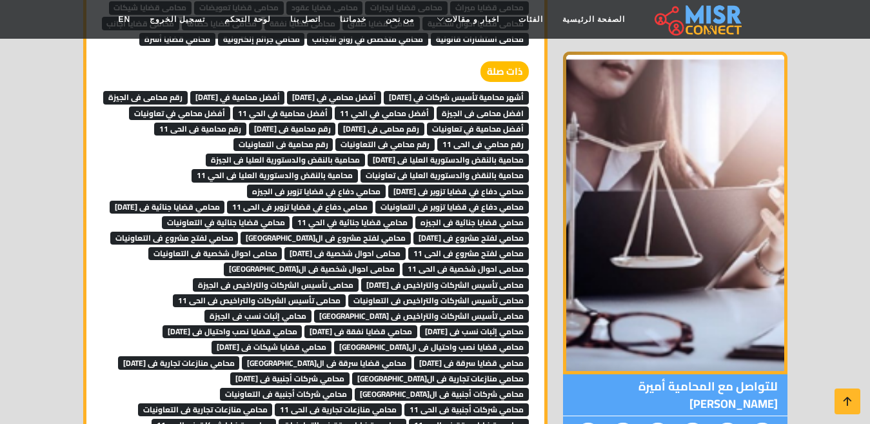
scroll to position [6468, 0]
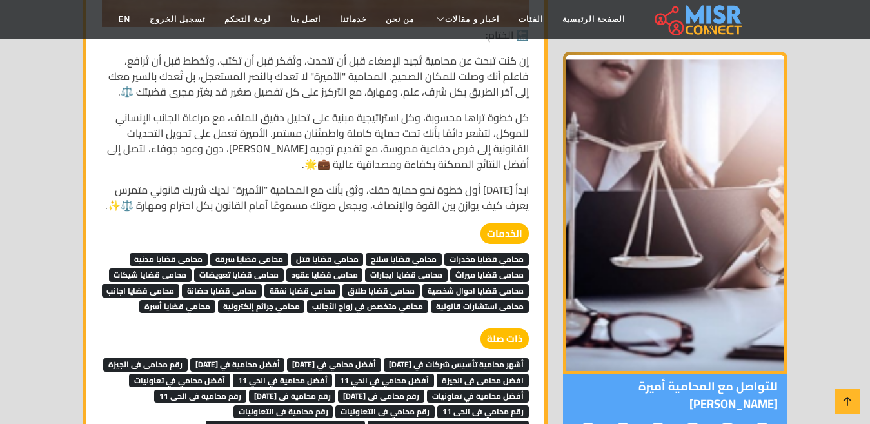
scroll to position [6133, 0]
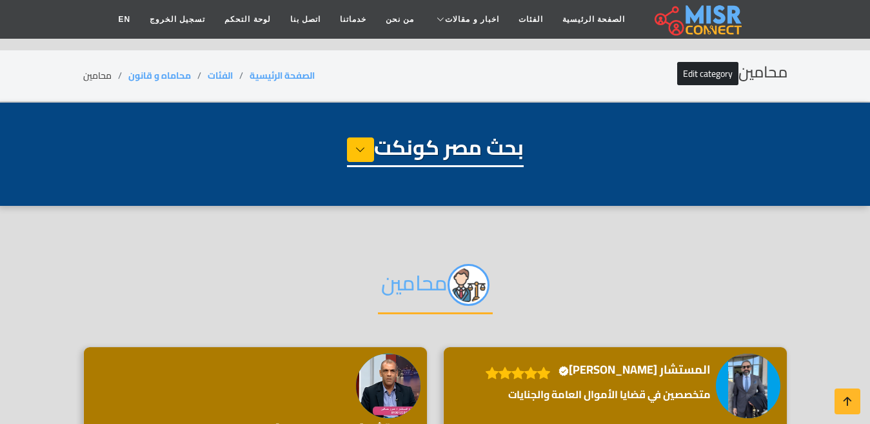
select select "**********"
select select "*******"
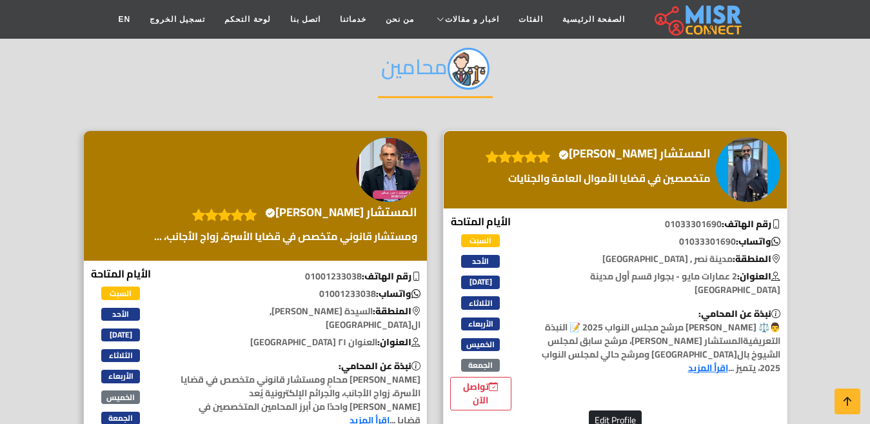
scroll to position [151, 0]
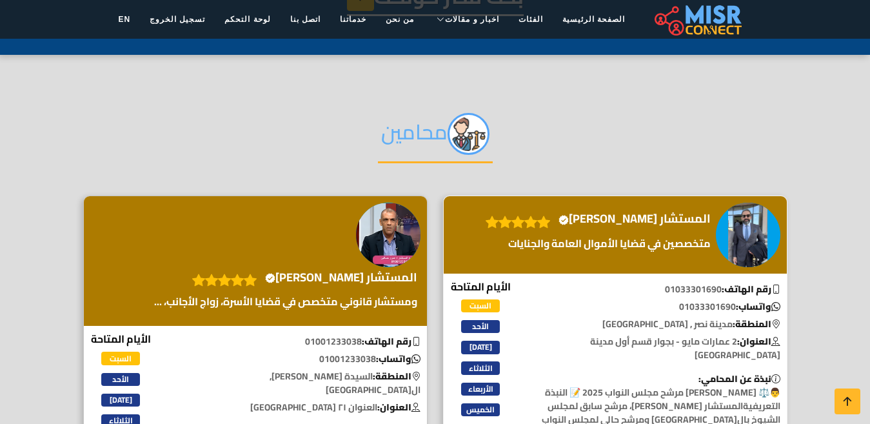
click at [677, 220] on h4 "المستشار [PERSON_NAME] Verified account" at bounding box center [635, 219] width 152 height 14
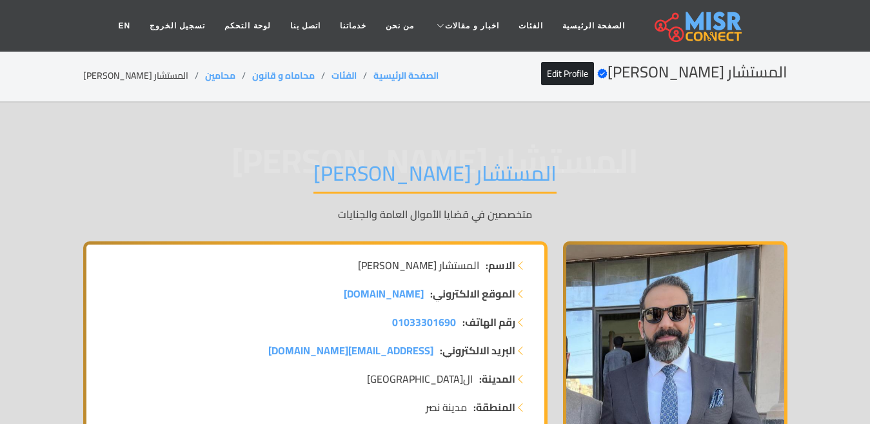
click at [482, 174] on h1 "المستشار [PERSON_NAME]" at bounding box center [434, 177] width 243 height 33
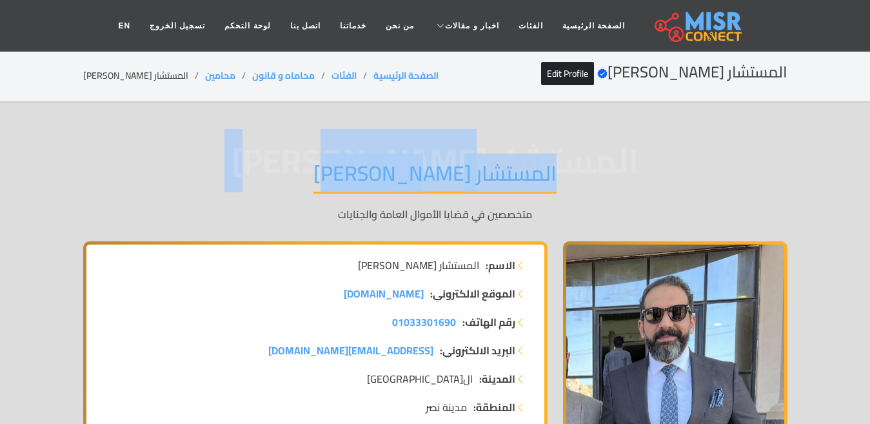
click at [482, 173] on h1 "المستشار [PERSON_NAME]" at bounding box center [434, 177] width 243 height 33
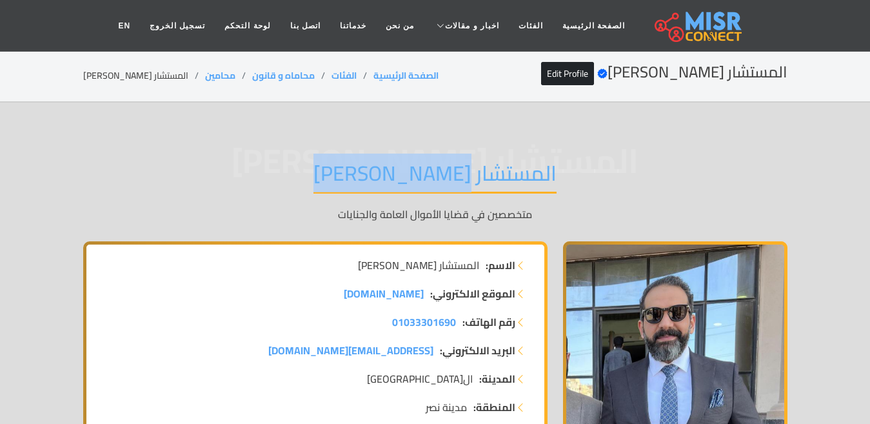
click at [482, 172] on h1 "المستشار [PERSON_NAME]" at bounding box center [434, 177] width 243 height 33
copy div "المستشار [PERSON_NAME]"
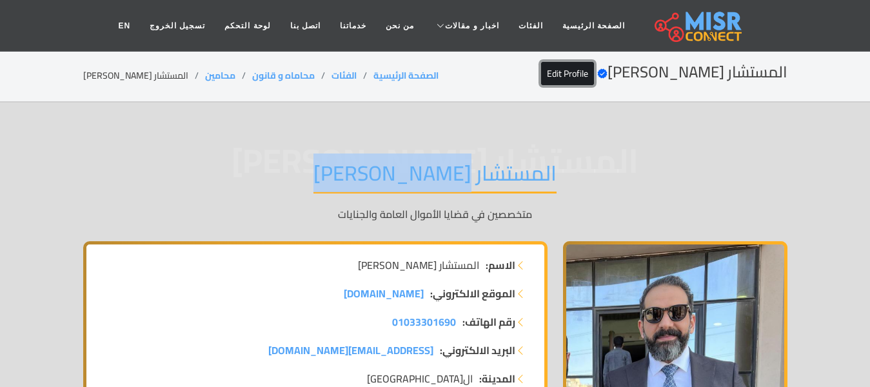
click at [594, 77] on link "Edit Profile" at bounding box center [567, 73] width 53 height 23
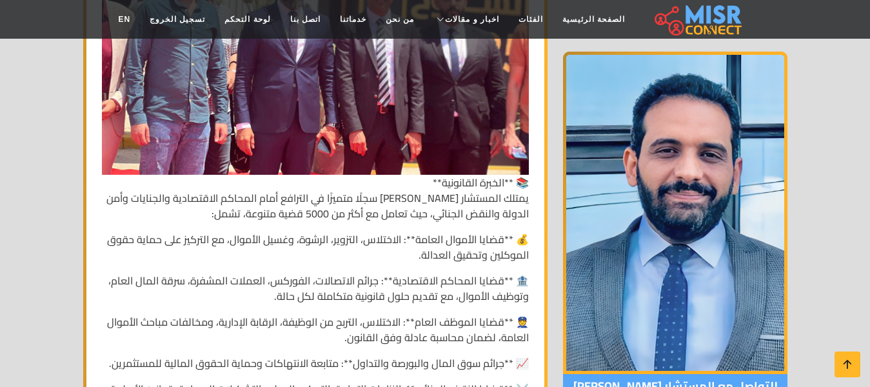
scroll to position [1612, 0]
